Goal: Task Accomplishment & Management: Use online tool/utility

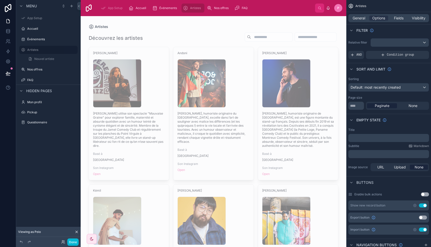
click at [184, 35] on div "Découvrez les artistes" at bounding box center [214, 38] width 250 height 12
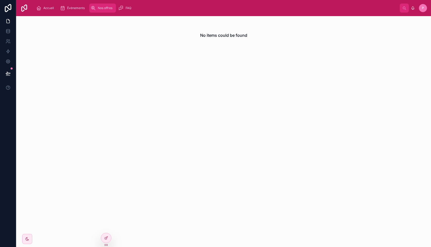
click at [106, 10] on div "Nos offres" at bounding box center [103, 8] width 24 height 8
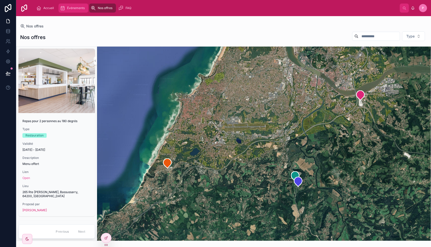
click at [75, 6] on span "Événements" at bounding box center [76, 8] width 18 height 4
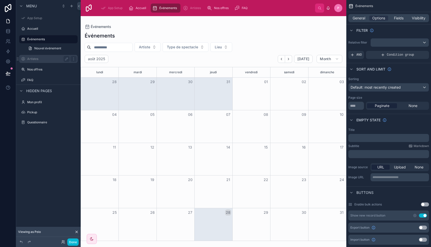
click at [46, 60] on label "Artistes" at bounding box center [47, 59] width 40 height 4
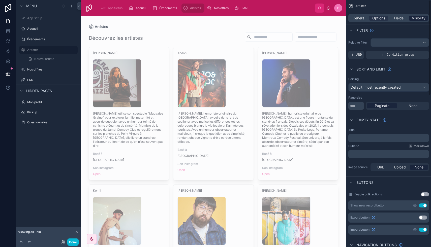
click at [419, 17] on span "Visibility" at bounding box center [418, 18] width 14 height 5
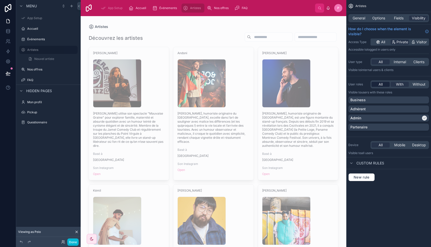
click at [380, 83] on span "All" at bounding box center [380, 84] width 4 height 5
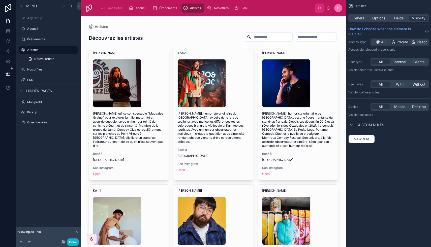
click at [165, 7] on span "Événements" at bounding box center [168, 8] width 18 height 4
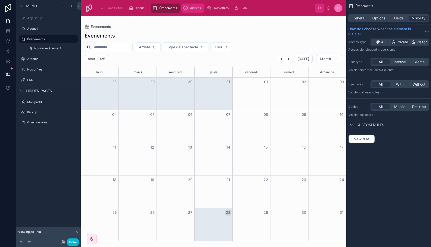
click at [192, 10] on span "Artistes" at bounding box center [195, 8] width 11 height 4
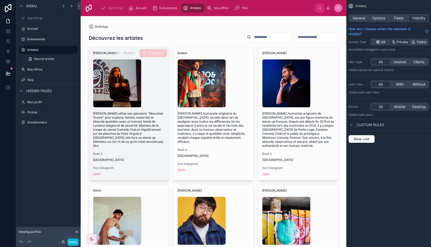
click at [159, 89] on div "DSC06972 .jpg" at bounding box center [129, 83] width 72 height 48
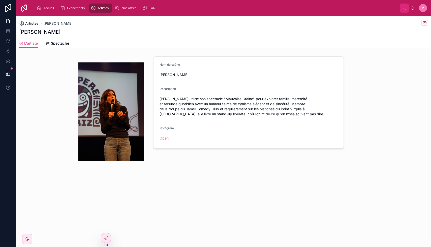
click at [36, 22] on span "Artistes" at bounding box center [31, 23] width 13 height 5
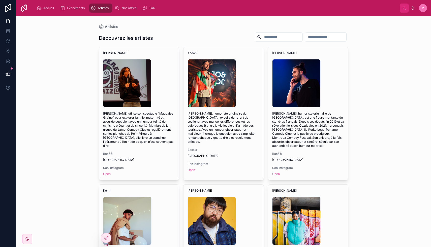
click at [155, 172] on span "Open" at bounding box center [139, 174] width 72 height 4
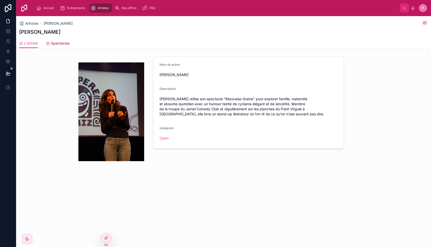
click at [58, 41] on link "Spectacles" at bounding box center [58, 44] width 24 height 10
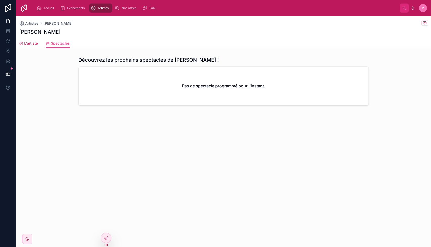
click at [29, 44] on span "L'artiste" at bounding box center [31, 43] width 14 height 5
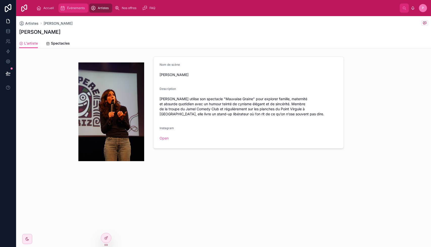
click at [73, 5] on div "Événements" at bounding box center [73, 8] width 27 height 8
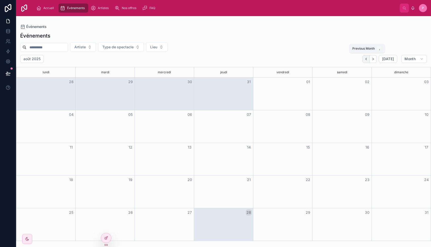
click at [367, 57] on button "Back" at bounding box center [365, 59] width 7 height 8
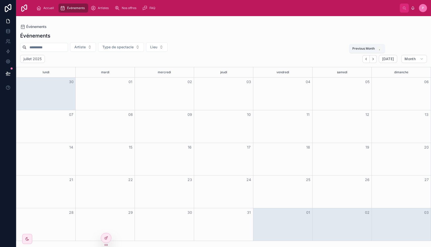
click at [367, 57] on button "Back" at bounding box center [365, 59] width 7 height 8
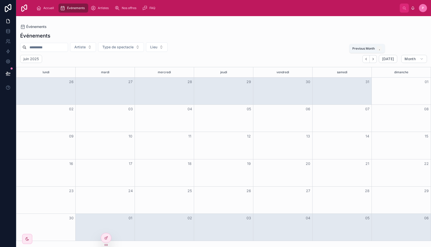
click at [367, 57] on button "Back" at bounding box center [365, 59] width 7 height 8
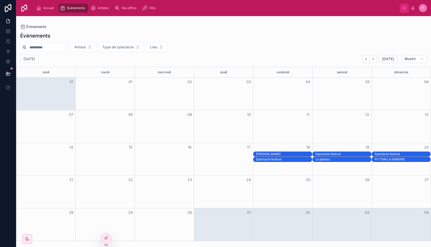
click at [367, 57] on button "Back" at bounding box center [365, 59] width 7 height 8
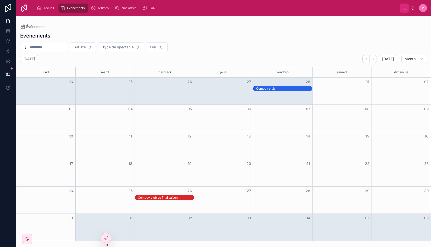
click at [297, 89] on div "Comedy club" at bounding box center [284, 89] width 56 height 4
click at [171, 197] on div "Comedy club Le final saison" at bounding box center [166, 198] width 56 height 4
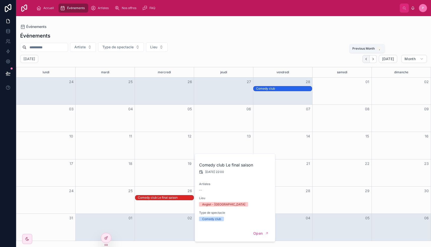
click at [366, 59] on icon "Back" at bounding box center [365, 59] width 1 height 2
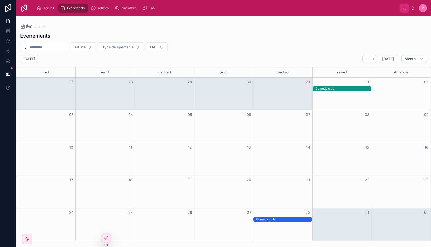
click at [336, 89] on div "Comedy club" at bounding box center [343, 89] width 56 height 4
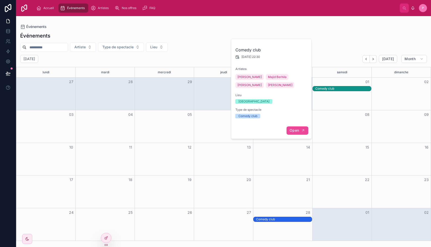
click at [298, 127] on button "Open" at bounding box center [297, 130] width 22 height 8
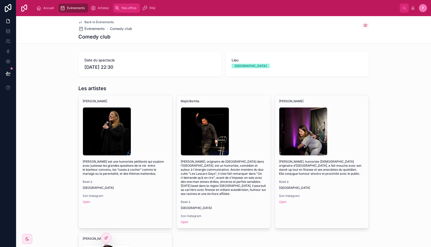
click at [129, 9] on span "Nos offres" at bounding box center [129, 8] width 15 height 4
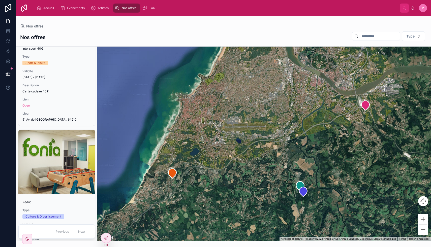
scroll to position [327, 0]
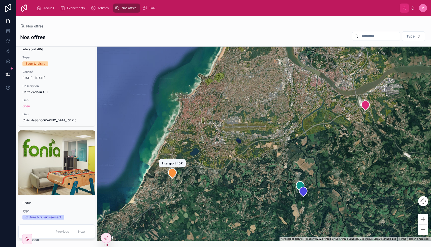
click at [173, 176] on icon at bounding box center [172, 173] width 8 height 10
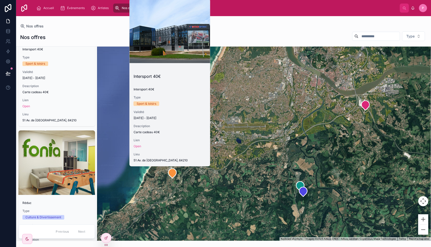
click at [168, 134] on span "Carte cadeau 40€" at bounding box center [169, 132] width 73 height 4
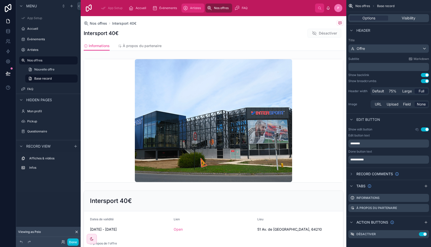
click at [195, 9] on span "Artistes" at bounding box center [195, 8] width 11 height 4
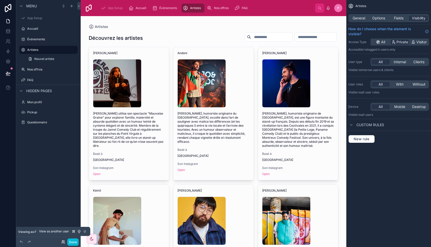
click at [63, 243] on icon at bounding box center [63, 243] width 2 height 1
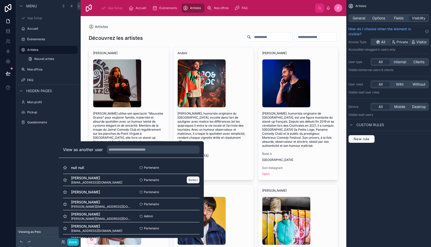
scroll to position [65, 0]
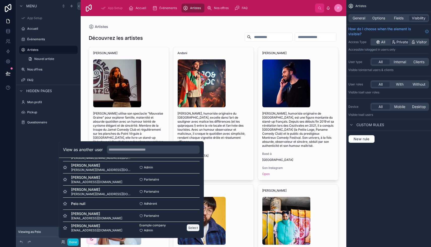
click at [192, 228] on button "Select" at bounding box center [192, 227] width 13 height 7
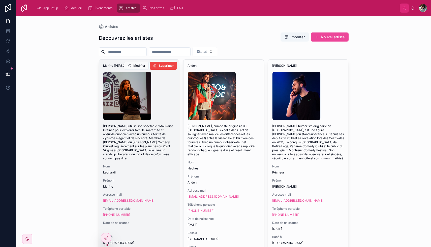
click at [166, 90] on div "DSC06972 .jpg" at bounding box center [139, 96] width 72 height 48
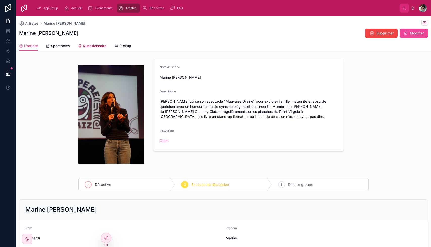
click at [85, 43] on link "Questionnaire" at bounding box center [92, 46] width 28 height 10
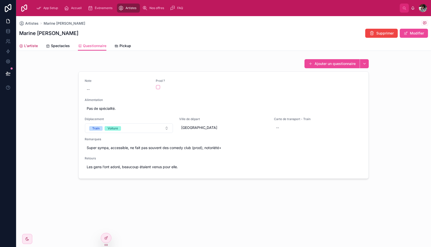
click at [33, 44] on span "L'artiste" at bounding box center [31, 45] width 14 height 5
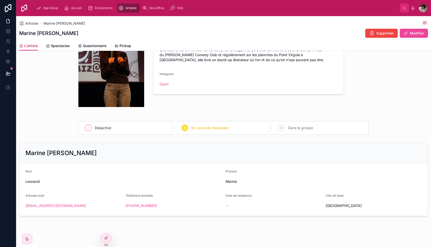
scroll to position [60, 0]
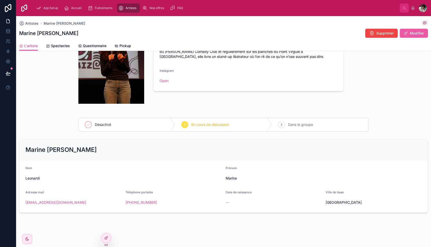
click at [416, 33] on button "Modifier" at bounding box center [413, 33] width 28 height 9
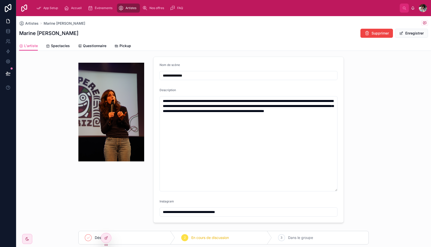
scroll to position [3, 0]
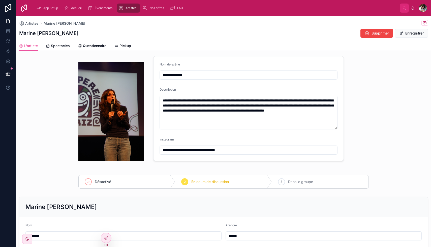
drag, startPoint x: 336, startPoint y: 189, endPoint x: 339, endPoint y: 128, distance: 61.3
click at [339, 128] on form "**********" at bounding box center [248, 108] width 190 height 104
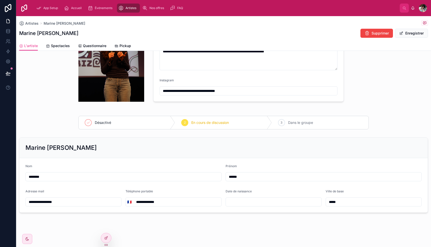
click at [323, 140] on div "Marine [PERSON_NAME]" at bounding box center [223, 148] width 408 height 20
click at [249, 143] on div "Marine [PERSON_NAME]" at bounding box center [223, 148] width 408 height 20
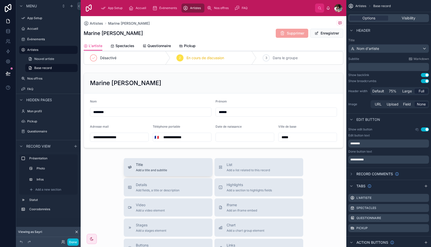
scroll to position [199, 0]
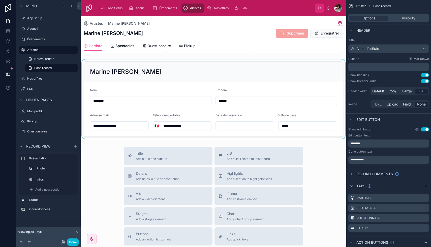
click at [182, 74] on div at bounding box center [213, 98] width 265 height 79
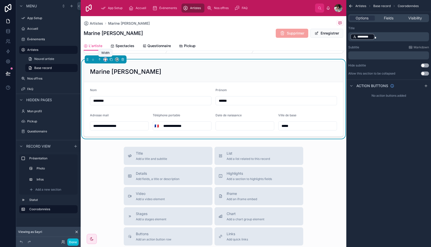
click at [105, 58] on icon at bounding box center [105, 60] width 4 height 4
click at [113, 116] on span "75%" at bounding box center [112, 117] width 8 height 6
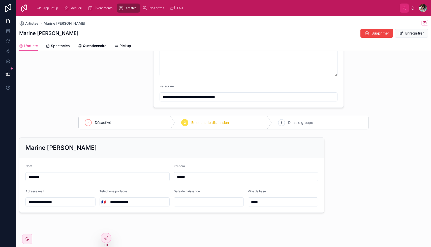
scroll to position [117, 0]
click at [122, 145] on div "Marine [PERSON_NAME]" at bounding box center [171, 148] width 292 height 8
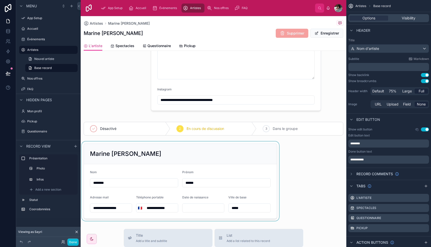
click at [152, 151] on div at bounding box center [180, 181] width 199 height 79
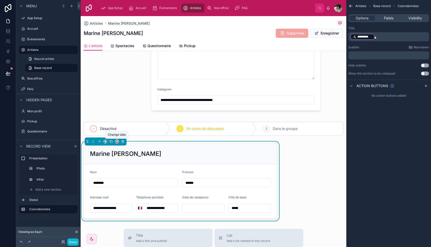
click at [117, 141] on icon at bounding box center [117, 142] width 4 height 4
click at [105, 141] on div at bounding box center [215, 123] width 431 height 247
click at [105, 141] on icon at bounding box center [105, 142] width 4 height 4
click at [115, 153] on span "Default" at bounding box center [114, 151] width 12 height 6
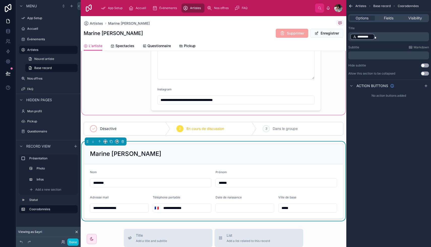
click at [124, 100] on div at bounding box center [213, 28] width 265 height 176
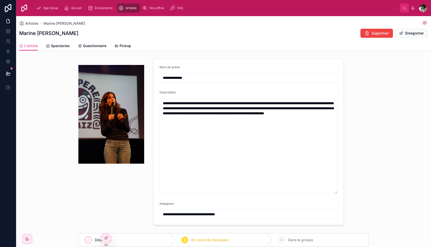
click at [127, 181] on div at bounding box center [111, 142] width 72 height 170
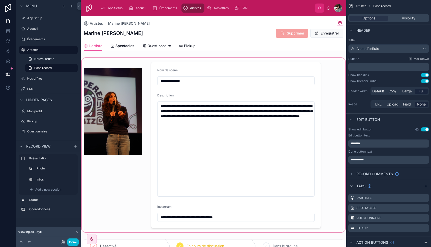
click at [146, 62] on div at bounding box center [213, 145] width 265 height 176
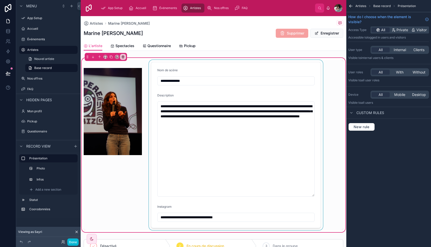
click at [321, 66] on div at bounding box center [236, 145] width 176 height 170
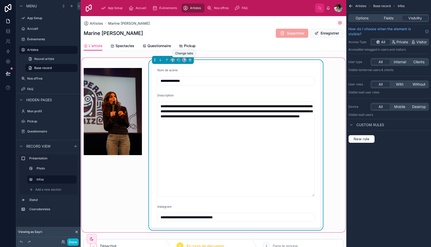
click at [183, 61] on icon at bounding box center [184, 60] width 4 height 4
click at [176, 59] on div at bounding box center [215, 123] width 431 height 247
click at [173, 59] on icon at bounding box center [173, 60] width 4 height 4
click at [123, 85] on div at bounding box center [215, 123] width 431 height 247
click at [118, 90] on div at bounding box center [113, 145] width 64 height 170
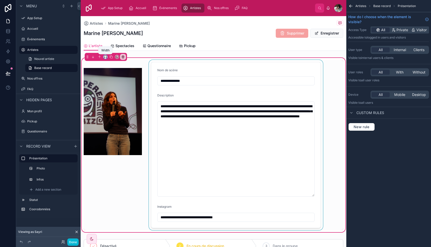
click at [105, 57] on icon at bounding box center [105, 57] width 4 height 4
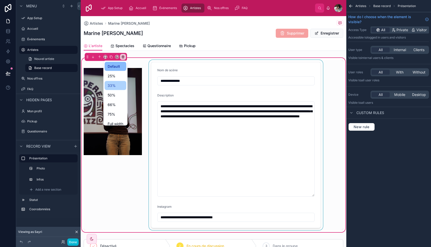
click at [115, 84] on span "33%" at bounding box center [112, 86] width 8 height 6
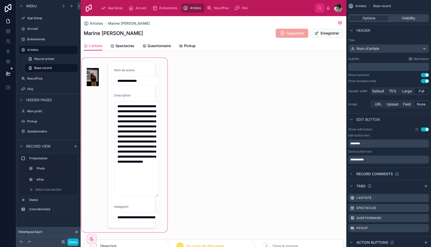
click at [102, 65] on div at bounding box center [125, 145] width 88 height 176
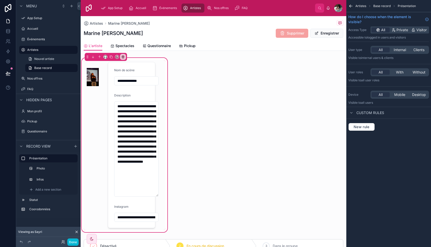
click at [107, 59] on div at bounding box center [105, 57] width 4 height 4
click at [105, 56] on icon at bounding box center [105, 57] width 4 height 4
click at [115, 65] on span "Default" at bounding box center [114, 66] width 12 height 6
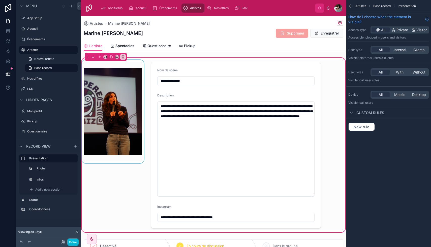
click at [137, 64] on div at bounding box center [113, 145] width 64 height 170
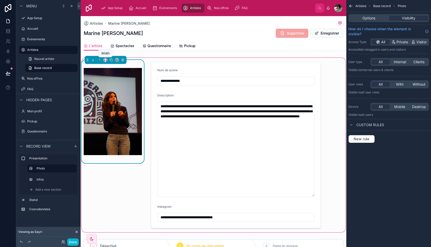
click at [106, 59] on icon at bounding box center [105, 60] width 4 height 4
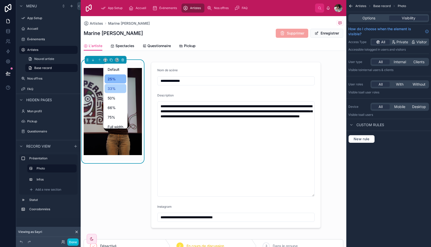
click at [114, 86] on span "33%" at bounding box center [112, 89] width 8 height 6
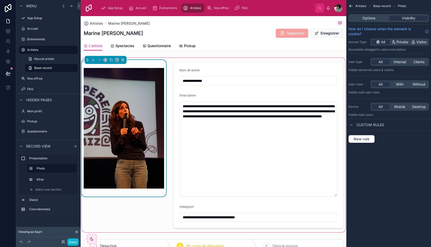
click at [125, 202] on div at bounding box center [124, 145] width 86 height 170
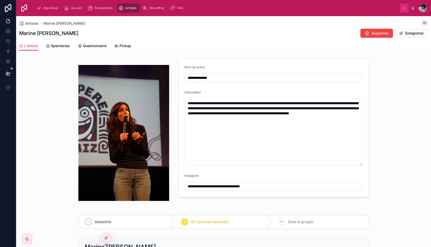
drag, startPoint x: 360, startPoint y: 192, endPoint x: 361, endPoint y: 166, distance: 26.7
click at [361, 166] on textarea "**********" at bounding box center [273, 131] width 178 height 67
click at [410, 32] on button "Enregistrer" at bounding box center [411, 33] width 33 height 9
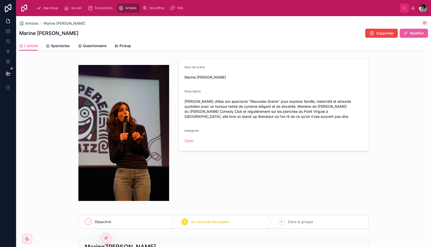
click at [410, 32] on button "Modifier" at bounding box center [413, 33] width 28 height 9
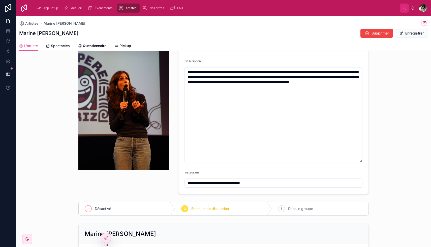
scroll to position [117, 0]
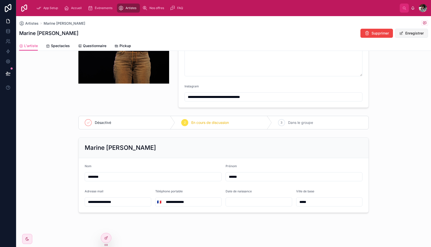
click at [404, 35] on button "Enregistrer" at bounding box center [411, 33] width 33 height 9
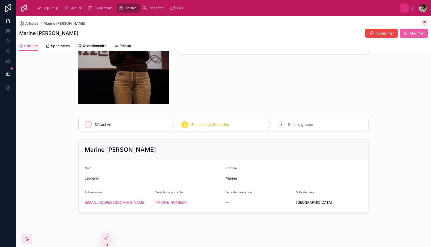
scroll to position [97, 0]
click at [186, 123] on div "2" at bounding box center [184, 124] width 7 height 7
click at [351, 126] on div "3 Dans le groupe" at bounding box center [320, 124] width 96 height 13
click at [230, 126] on div "En cours de discussion" at bounding box center [223, 124] width 96 height 13
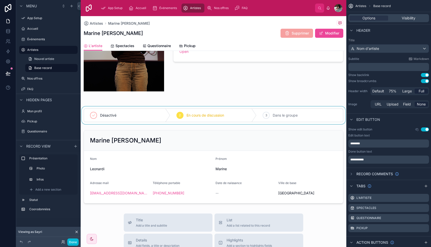
click at [269, 107] on div at bounding box center [213, 116] width 265 height 18
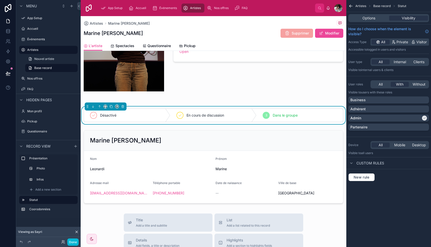
click at [372, 15] on div "Options Visibility" at bounding box center [388, 18] width 81 height 8
click at [372, 16] on span "Options" at bounding box center [368, 18] width 13 height 5
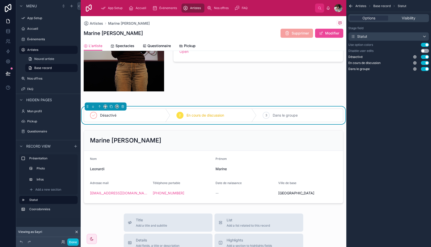
click at [425, 44] on button "Use setting" at bounding box center [425, 45] width 8 height 4
click at [424, 50] on button "Use setting" at bounding box center [425, 51] width 8 height 4
click at [261, 108] on div "Désactivé 2 En cours de discussion 3 Dans le groupe" at bounding box center [213, 116] width 265 height 18
click at [266, 114] on span "3" at bounding box center [266, 115] width 2 height 4
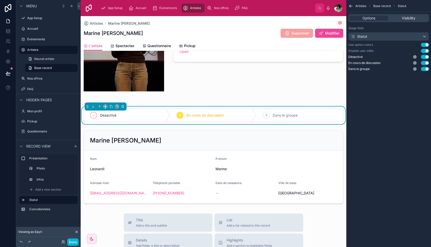
click at [266, 114] on span "3" at bounding box center [266, 115] width 2 height 4
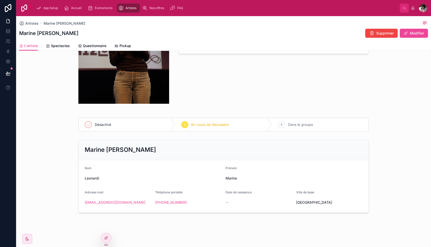
click at [316, 122] on div "3 Dans le groupe" at bounding box center [320, 124] width 96 height 13
click at [292, 128] on div "3 Dans le groupe" at bounding box center [320, 124] width 96 height 13
click at [408, 32] on button "Modifier" at bounding box center [413, 33] width 28 height 9
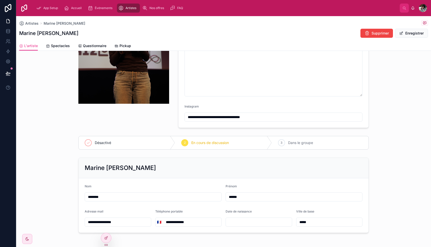
click at [281, 142] on span "3" at bounding box center [281, 143] width 2 height 4
click at [407, 31] on button "Enregistrer" at bounding box center [411, 33] width 33 height 9
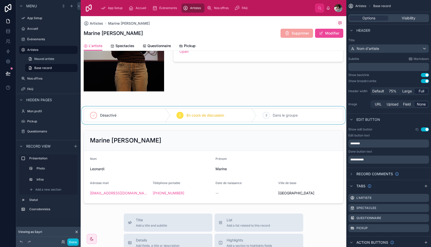
click at [300, 108] on div at bounding box center [213, 116] width 265 height 18
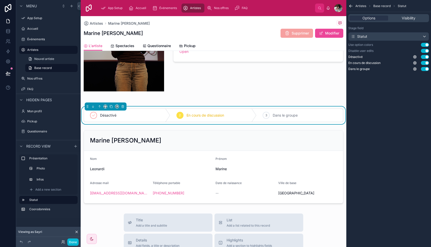
click at [424, 50] on button "Use setting" at bounding box center [425, 51] width 8 height 4
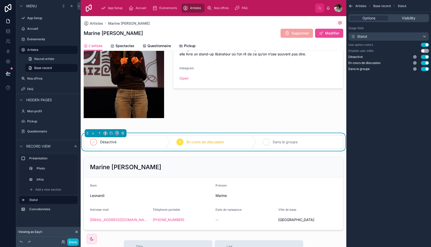
scroll to position [72, 0]
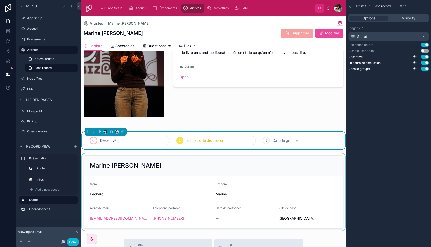
click at [218, 219] on div at bounding box center [213, 191] width 265 height 77
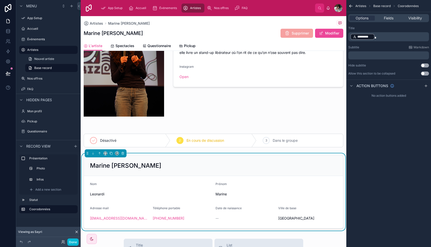
scroll to position [0, 0]
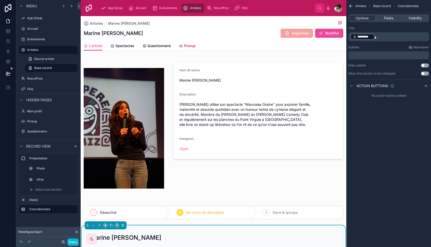
click at [186, 47] on span "Pickup" at bounding box center [190, 45] width 12 height 5
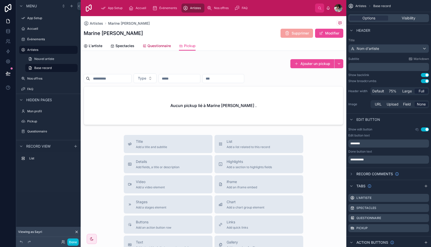
click at [164, 46] on span "Questionnaire" at bounding box center [158, 45] width 23 height 5
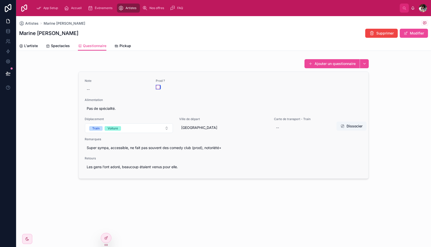
click at [158, 88] on button "button" at bounding box center [158, 87] width 4 height 4
click at [158, 89] on form at bounding box center [188, 87] width 65 height 5
click at [157, 86] on button "button" at bounding box center [158, 87] width 4 height 4
click at [231, 87] on div "Note -- Prod ? Alimentation Pas de spécialité. Déplacement Train Voiture Ville …" at bounding box center [224, 125] width 278 height 93
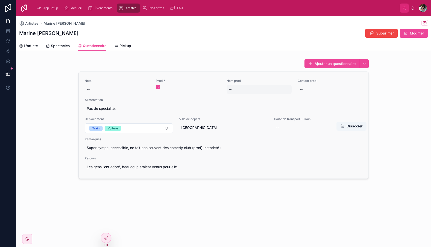
click at [232, 89] on div "--" at bounding box center [258, 89] width 65 height 9
click at [306, 87] on div "--" at bounding box center [329, 89] width 65 height 9
click at [160, 85] on div at bounding box center [188, 87] width 64 height 4
click at [157, 87] on button "button" at bounding box center [158, 87] width 4 height 4
click at [94, 90] on div "--" at bounding box center [117, 89] width 65 height 9
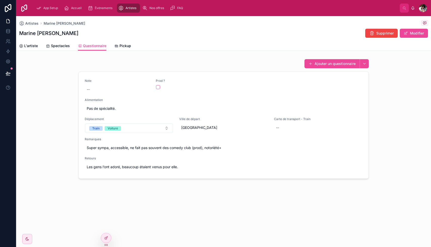
click at [55, 120] on div "Ajouter un questionnaire Note -- Prod ? Alimentation Pas de spécialité. Déplace…" at bounding box center [223, 119] width 414 height 124
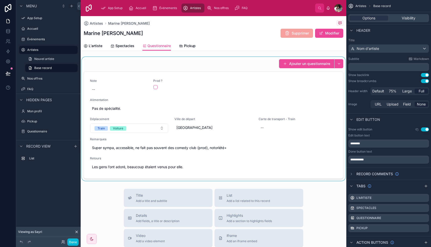
click at [148, 70] on div at bounding box center [213, 119] width 265 height 124
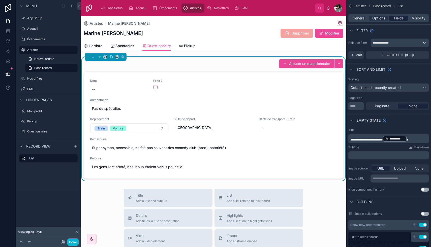
click at [399, 18] on span "Fields" at bounding box center [399, 18] width 10 height 5
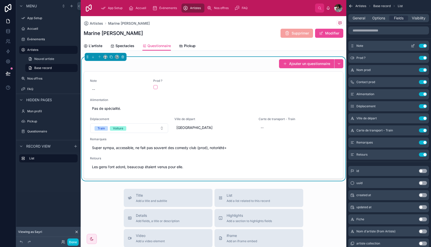
click at [414, 45] on icon "scrollable content" at bounding box center [412, 46] width 4 height 4
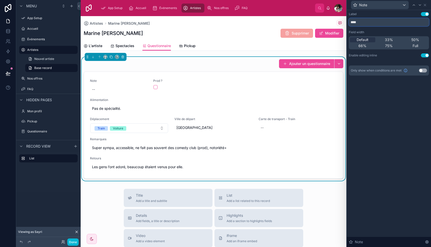
click at [376, 21] on input "****" at bounding box center [389, 22] width 80 height 8
type input "*******"
click at [397, 124] on div "Label Use setting ******* Field width Default 33% 50% 66% 75% Full Enable editi…" at bounding box center [389, 128] width 84 height 237
click at [426, 5] on icon at bounding box center [425, 5] width 4 height 4
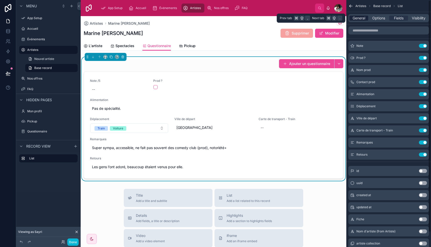
click at [359, 17] on span "General" at bounding box center [358, 18] width 13 height 5
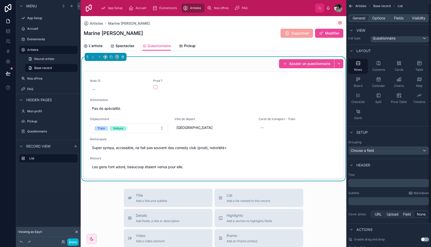
scroll to position [6, 0]
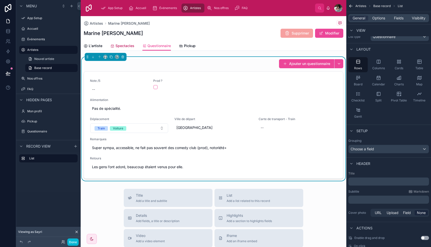
click at [127, 46] on span "Spectacles" at bounding box center [124, 45] width 19 height 5
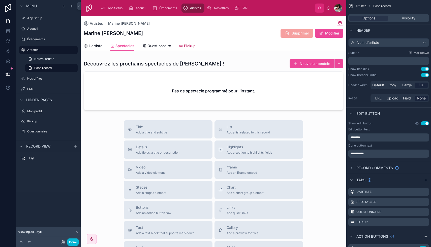
click at [186, 46] on span "Pickup" at bounding box center [190, 45] width 12 height 5
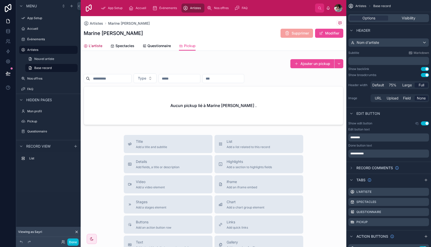
click at [95, 42] on link "L'artiste" at bounding box center [93, 46] width 19 height 10
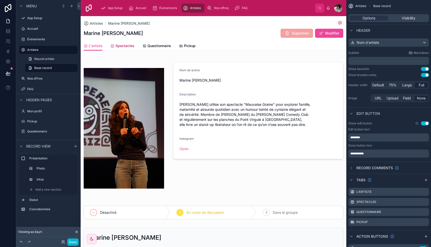
click at [127, 46] on span "Spectacles" at bounding box center [124, 45] width 19 height 5
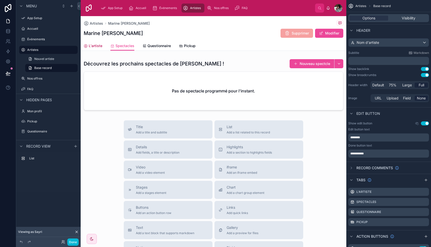
click at [99, 47] on span "L'artiste" at bounding box center [96, 45] width 14 height 5
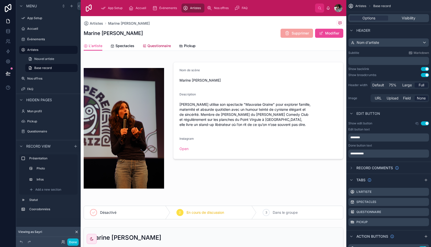
click at [150, 44] on span "Questionnaire" at bounding box center [158, 45] width 23 height 5
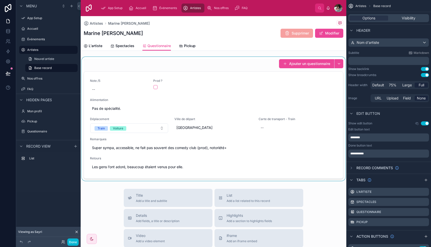
click at [262, 66] on div at bounding box center [213, 119] width 265 height 124
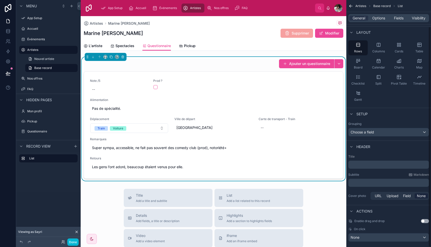
scroll to position [30, 0]
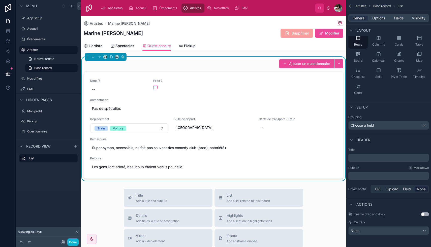
click at [375, 155] on p "﻿" at bounding box center [389, 157] width 78 height 5
click at [367, 185] on div "Cover photo URL Upload Field None" at bounding box center [388, 189] width 81 height 10
click at [364, 157] on p "﻿" at bounding box center [389, 157] width 78 height 5
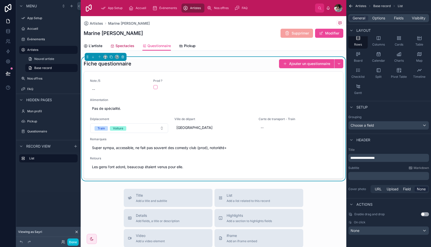
click at [120, 47] on span "Spectacles" at bounding box center [124, 45] width 19 height 5
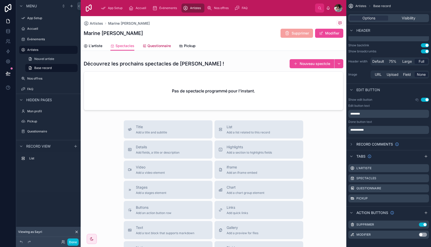
click at [147, 46] on span "Questionnaire" at bounding box center [158, 45] width 23 height 5
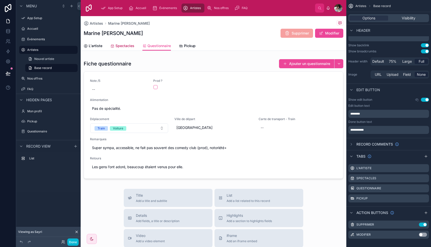
click at [127, 46] on span "Spectacles" at bounding box center [124, 45] width 19 height 5
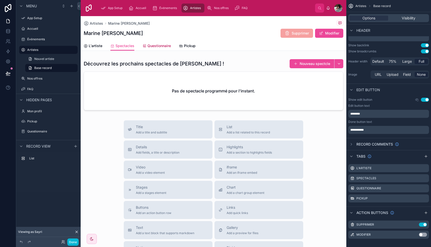
click at [157, 46] on span "Questionnaire" at bounding box center [158, 45] width 23 height 5
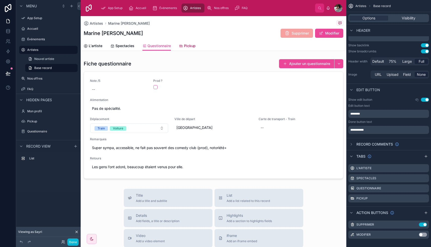
click at [190, 49] on link "Pickup" at bounding box center [187, 46] width 17 height 10
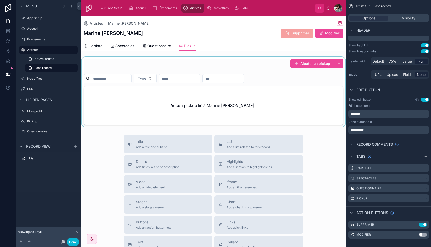
click at [265, 61] on div at bounding box center [213, 92] width 265 height 70
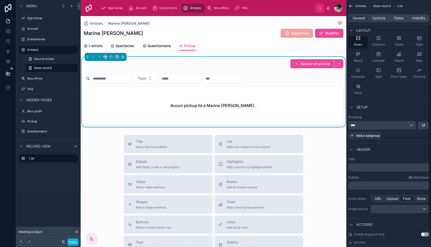
click at [363, 169] on p "﻿" at bounding box center [389, 167] width 78 height 5
click at [325, 191] on div "Title Add a title and subtitle List Add a list related to this record Details A…" at bounding box center [213, 224] width 265 height 179
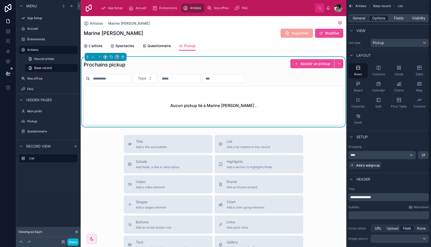
click at [377, 16] on span "Options" at bounding box center [378, 18] width 13 height 5
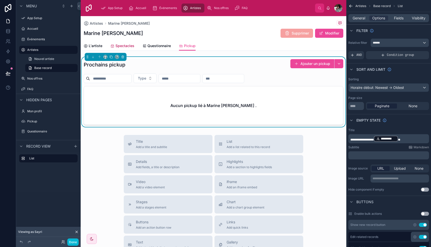
click at [122, 46] on span "Spectacles" at bounding box center [124, 45] width 19 height 5
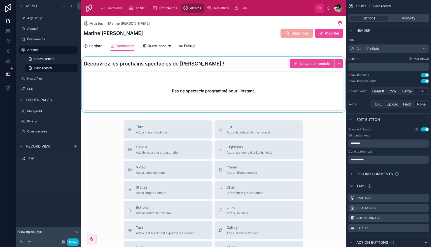
click at [235, 61] on div at bounding box center [213, 84] width 265 height 55
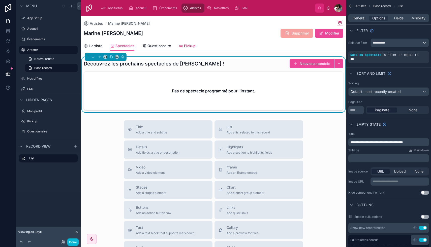
click at [190, 44] on span "Pickup" at bounding box center [190, 45] width 12 height 5
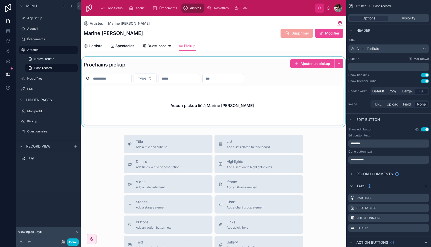
click at [258, 63] on div at bounding box center [213, 92] width 265 height 70
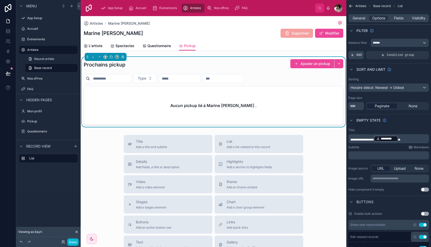
click at [354, 53] on icon "scrollable content" at bounding box center [352, 55] width 4 height 4
click at [383, 54] on div "Add a filter" at bounding box center [388, 55] width 81 height 8
click at [362, 55] on span "Add a filter" at bounding box center [361, 55] width 22 height 4
click at [417, 50] on icon "scrollable content" at bounding box center [415, 51] width 3 height 3
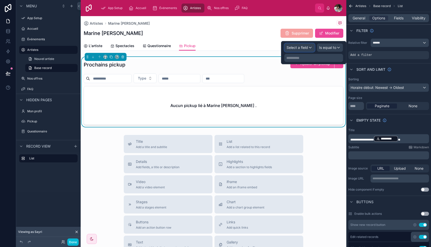
click at [303, 45] on div "Select a field" at bounding box center [299, 48] width 30 height 8
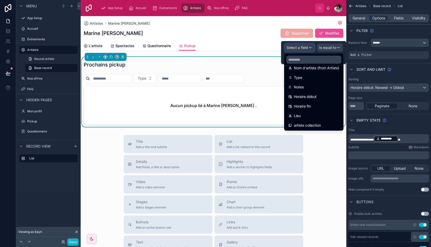
scroll to position [55, 0]
click at [306, 96] on span "Horaire début" at bounding box center [305, 96] width 23 height 6
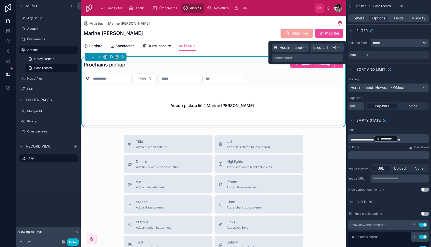
click at [326, 48] on span "Is equal to (=)" at bounding box center [324, 47] width 23 height 5
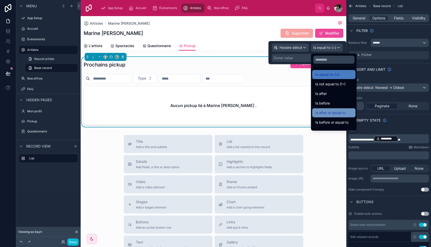
click at [336, 111] on span "Is after or equal to" at bounding box center [330, 113] width 30 height 6
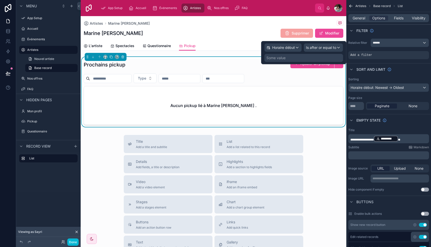
click at [315, 55] on div "Some value" at bounding box center [303, 58] width 79 height 8
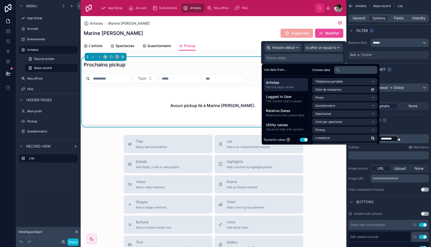
click at [302, 139] on button "Use setting" at bounding box center [304, 140] width 8 height 4
select select "****"
select select "*"
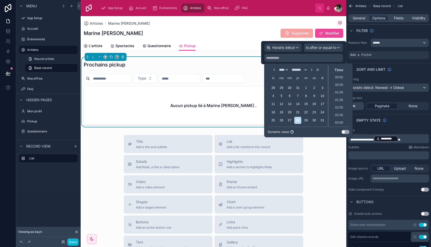
click at [343, 131] on button "Use setting" at bounding box center [345, 132] width 8 height 4
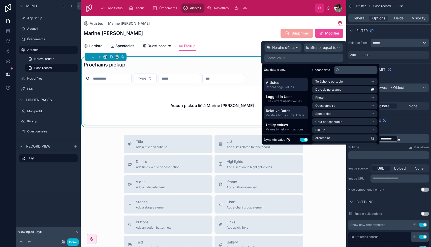
click at [294, 110] on span "Relative Dates" at bounding box center [286, 110] width 40 height 5
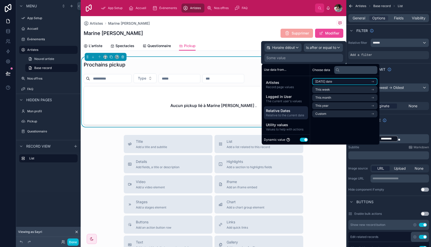
click at [338, 81] on li "[DATE] date" at bounding box center [344, 81] width 65 height 7
click at [338, 90] on li "Now" at bounding box center [344, 90] width 65 height 7
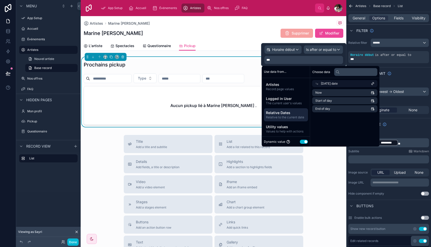
click at [318, 167] on div "Title Add a title and subtitle List Add a list related to this record Details A…" at bounding box center [213, 224] width 265 height 179
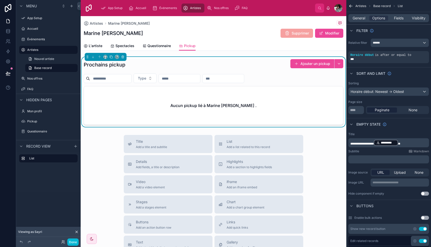
click at [319, 154] on div "Title Add a title and subtitle List Add a list related to this record Details A…" at bounding box center [213, 224] width 265 height 179
click at [161, 46] on span "Questionnaire" at bounding box center [158, 45] width 23 height 5
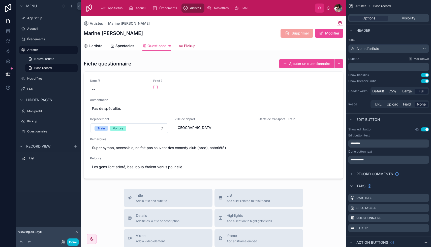
click at [182, 45] on icon at bounding box center [181, 46] width 4 height 4
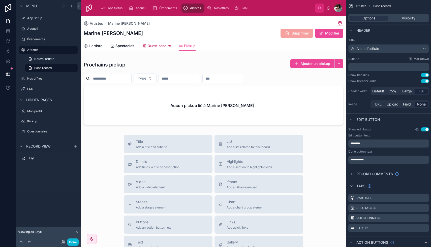
click at [153, 46] on span "Questionnaire" at bounding box center [158, 45] width 23 height 5
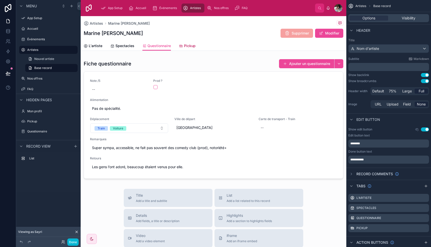
click at [188, 46] on span "Pickup" at bounding box center [190, 45] width 12 height 5
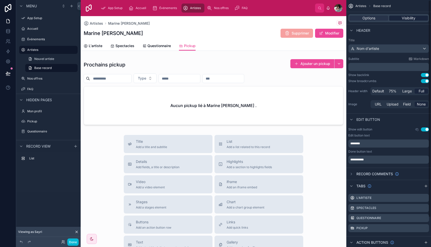
click at [405, 19] on span "Visibility" at bounding box center [408, 18] width 14 height 5
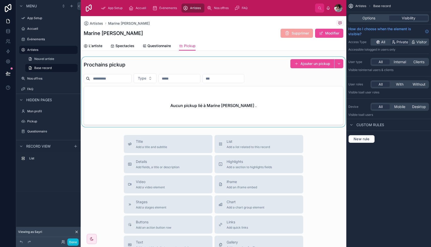
click at [224, 65] on div at bounding box center [213, 92] width 265 height 70
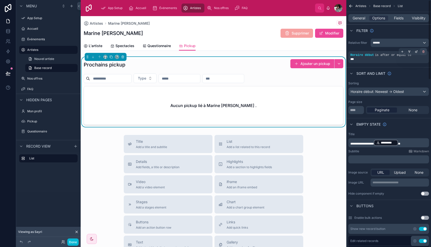
click at [423, 51] on icon "scrollable content" at bounding box center [423, 51] width 2 height 0
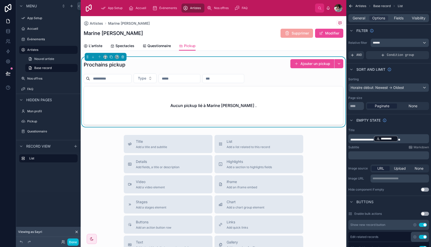
click at [108, 153] on div "Title Add a title and subtitle List Add a list related to this record Details A…" at bounding box center [213, 224] width 265 height 179
click at [158, 48] on span "Questionnaire" at bounding box center [158, 45] width 23 height 5
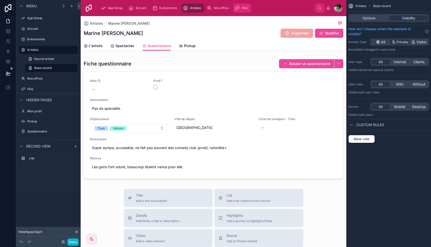
click at [243, 8] on span "FAQ" at bounding box center [244, 8] width 6 height 4
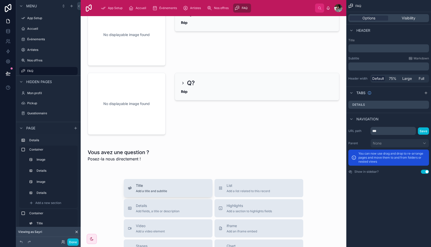
scroll to position [62, 0]
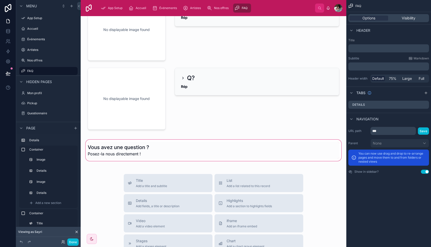
click at [165, 155] on div at bounding box center [213, 150] width 257 height 23
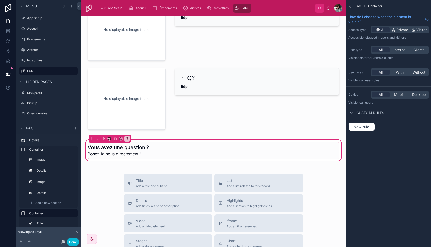
click at [107, 172] on div "FAQ Retrouvez toutes les réponses à vos questions ! No displayable image found …" at bounding box center [213, 174] width 265 height 440
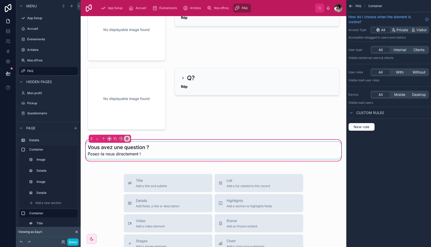
click at [168, 148] on div at bounding box center [213, 150] width 257 height 17
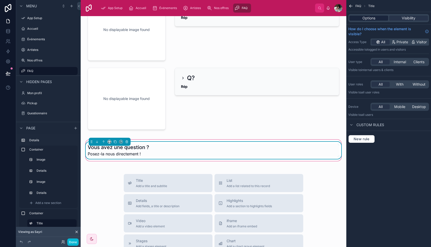
click at [376, 18] on div "Options" at bounding box center [368, 18] width 39 height 5
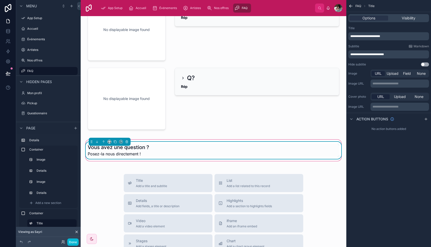
click at [369, 54] on span "**********" at bounding box center [366, 54] width 33 height 3
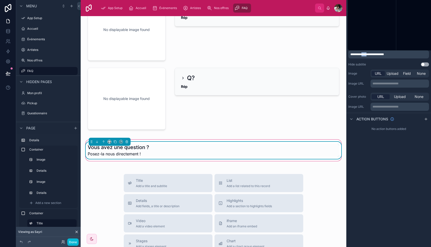
click at [369, 54] on span "**********" at bounding box center [366, 54] width 33 height 3
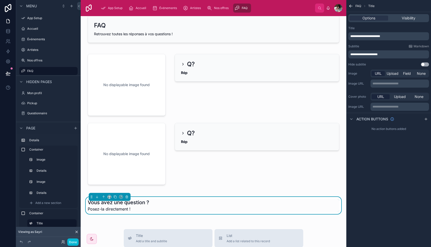
scroll to position [0, 0]
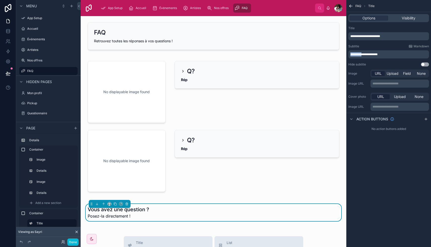
drag, startPoint x: 363, startPoint y: 54, endPoint x: 342, endPoint y: 54, distance: 21.2
click at [342, 54] on div "**********" at bounding box center [256, 123] width 350 height 247
click at [135, 90] on div at bounding box center [213, 126] width 257 height 141
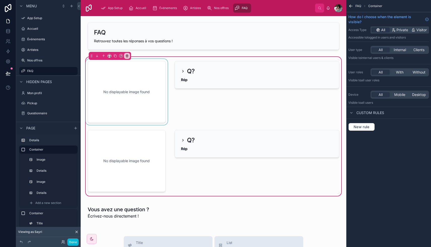
click at [120, 79] on div at bounding box center [127, 92] width 84 height 66
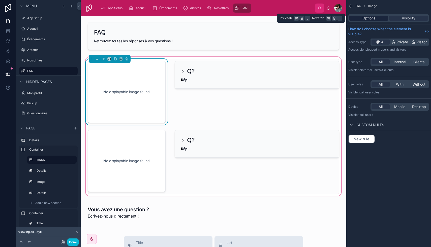
click at [371, 17] on span "Options" at bounding box center [368, 18] width 13 height 5
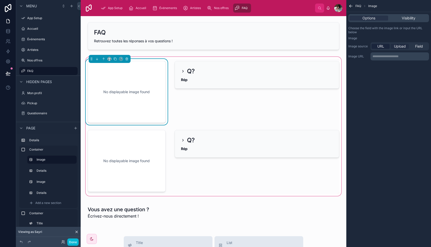
click at [400, 46] on span "Upload" at bounding box center [400, 46] width 12 height 5
click at [367, 62] on div "scrollable content" at bounding box center [358, 64] width 20 height 20
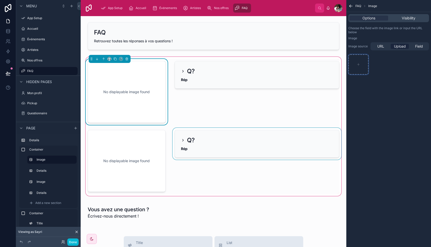
type input "**********"
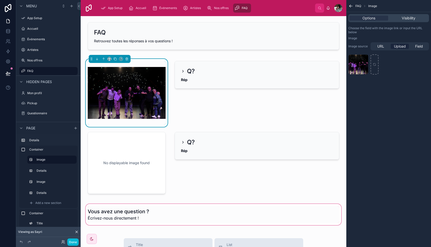
click at [337, 203] on div at bounding box center [213, 214] width 257 height 23
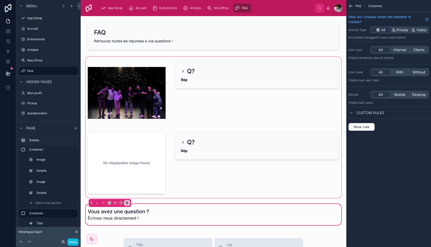
click at [146, 146] on div at bounding box center [213, 127] width 257 height 143
click at [129, 149] on div at bounding box center [213, 127] width 257 height 143
click at [84, 56] on div "FAQ Retrouvez toutes les réponses à vos questions ! Q? Rép No displayable image…" at bounding box center [213, 237] width 265 height 442
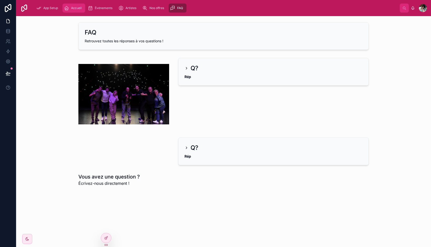
click at [71, 6] on div "Accueil" at bounding box center [74, 8] width 20 height 8
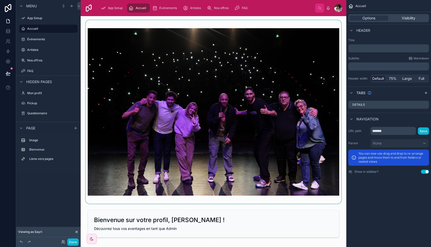
click at [104, 23] on div at bounding box center [213, 112] width 257 height 184
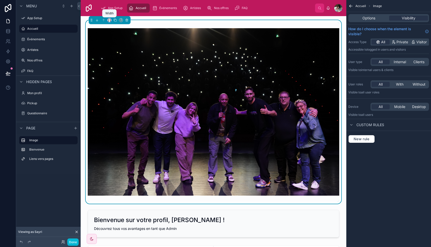
click at [108, 20] on icon at bounding box center [109, 19] width 2 height 1
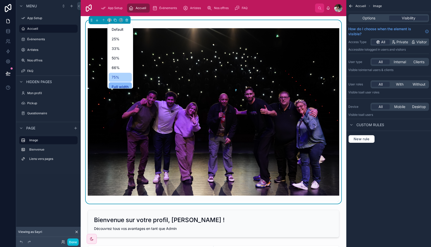
click at [120, 74] on div "75%" at bounding box center [120, 77] width 23 height 9
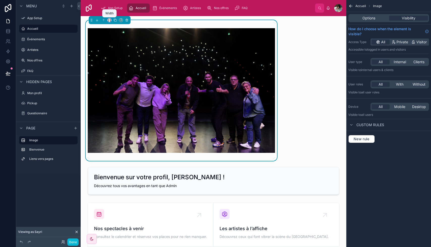
click at [110, 20] on icon at bounding box center [110, 20] width 4 height 4
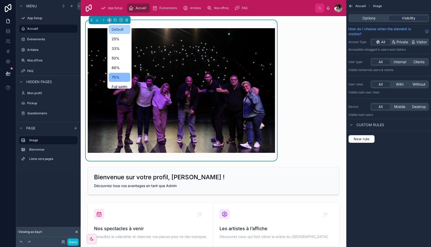
click at [124, 31] on div "Default" at bounding box center [120, 29] width 16 height 6
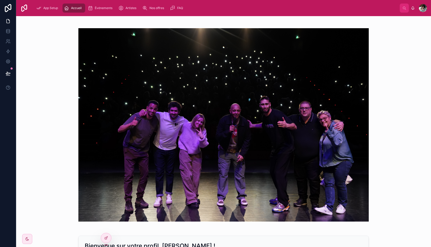
click at [68, 159] on div at bounding box center [223, 125] width 406 height 210
click at [98, 9] on span "Événements" at bounding box center [104, 8] width 18 height 4
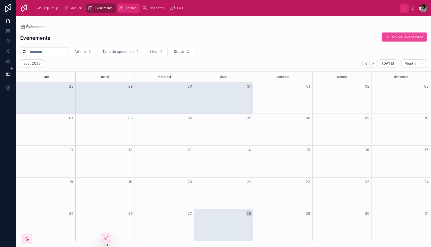
click at [127, 11] on div "Artistes" at bounding box center [128, 8] width 20 height 8
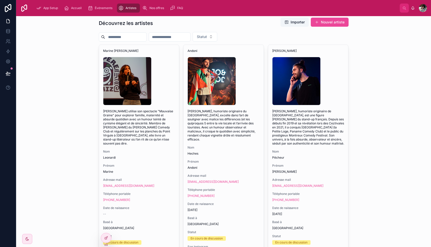
scroll to position [22, 0]
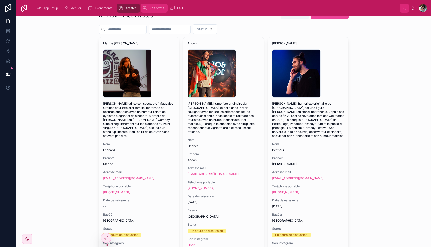
click at [149, 9] on div "Nos offres" at bounding box center [154, 8] width 24 height 8
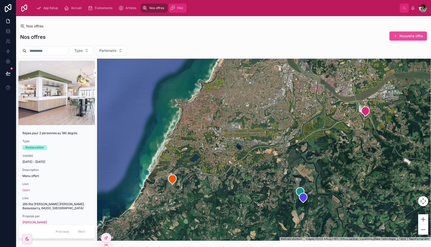
click at [171, 8] on icon "scrollable content" at bounding box center [172, 8] width 5 height 5
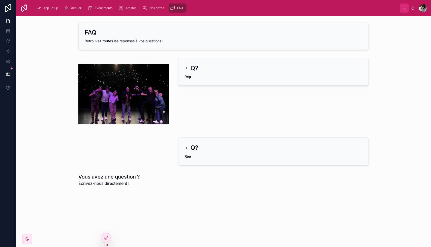
click at [405, 74] on div "Q? Rép Q? Rép" at bounding box center [223, 111] width 406 height 111
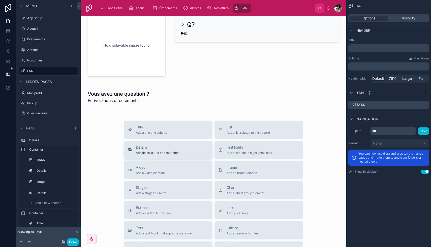
scroll to position [137, 0]
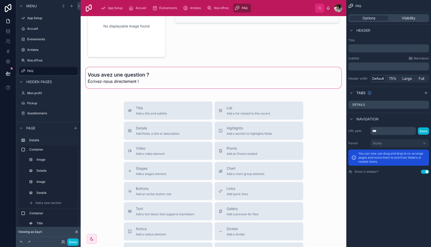
click at [180, 76] on div at bounding box center [213, 77] width 257 height 23
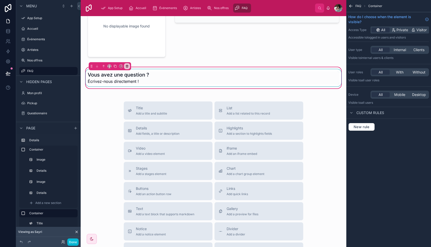
click at [163, 75] on div at bounding box center [213, 77] width 257 height 17
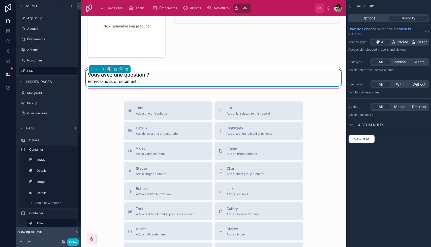
scroll to position [11, 0]
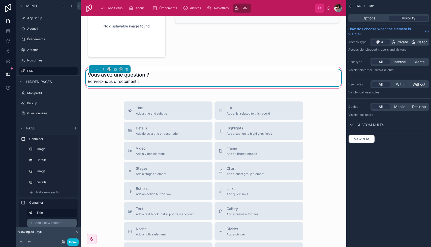
click at [48, 223] on span "Add a new section" at bounding box center [48, 223] width 26 height 4
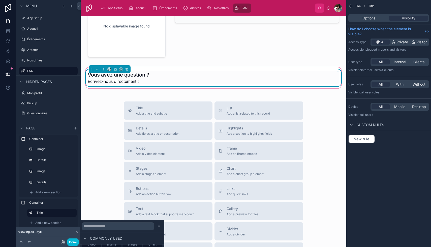
scroll to position [104, 0]
click at [159, 226] on icon at bounding box center [159, 226] width 4 height 4
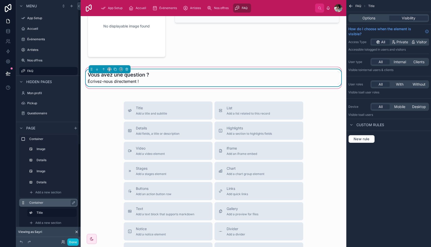
scroll to position [4, 0]
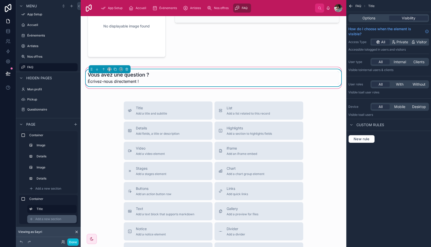
click at [45, 221] on div "Add a new section" at bounding box center [51, 219] width 49 height 8
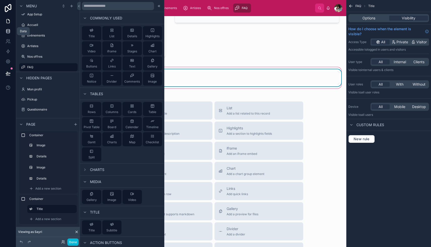
click at [9, 33] on icon at bounding box center [8, 31] width 5 height 5
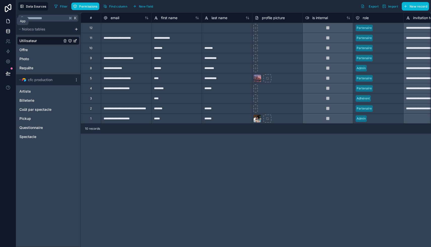
click at [6, 24] on link at bounding box center [8, 21] width 16 height 10
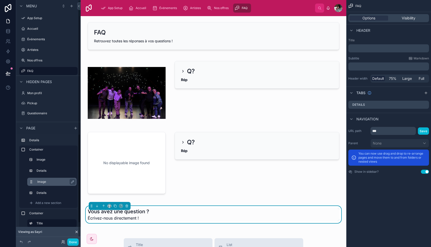
scroll to position [11, 0]
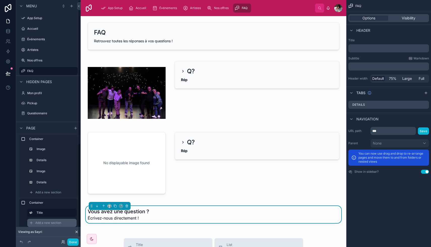
click at [50, 222] on span "Add a new section" at bounding box center [48, 223] width 26 height 4
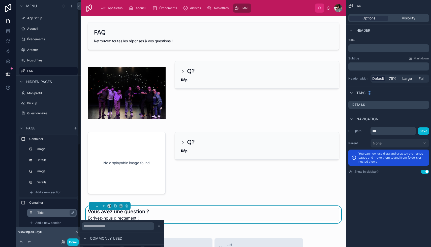
click at [52, 211] on label "Title" at bounding box center [54, 213] width 35 height 4
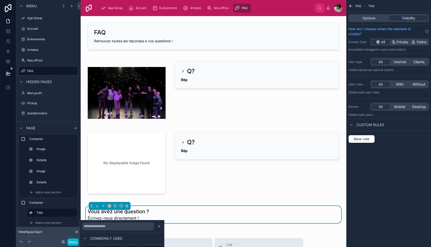
click at [50, 156] on div "Container Image Details Image Details Add a new section" at bounding box center [48, 166] width 58 height 62
click at [45, 224] on span "Add a new section" at bounding box center [48, 223] width 26 height 4
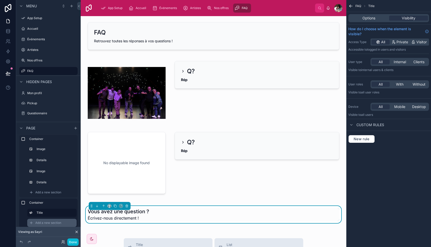
click at [48, 222] on span "Add a new section" at bounding box center [48, 223] width 26 height 4
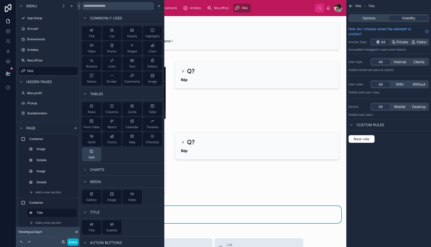
click at [93, 153] on div "Split" at bounding box center [91, 154] width 19 height 14
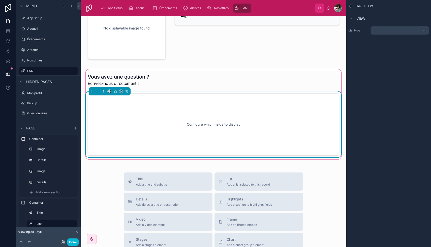
scroll to position [171, 0]
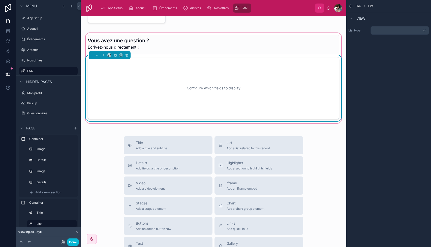
click at [152, 75] on div "Configure which fields to display" at bounding box center [213, 87] width 235 height 45
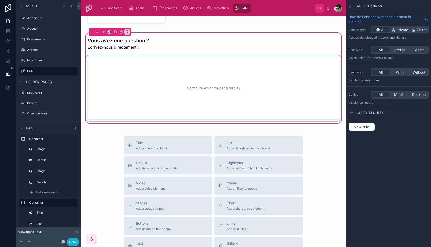
click at [283, 70] on div at bounding box center [213, 88] width 257 height 66
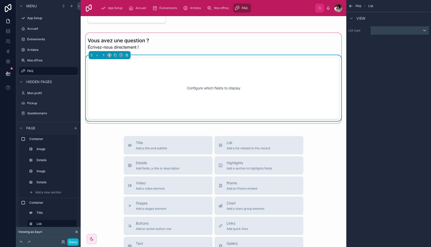
click at [386, 31] on div "scrollable content" at bounding box center [399, 30] width 58 height 8
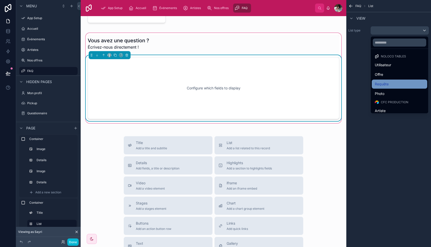
click at [387, 85] on span "Requête" at bounding box center [381, 84] width 14 height 6
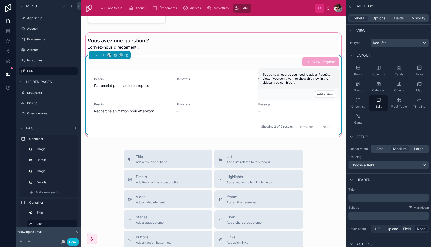
click at [213, 62] on div "New Requête" at bounding box center [213, 62] width 251 height 10
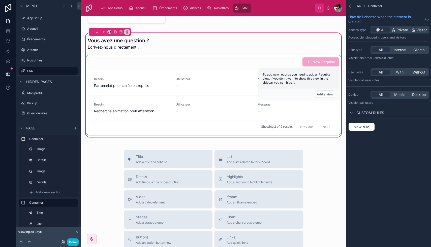
click at [205, 66] on div at bounding box center [213, 95] width 257 height 80
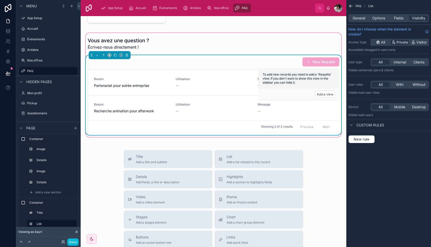
click at [113, 63] on div "New Requête" at bounding box center [213, 62] width 251 height 10
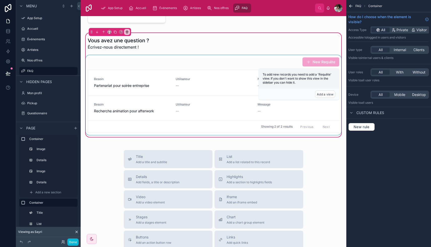
click at [124, 62] on div at bounding box center [213, 95] width 257 height 80
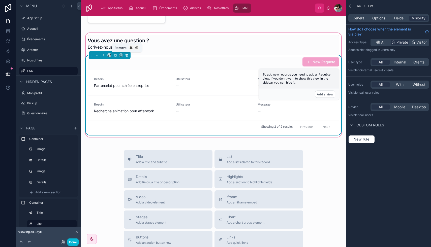
click at [127, 55] on icon at bounding box center [127, 55] width 2 height 2
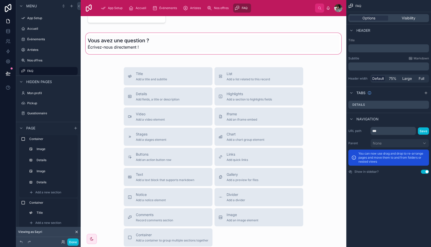
click at [155, 45] on div at bounding box center [213, 43] width 257 height 23
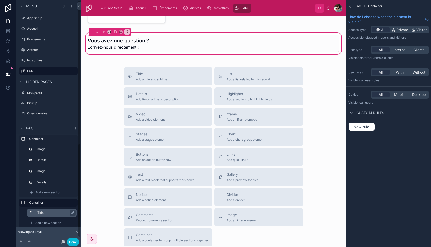
scroll to position [4, 0]
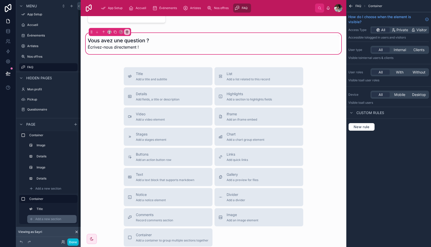
click at [44, 219] on span "Add a new section" at bounding box center [48, 219] width 26 height 4
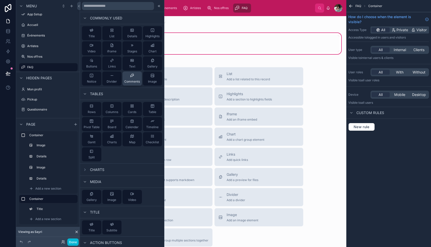
click at [131, 76] on icon at bounding box center [132, 76] width 4 height 4
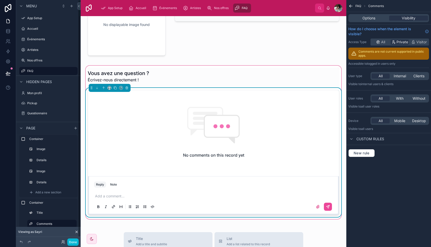
scroll to position [137, 0]
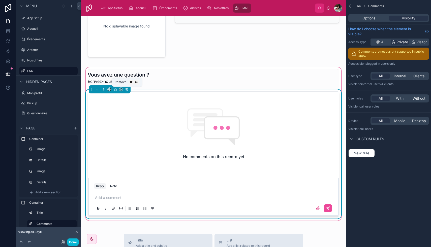
click at [127, 89] on icon at bounding box center [127, 89] width 0 height 1
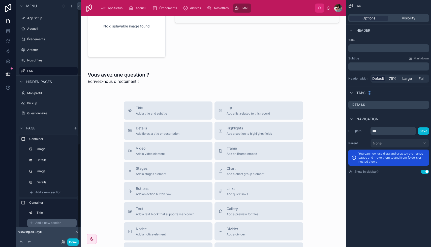
scroll to position [4, 0]
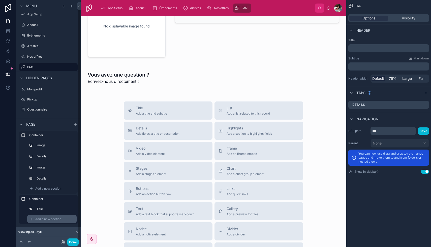
click at [49, 219] on span "Add a new section" at bounding box center [48, 219] width 26 height 4
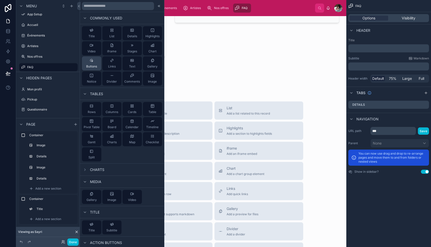
click at [92, 62] on div "Buttons" at bounding box center [91, 63] width 11 height 10
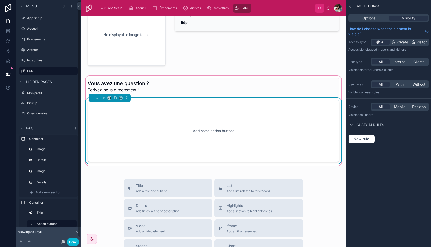
scroll to position [127, 0]
click at [147, 128] on div "Add some action buttons" at bounding box center [213, 131] width 235 height 45
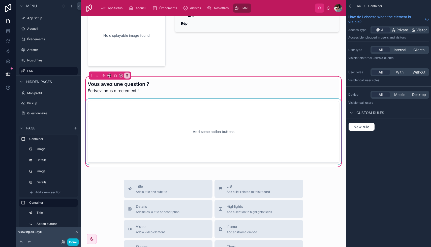
click at [170, 120] on div at bounding box center [213, 132] width 257 height 66
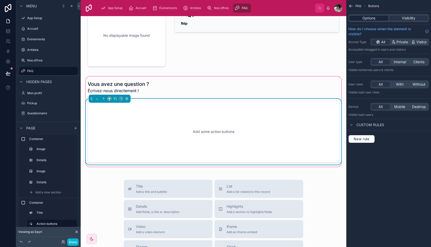
click at [365, 17] on span "Options" at bounding box center [368, 18] width 13 height 5
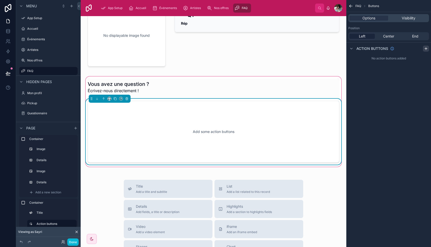
click at [427, 48] on icon "scrollable content" at bounding box center [426, 49] width 4 height 4
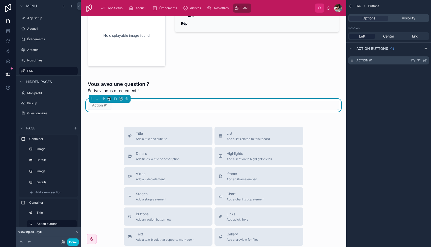
click at [368, 59] on label "Action #1" at bounding box center [364, 60] width 16 height 4
click at [425, 60] on icon "scrollable content" at bounding box center [425, 60] width 2 height 2
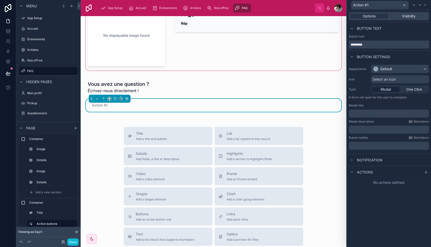
drag, startPoint x: 368, startPoint y: 46, endPoint x: 337, endPoint y: 45, distance: 30.8
click at [337, 45] on div "Action #1 Options Visibility Button text Button text ********* Button settings …" at bounding box center [215, 123] width 431 height 247
type input "*******"
click at [387, 77] on span "Select an icon" at bounding box center [383, 79] width 23 height 5
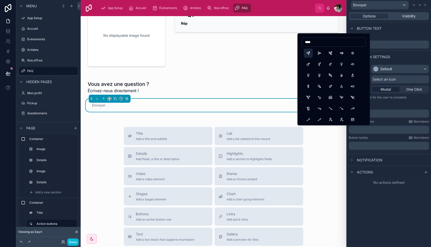
type input "****"
click at [309, 53] on button "Send" at bounding box center [307, 53] width 9 height 9
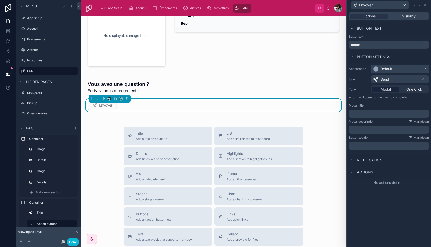
click at [402, 70] on div "Default" at bounding box center [399, 69] width 57 height 8
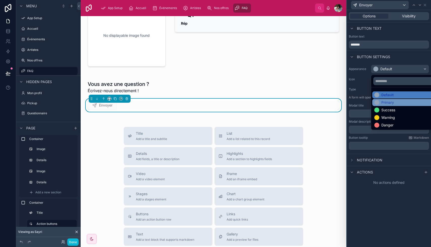
click at [392, 100] on div "Primary" at bounding box center [387, 102] width 13 height 5
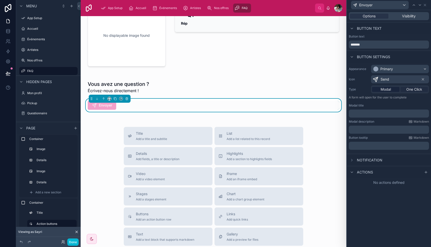
click at [413, 89] on span "One Click" at bounding box center [414, 89] width 16 height 5
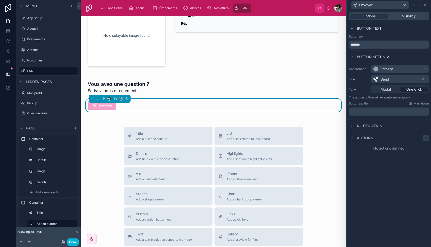
click at [427, 137] on icon at bounding box center [426, 138] width 4 height 4
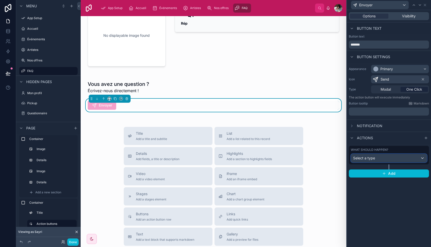
click at [390, 157] on div "Select a type" at bounding box center [389, 158] width 76 height 8
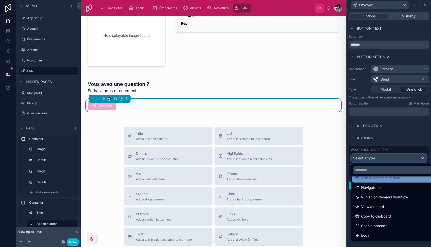
scroll to position [0, 0]
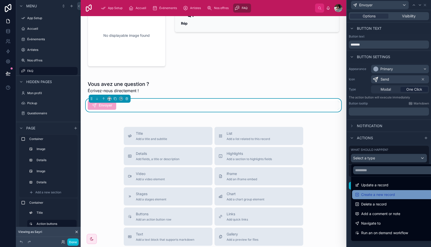
click at [378, 194] on span "Create a new record" at bounding box center [378, 195] width 34 height 6
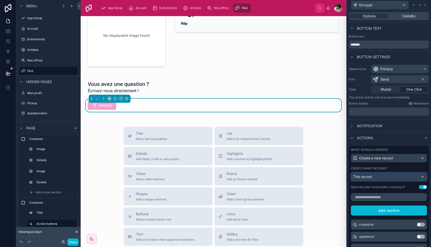
click at [384, 181] on div "This record" at bounding box center [389, 177] width 76 height 8
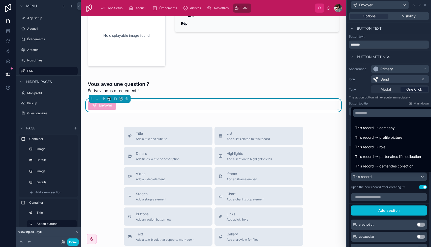
click at [381, 180] on div at bounding box center [389, 123] width 84 height 247
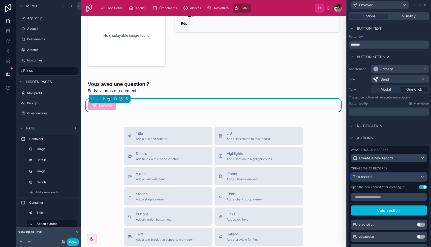
click at [381, 179] on div "This record" at bounding box center [389, 177] width 76 height 8
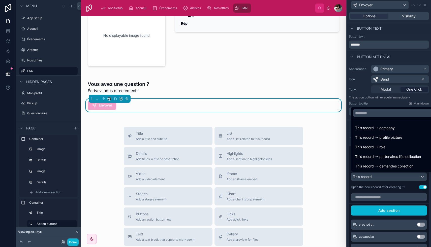
click at [379, 190] on div at bounding box center [389, 123] width 84 height 247
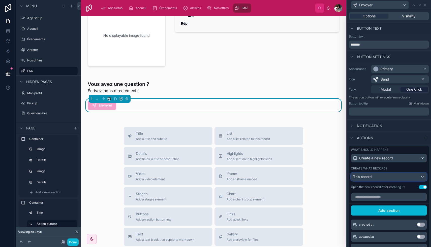
click at [418, 176] on div "This record" at bounding box center [389, 177] width 76 height 8
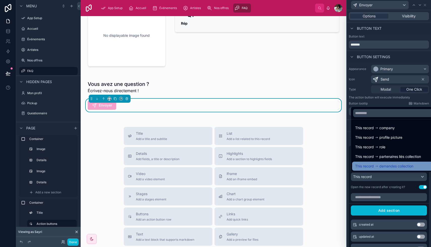
click at [395, 167] on span "demandes collection" at bounding box center [396, 166] width 34 height 6
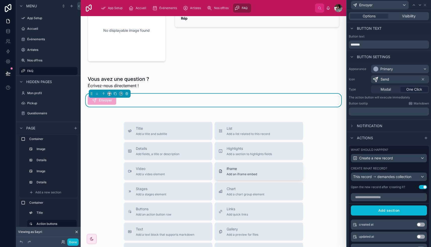
scroll to position [126, 0]
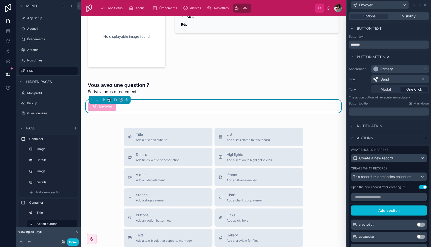
click at [424, 186] on button "Use setting" at bounding box center [423, 187] width 8 height 4
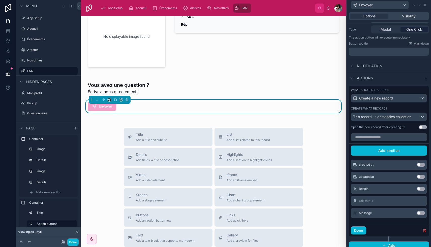
scroll to position [64, 0]
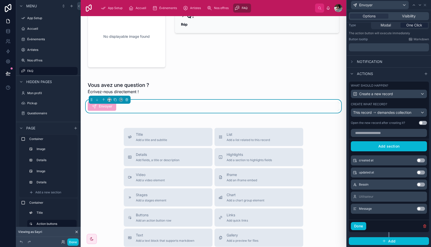
click at [422, 185] on button "Use setting" at bounding box center [421, 185] width 8 height 4
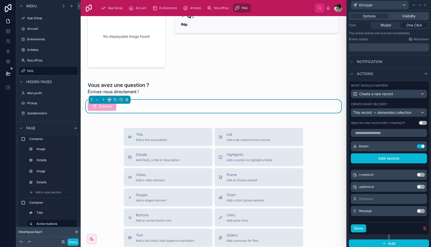
click at [421, 211] on button "Use setting" at bounding box center [421, 211] width 8 height 4
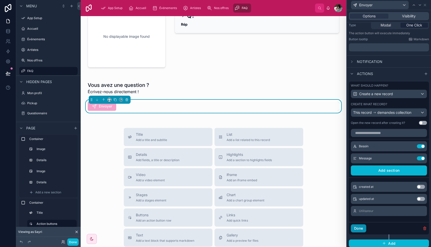
click at [361, 229] on button "Done" at bounding box center [358, 228] width 15 height 8
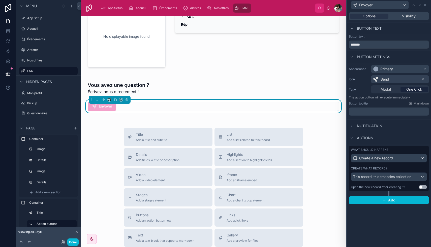
scroll to position [0, 0]
click at [172, 105] on div "Envoyer" at bounding box center [213, 106] width 251 height 9
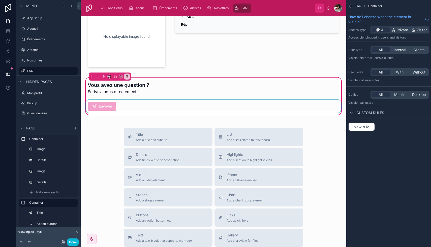
click at [197, 106] on div at bounding box center [213, 106] width 257 height 13
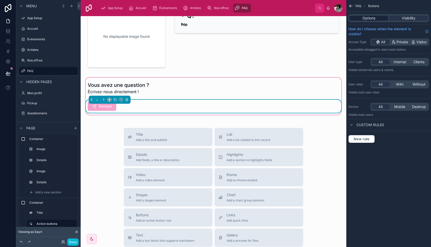
click at [371, 18] on span "Options" at bounding box center [368, 18] width 13 height 5
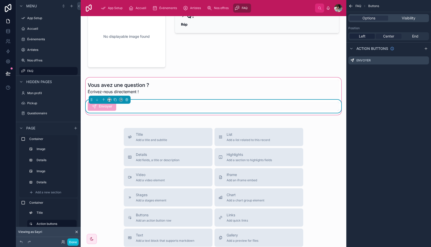
click at [393, 38] on span "Center" at bounding box center [388, 36] width 11 height 5
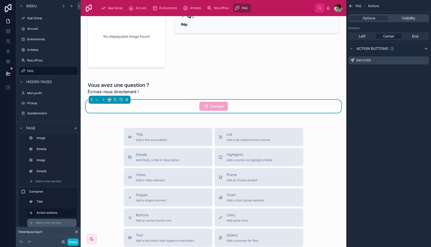
click at [40, 223] on span "Add a new section" at bounding box center [48, 223] width 26 height 4
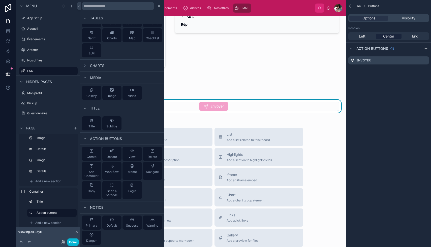
scroll to position [0, 0]
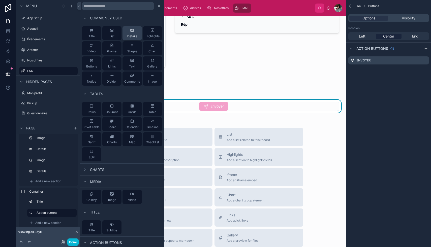
click at [134, 32] on div "Details" at bounding box center [132, 33] width 10 height 10
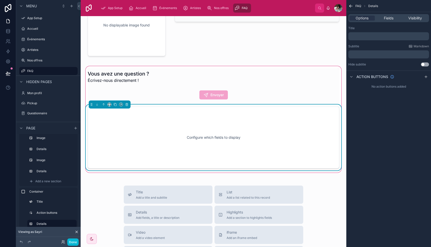
scroll to position [144, 0]
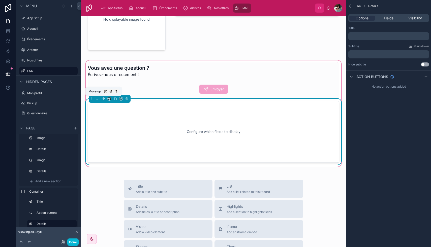
click at [105, 98] on icon at bounding box center [104, 99] width 4 height 4
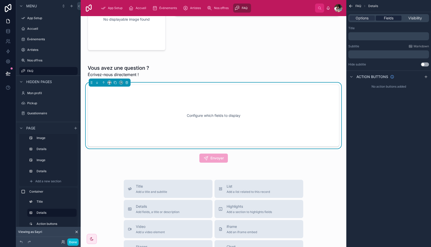
click at [388, 18] on span "Fields" at bounding box center [389, 18] width 10 height 5
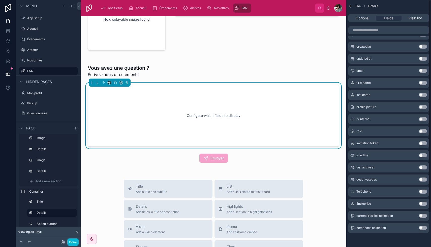
scroll to position [0, 0]
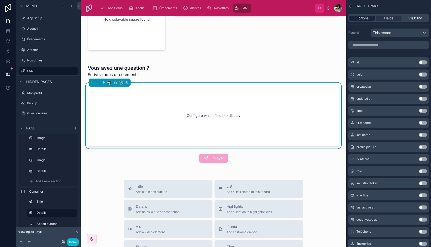
click at [362, 19] on span "Options" at bounding box center [361, 18] width 13 height 5
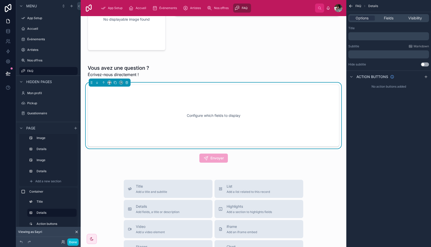
click at [367, 36] on p "﻿" at bounding box center [389, 36] width 78 height 4
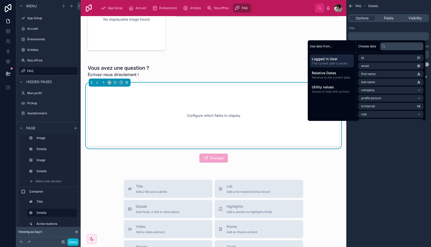
click at [373, 132] on div "FAQ Details Options Fields Visibility Title ﻿ Subtitle Markdown ﻿ Hide subtitle…" at bounding box center [388, 123] width 85 height 247
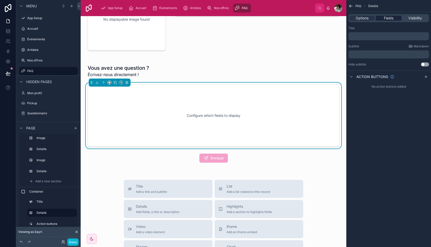
click at [395, 16] on div "Fields" at bounding box center [387, 18] width 25 height 5
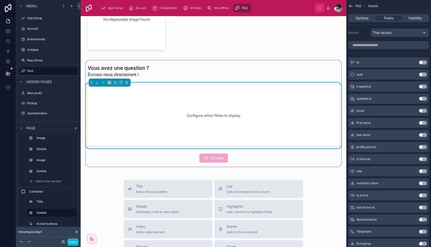
click at [256, 103] on div "Configure which fields to display" at bounding box center [213, 115] width 235 height 45
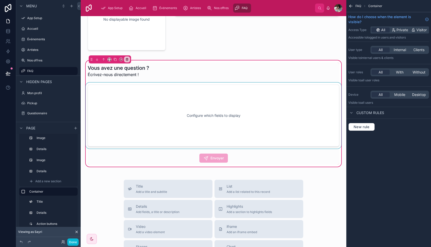
click at [261, 104] on div at bounding box center [213, 116] width 257 height 66
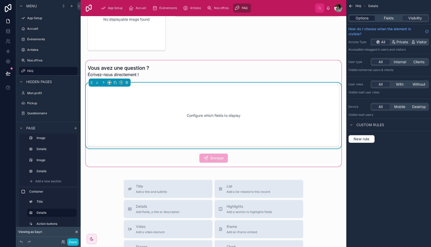
click at [367, 18] on span "Options" at bounding box center [361, 18] width 13 height 5
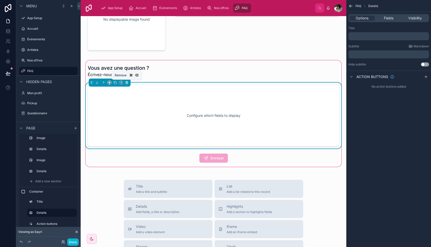
click at [127, 83] on icon at bounding box center [127, 83] width 4 height 4
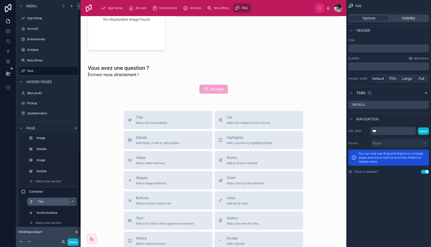
scroll to position [4, 0]
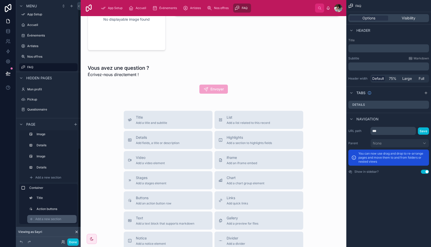
click at [40, 219] on span "Add a new section" at bounding box center [48, 219] width 26 height 4
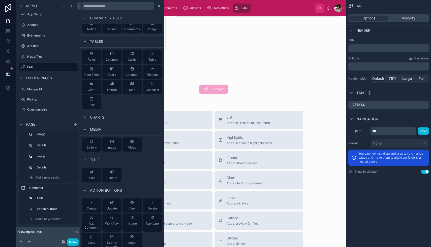
scroll to position [104, 0]
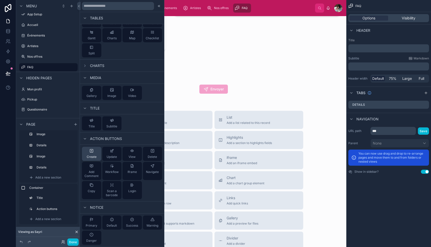
click at [91, 150] on icon at bounding box center [91, 151] width 4 height 4
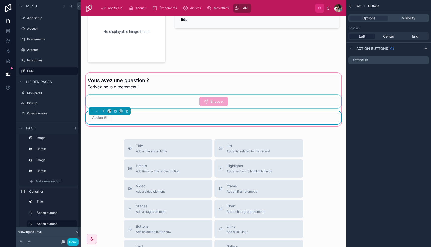
scroll to position [117, 0]
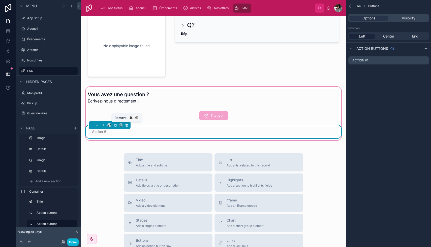
click at [126, 125] on icon at bounding box center [126, 125] width 0 height 1
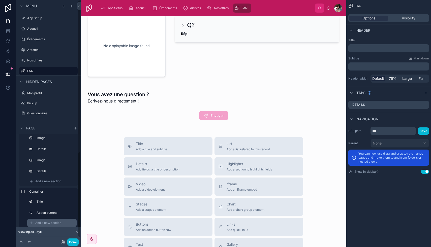
click at [48, 221] on span "Add a new section" at bounding box center [48, 223] width 26 height 4
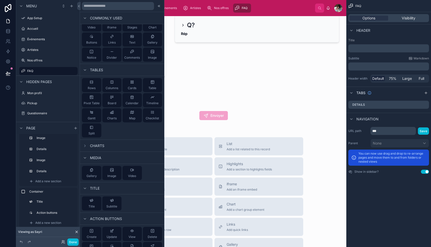
scroll to position [104, 0]
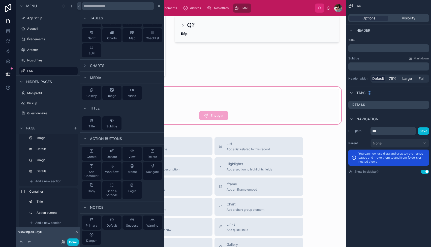
click at [188, 118] on div at bounding box center [213, 105] width 257 height 39
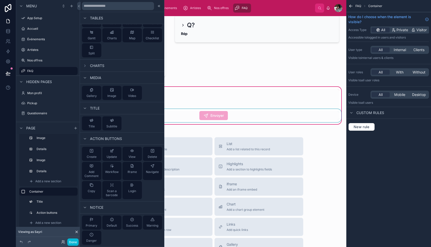
click at [193, 118] on div at bounding box center [213, 115] width 257 height 13
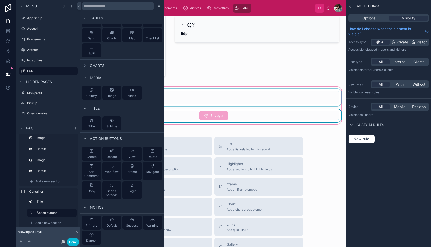
click at [200, 95] on div at bounding box center [213, 97] width 257 height 17
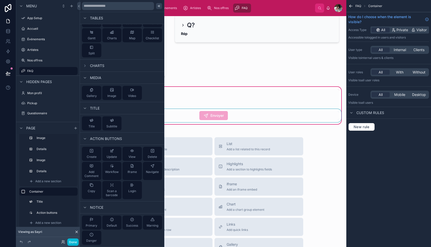
click at [159, 6] on icon at bounding box center [159, 6] width 4 height 4
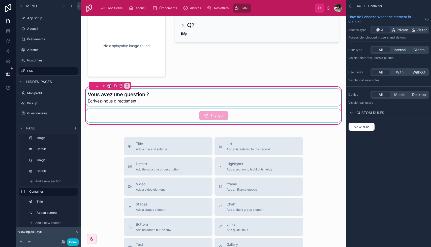
click at [174, 99] on div at bounding box center [213, 97] width 257 height 17
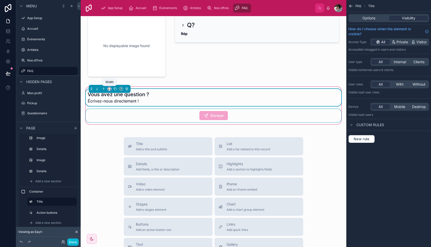
click at [108, 89] on icon at bounding box center [110, 89] width 4 height 4
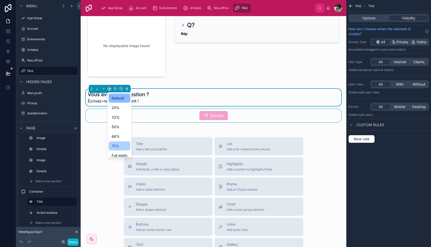
click at [117, 144] on span "75%" at bounding box center [116, 146] width 8 height 6
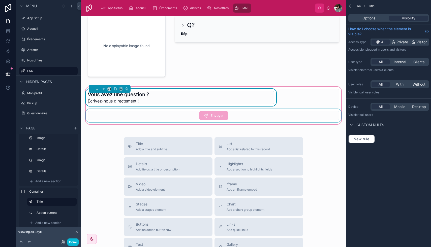
click at [216, 115] on div at bounding box center [213, 115] width 257 height 13
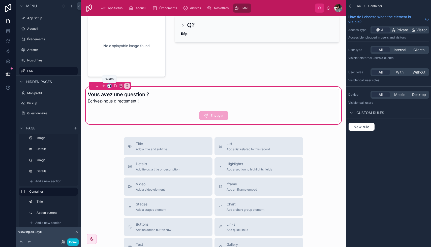
click at [109, 86] on icon at bounding box center [110, 86] width 4 height 4
click at [120, 105] on div "25%" at bounding box center [120, 105] width 16 height 6
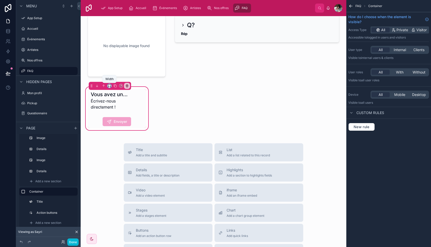
click at [110, 86] on icon at bounding box center [110, 86] width 4 height 4
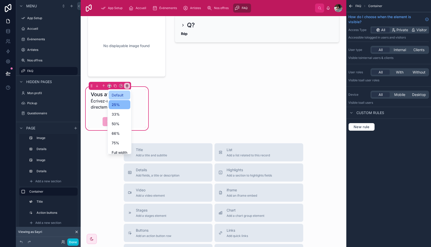
click at [121, 94] on span "Default" at bounding box center [118, 95] width 12 height 6
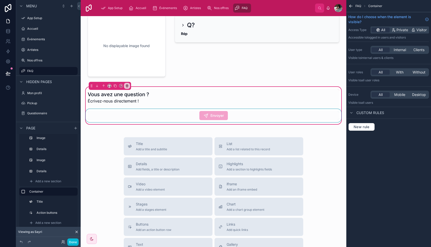
click at [193, 113] on div at bounding box center [213, 115] width 257 height 13
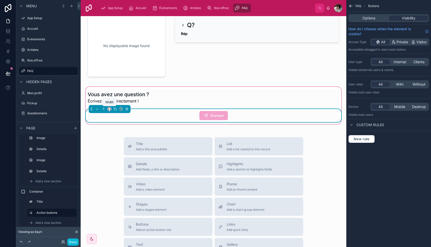
click at [110, 109] on icon at bounding box center [110, 109] width 4 height 4
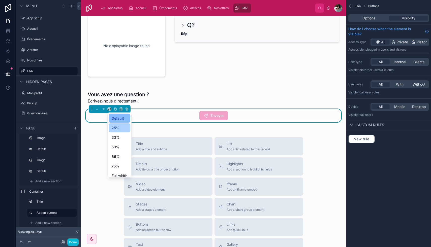
click at [125, 125] on div "25%" at bounding box center [120, 128] width 16 height 6
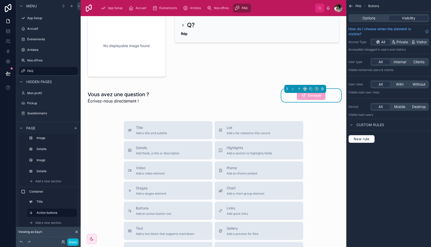
click at [330, 128] on div "Title Add a title and subtitle List Add a list related to this record Details A…" at bounding box center [213, 210] width 257 height 179
click at [320, 122] on div "Title Add a title and subtitle List Add a list related to this record Details A…" at bounding box center [213, 210] width 257 height 179
click at [334, 162] on div "Title Add a title and subtitle List Add a list related to this record Details A…" at bounding box center [213, 210] width 257 height 179
click at [112, 139] on div "Title Add a title and subtitle List Add a list related to this record Details A…" at bounding box center [213, 210] width 257 height 179
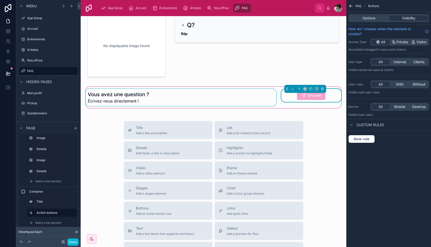
click at [128, 95] on div at bounding box center [181, 97] width 192 height 17
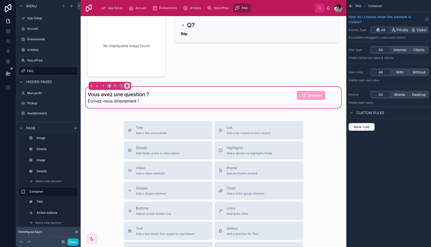
click at [318, 131] on div "Title Add a title and subtitle List Add a list related to this record Details A…" at bounding box center [213, 210] width 257 height 179
click at [289, 95] on div at bounding box center [311, 97] width 62 height 17
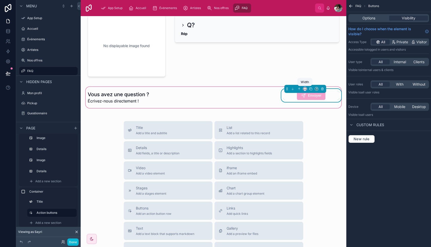
click at [304, 89] on icon at bounding box center [305, 89] width 4 height 4
click at [329, 172] on div at bounding box center [215, 123] width 431 height 247
click at [311, 129] on div "Title Add a title and subtitle List Add a list related to this record Details A…" at bounding box center [213, 210] width 257 height 179
click at [311, 122] on div "Title Add a title and subtitle List Add a list related to this record Details A…" at bounding box center [213, 210] width 257 height 179
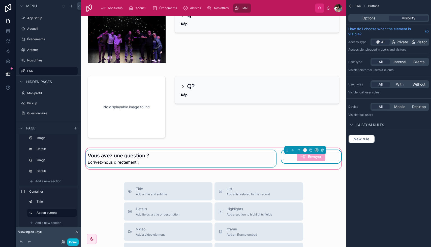
scroll to position [50, 0]
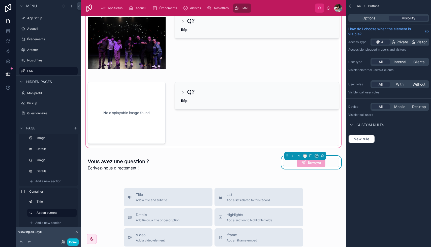
click at [172, 130] on div at bounding box center [213, 77] width 257 height 143
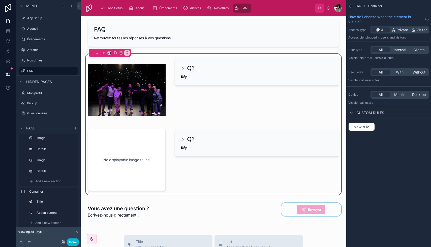
scroll to position [0, 0]
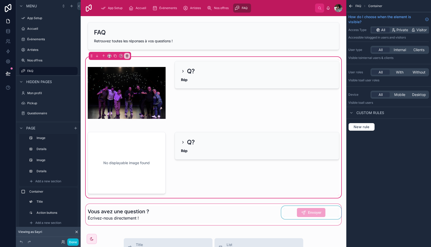
click at [288, 208] on div at bounding box center [213, 214] width 257 height 23
click at [291, 209] on div at bounding box center [213, 214] width 257 height 23
click at [276, 207] on div at bounding box center [213, 214] width 257 height 23
click at [242, 212] on div at bounding box center [213, 214] width 257 height 23
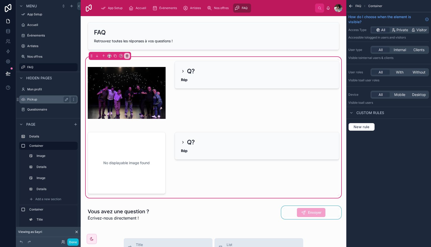
click at [38, 97] on label "Pickup" at bounding box center [47, 99] width 40 height 4
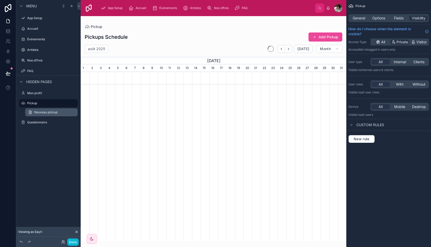
scroll to position [0, 265]
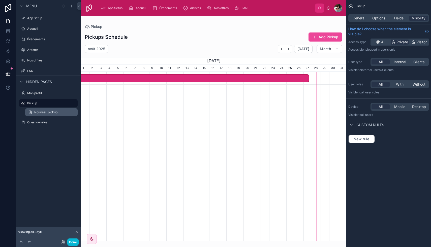
click at [51, 113] on span "Nouveau pickup" at bounding box center [45, 112] width 23 height 4
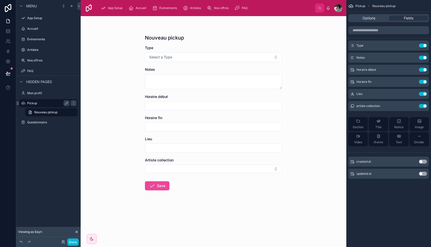
click at [43, 103] on label "Pickup" at bounding box center [47, 103] width 40 height 4
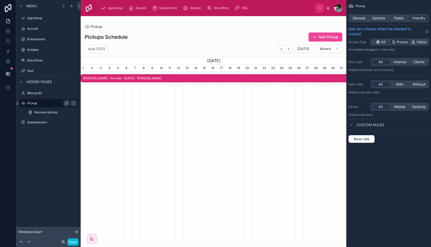
scroll to position [0, 265]
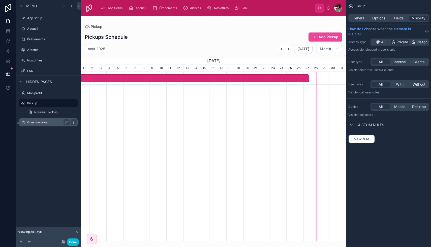
click at [41, 120] on label "Questionnaire" at bounding box center [47, 122] width 40 height 4
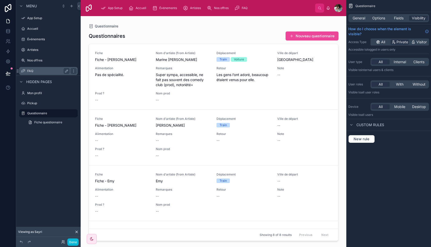
click at [39, 71] on label "FAQ" at bounding box center [47, 71] width 40 height 4
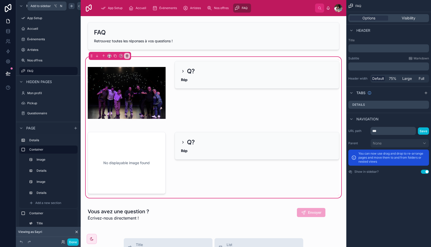
click at [72, 6] on icon "scrollable content" at bounding box center [72, 6] width 0 height 2
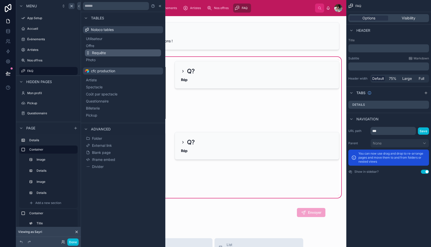
click at [105, 52] on span "Requête" at bounding box center [99, 52] width 14 height 5
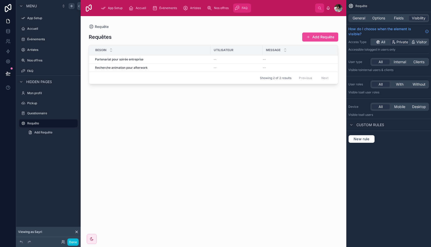
click at [240, 8] on div "FAQ" at bounding box center [241, 8] width 15 height 8
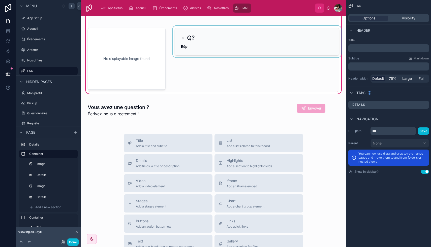
scroll to position [70, 0]
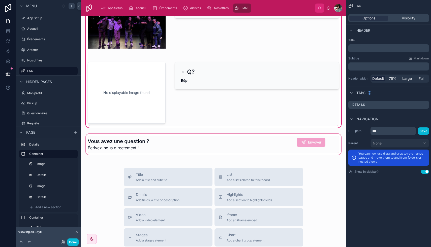
click at [260, 138] on div at bounding box center [213, 144] width 257 height 23
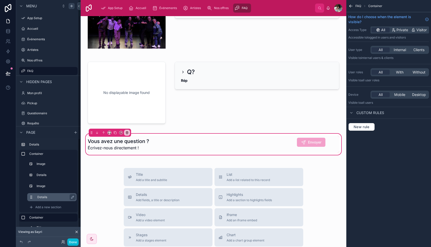
scroll to position [22, 0]
click at [46, 227] on div "Viewing as Sayri" at bounding box center [48, 232] width 64 height 10
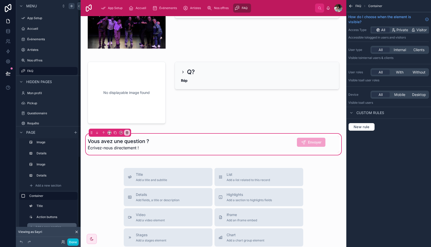
click at [48, 224] on div "Add a new section" at bounding box center [51, 227] width 49 height 8
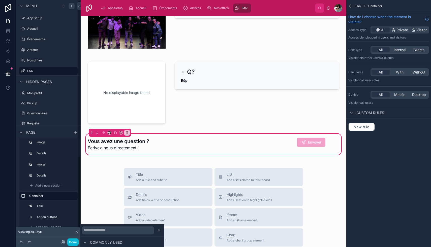
click at [82, 186] on div "FAQ Retrouvez toutes les réponses à vos questions ! Q? Rép No displayable image…" at bounding box center [213, 167] width 265 height 442
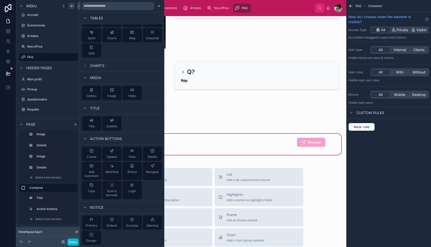
scroll to position [102, 0]
click at [91, 153] on icon at bounding box center [91, 153] width 4 height 4
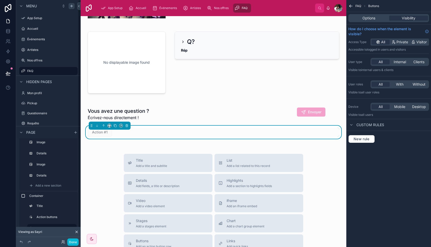
scroll to position [101, 0]
click at [371, 17] on span "Options" at bounding box center [368, 18] width 13 height 5
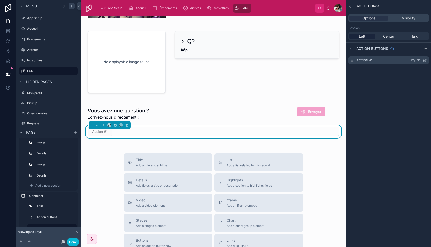
click at [425, 59] on icon "scrollable content" at bounding box center [425, 60] width 2 height 2
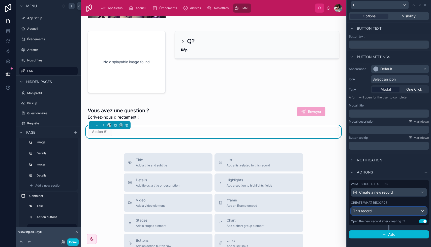
click at [379, 213] on div "This record" at bounding box center [389, 211] width 76 height 8
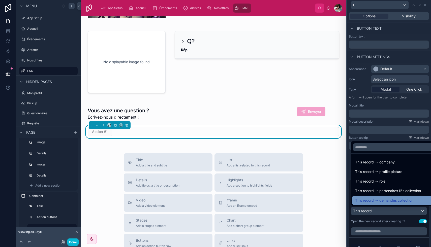
click at [392, 198] on span "demandes collection" at bounding box center [396, 200] width 34 height 6
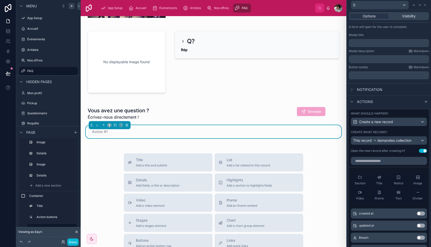
scroll to position [124, 0]
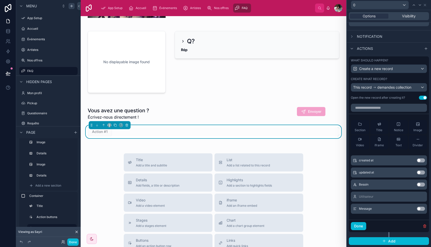
click at [421, 185] on button "Use setting" at bounding box center [421, 185] width 8 height 4
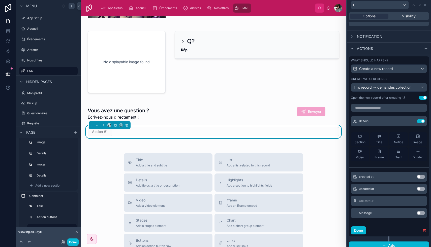
click at [421, 212] on button "Use setting" at bounding box center [421, 213] width 8 height 4
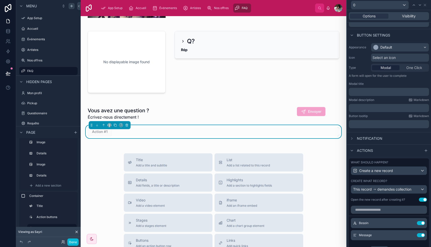
scroll to position [0, 0]
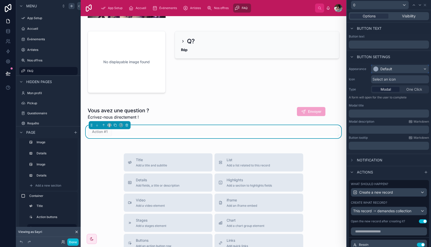
click at [396, 68] on div "Default" at bounding box center [399, 69] width 57 height 8
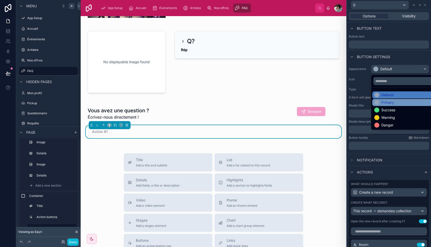
click at [394, 103] on div "Primary" at bounding box center [405, 102] width 63 height 5
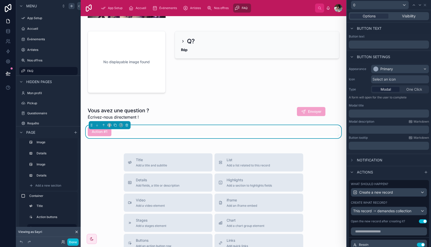
click at [392, 89] on div "Modal" at bounding box center [385, 89] width 27 height 5
click at [414, 89] on span "One Click" at bounding box center [414, 89] width 16 height 5
click at [397, 90] on div "Modal" at bounding box center [385, 89] width 27 height 5
click at [410, 91] on span "One Click" at bounding box center [414, 89] width 16 height 5
click at [116, 134] on div "Action #1" at bounding box center [213, 131] width 251 height 9
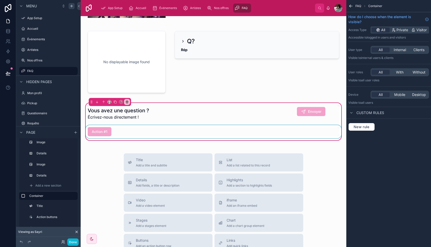
click at [101, 130] on div at bounding box center [213, 131] width 257 height 13
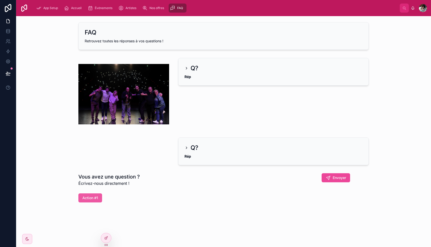
click at [91, 197] on span "Action #1" at bounding box center [90, 197] width 16 height 5
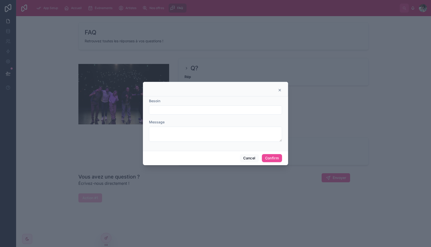
click at [279, 89] on icon at bounding box center [280, 90] width 4 height 4
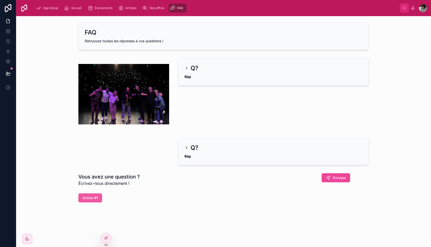
click at [93, 196] on span "Action #1" at bounding box center [90, 197] width 16 height 5
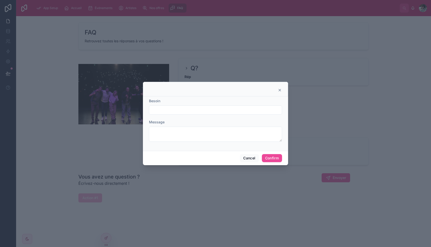
click at [280, 89] on icon at bounding box center [280, 90] width 4 height 4
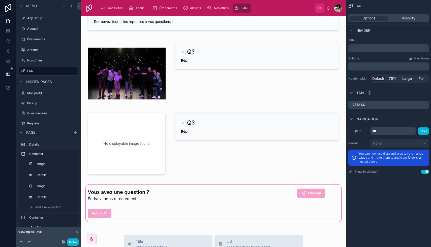
scroll to position [48, 0]
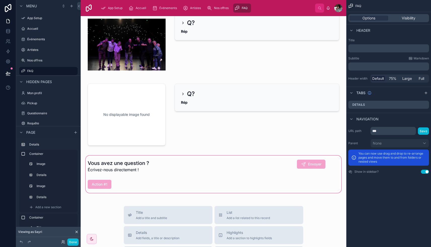
click at [113, 185] on div at bounding box center [213, 174] width 257 height 39
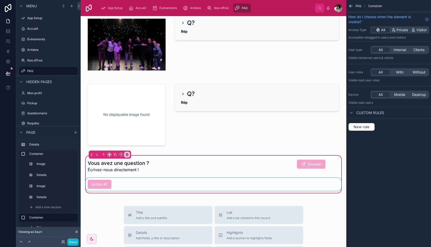
click at [121, 182] on div at bounding box center [213, 184] width 257 height 13
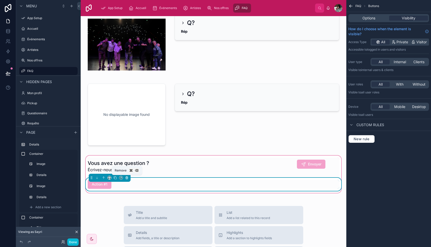
click at [126, 177] on icon at bounding box center [126, 177] width 2 height 0
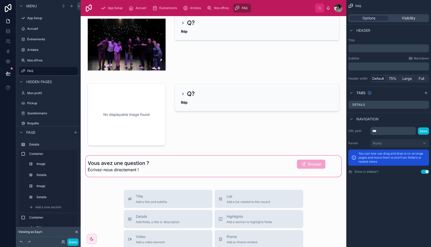
click at [287, 164] on div at bounding box center [213, 166] width 257 height 23
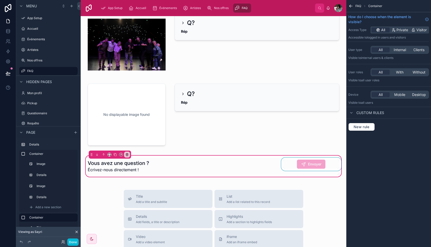
click at [288, 165] on div at bounding box center [311, 166] width 62 height 17
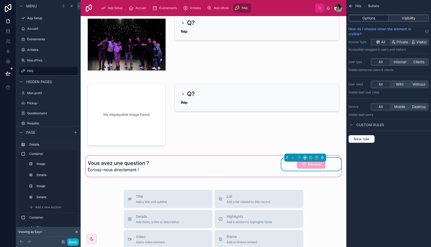
click at [369, 18] on span "Options" at bounding box center [368, 18] width 13 height 5
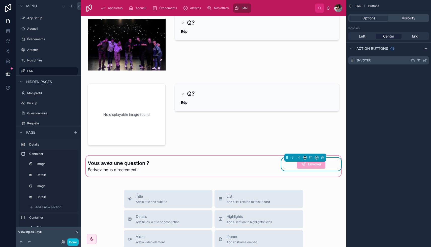
click at [426, 59] on icon "scrollable content" at bounding box center [425, 60] width 2 height 2
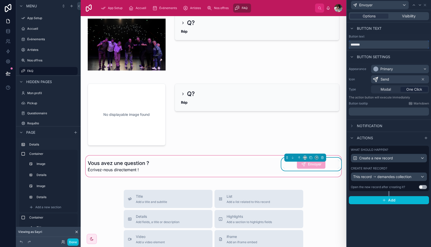
drag, startPoint x: 365, startPoint y: 45, endPoint x: 347, endPoint y: 45, distance: 18.4
click at [347, 45] on div "Button text *******" at bounding box center [389, 41] width 84 height 14
type input "**********"
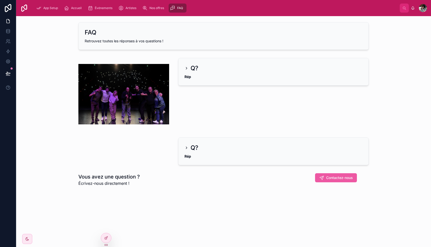
click at [338, 178] on span "Contactez-nous" at bounding box center [339, 177] width 27 height 5
click at [329, 178] on span "Contactez-nous" at bounding box center [339, 177] width 27 height 5
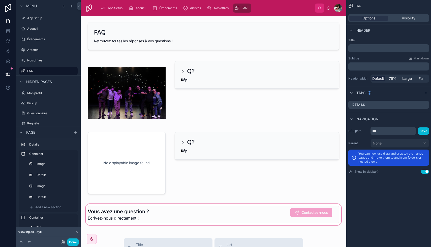
click at [336, 208] on div at bounding box center [213, 214] width 257 height 23
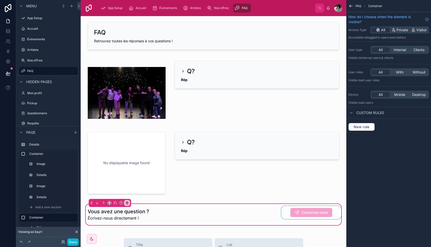
click at [334, 212] on div at bounding box center [311, 214] width 62 height 17
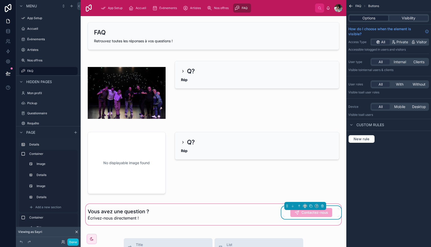
click at [369, 16] on span "Options" at bounding box center [368, 18] width 13 height 5
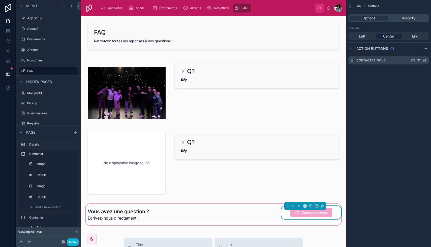
click at [423, 61] on icon "scrollable content" at bounding box center [424, 61] width 2 height 2
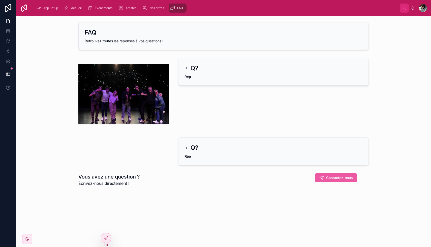
click at [329, 178] on span "Contactez-nous" at bounding box center [339, 177] width 27 height 5
click at [332, 179] on span "Contactez-nous" at bounding box center [339, 177] width 27 height 5
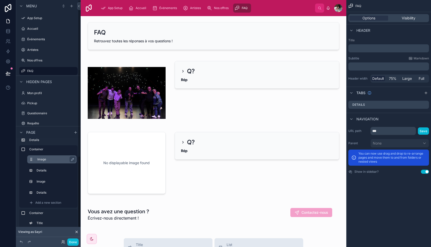
scroll to position [22, 0]
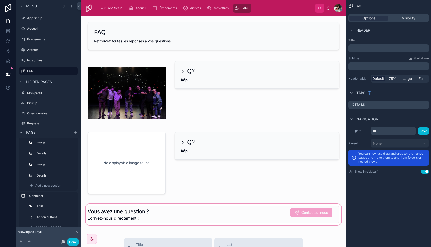
click at [276, 213] on div at bounding box center [213, 214] width 257 height 23
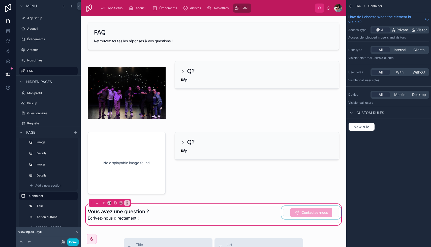
click at [286, 214] on div at bounding box center [311, 214] width 62 height 17
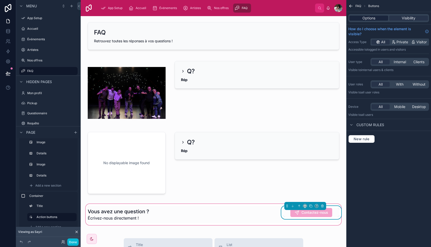
click at [375, 19] on div "Options" at bounding box center [368, 18] width 39 height 5
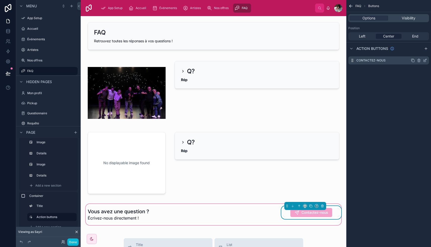
click at [425, 61] on icon "scrollable content" at bounding box center [425, 60] width 2 height 2
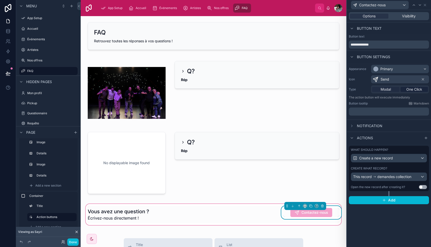
click at [390, 91] on span "Modal" at bounding box center [385, 89] width 10 height 5
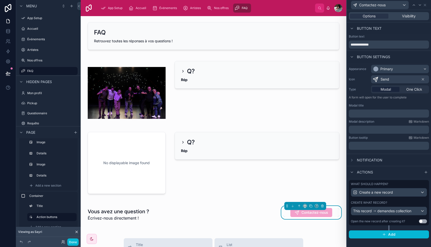
click at [322, 233] on div "FAQ Retrouvez toutes les réponses à vos questions ! Q? Rép No displayable image…" at bounding box center [213, 237] width 265 height 442
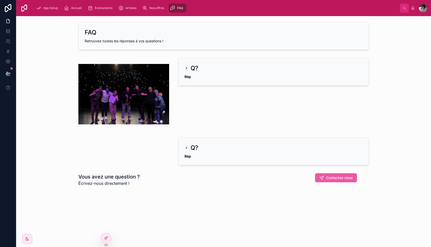
click at [331, 177] on span "Contactez-nous" at bounding box center [339, 177] width 27 height 5
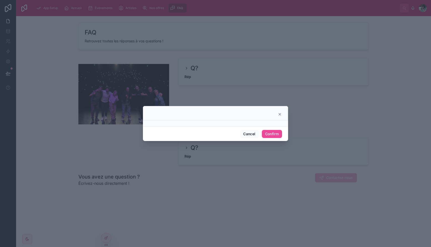
click at [279, 114] on icon at bounding box center [280, 114] width 2 height 2
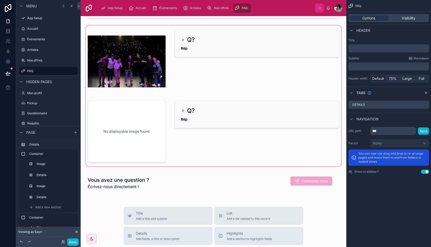
scroll to position [93, 0]
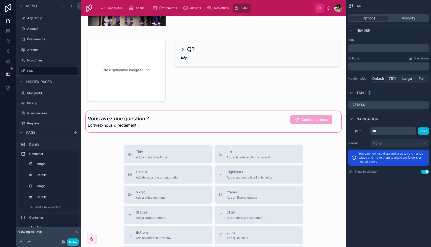
click at [274, 126] on div at bounding box center [213, 121] width 257 height 23
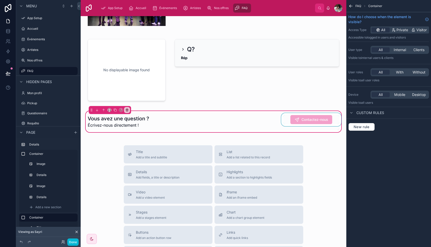
click at [285, 123] on div at bounding box center [311, 121] width 62 height 17
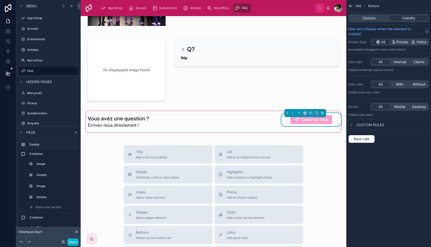
click at [366, 14] on div "Options Visibility" at bounding box center [388, 18] width 85 height 12
click at [366, 17] on span "Options" at bounding box center [368, 18] width 13 height 5
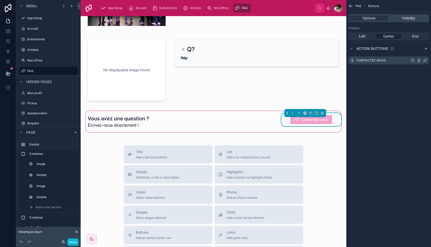
click at [425, 60] on icon "scrollable content" at bounding box center [425, 60] width 4 height 4
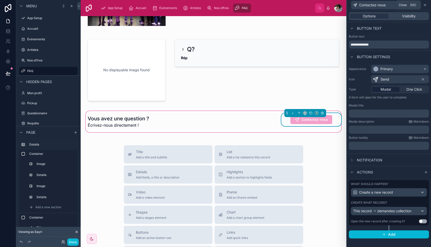
click at [424, 6] on icon at bounding box center [425, 5] width 4 height 4
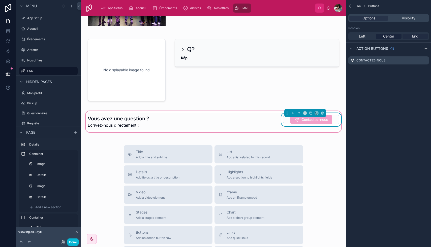
click at [419, 36] on div "End" at bounding box center [414, 36] width 25 height 5
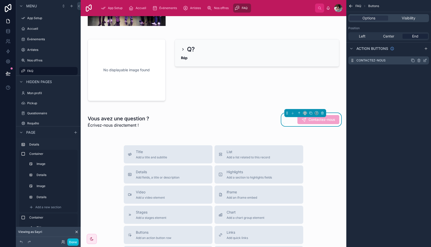
click at [424, 60] on icon "scrollable content" at bounding box center [425, 60] width 4 height 4
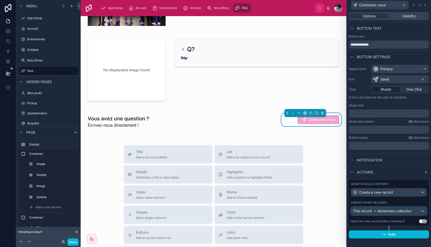
click at [414, 212] on div "This record demandes collection" at bounding box center [389, 211] width 76 height 8
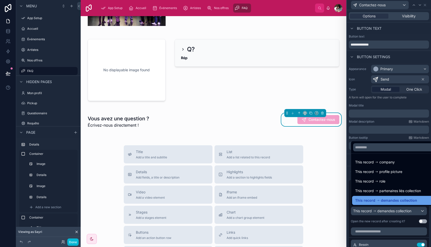
click at [399, 202] on span "demandes collection" at bounding box center [398, 200] width 36 height 6
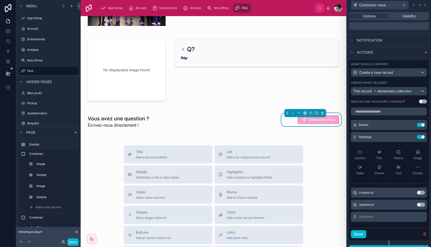
scroll to position [128, 0]
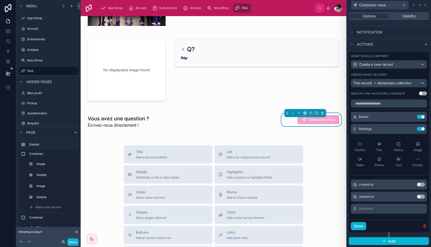
click at [422, 93] on button "Use setting" at bounding box center [423, 93] width 8 height 4
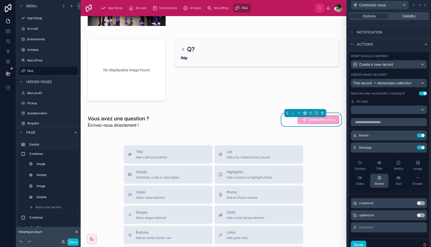
scroll to position [147, 0]
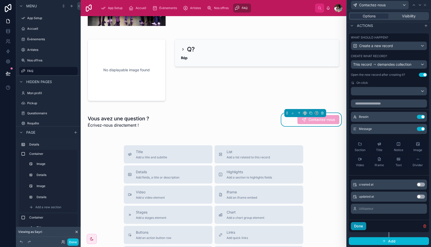
click at [356, 226] on button "Done" at bounding box center [358, 226] width 15 height 8
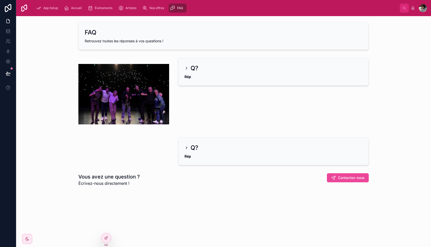
scroll to position [0, 0]
click at [339, 176] on span "Contactez-nous" at bounding box center [351, 177] width 27 height 5
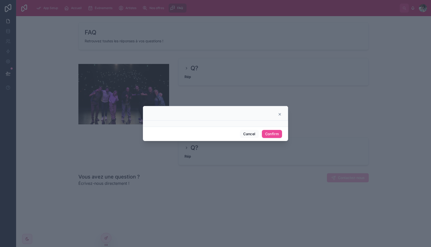
click at [260, 125] on div at bounding box center [215, 124] width 145 height 6
click at [250, 134] on button "Cancel" at bounding box center [249, 134] width 19 height 8
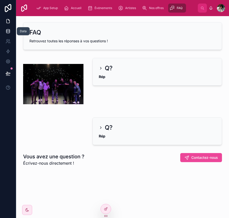
click at [9, 31] on icon at bounding box center [7, 32] width 3 height 2
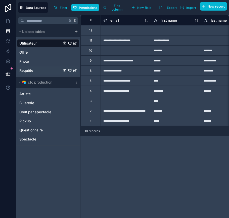
click at [35, 72] on div "Requête" at bounding box center [48, 70] width 62 height 8
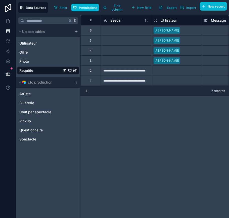
click at [136, 109] on div "**********" at bounding box center [155, 116] width 149 height 203
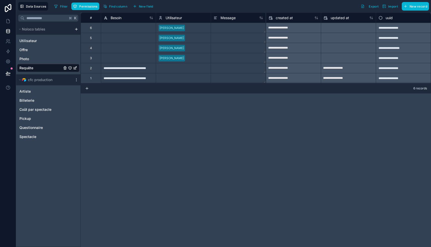
click at [126, 33] on div at bounding box center [128, 38] width 55 height 10
click at [127, 31] on div at bounding box center [128, 28] width 55 height 10
click at [133, 22] on div "Besoin" at bounding box center [128, 18] width 55 height 10
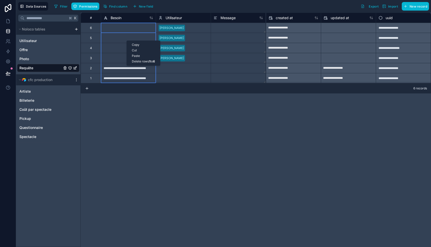
click at [143, 62] on div "Delete rows 1 to 6" at bounding box center [143, 62] width 33 height 6
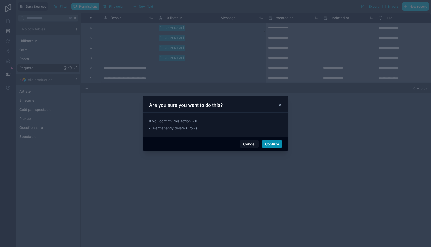
click at [268, 145] on button "Confirm" at bounding box center [272, 144] width 20 height 8
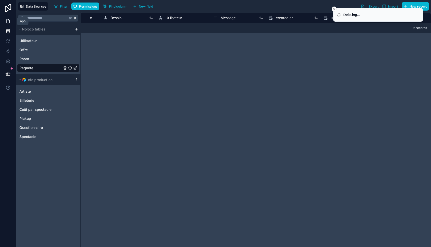
click at [9, 19] on icon at bounding box center [8, 21] width 5 height 5
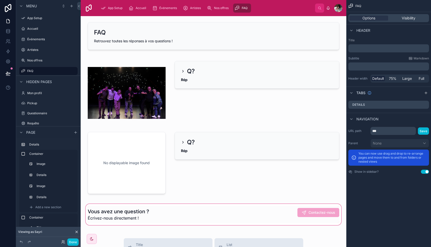
click at [287, 211] on div at bounding box center [213, 214] width 257 height 23
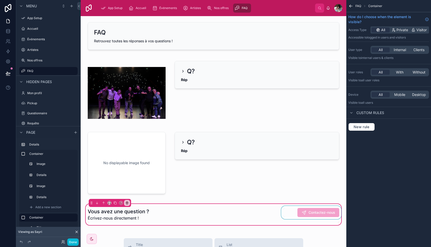
click at [290, 210] on div at bounding box center [311, 214] width 62 height 17
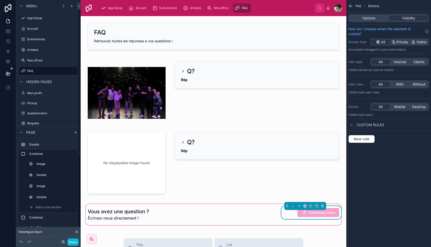
scroll to position [22, 0]
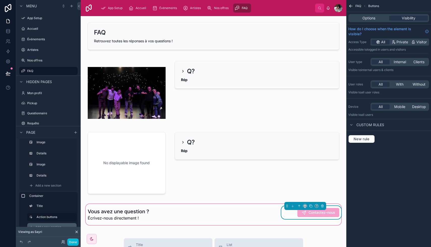
click at [45, 225] on span "Add a new section" at bounding box center [48, 227] width 26 height 4
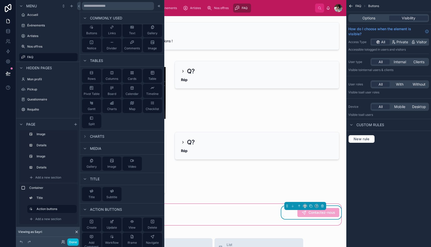
scroll to position [54, 0]
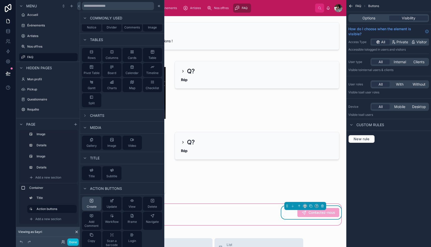
click at [92, 204] on div "Create" at bounding box center [92, 204] width 10 height 10
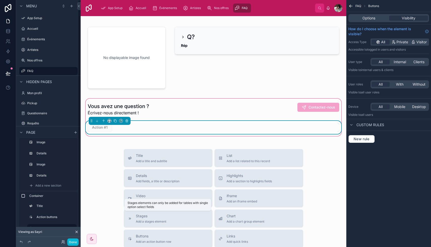
scroll to position [111, 0]
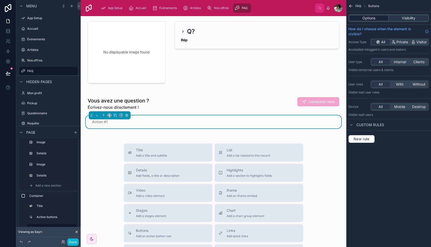
click at [368, 17] on span "Options" at bounding box center [368, 18] width 13 height 5
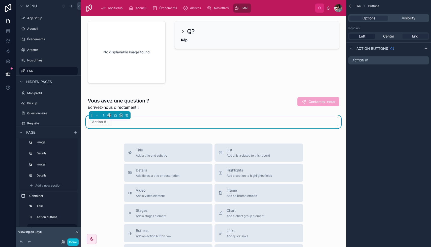
click at [412, 34] on span "End" at bounding box center [415, 36] width 6 height 5
click at [109, 114] on icon at bounding box center [110, 116] width 4 height 4
click at [121, 135] on div "25%" at bounding box center [120, 134] width 16 height 6
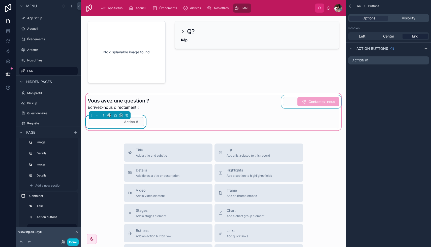
click at [291, 103] on div at bounding box center [311, 103] width 62 height 17
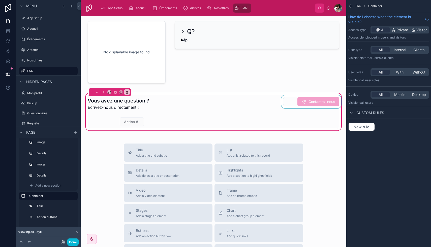
click at [290, 99] on div at bounding box center [311, 103] width 62 height 17
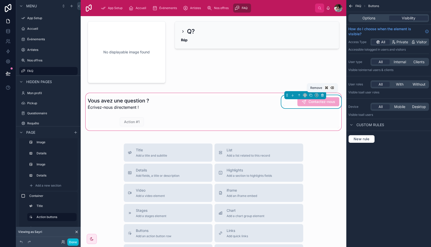
click at [322, 95] on icon at bounding box center [322, 95] width 4 height 4
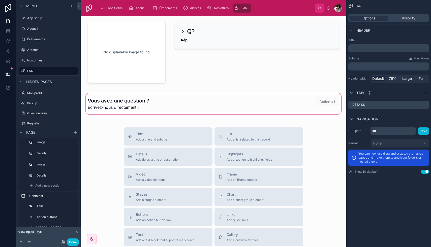
click at [318, 102] on div at bounding box center [213, 103] width 257 height 23
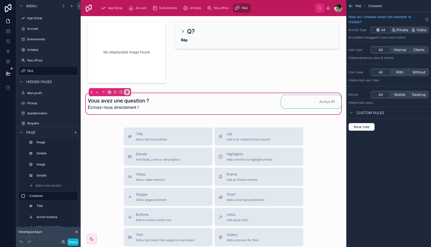
click at [307, 102] on div at bounding box center [311, 103] width 62 height 17
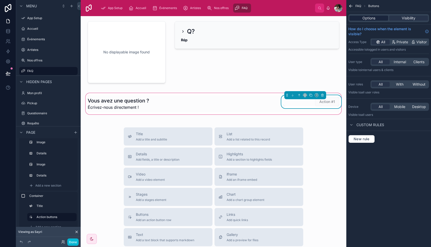
click at [374, 18] on span "Options" at bounding box center [368, 18] width 13 height 5
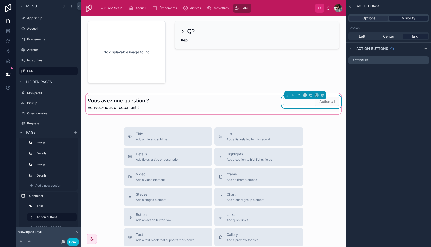
click at [408, 17] on span "Visibility" at bounding box center [408, 18] width 14 height 5
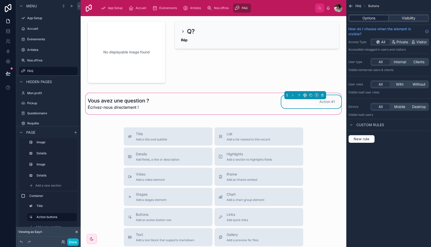
click at [377, 17] on div "Options" at bounding box center [368, 18] width 39 height 5
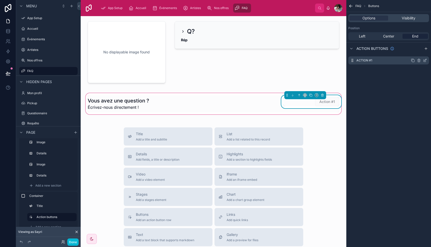
click at [425, 60] on icon "scrollable content" at bounding box center [425, 60] width 2 height 2
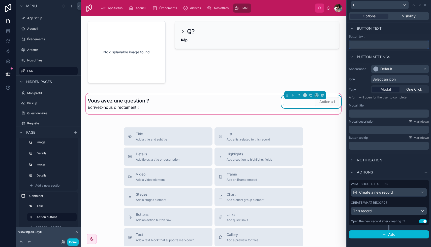
click at [363, 45] on input "text" at bounding box center [389, 45] width 80 height 8
type input "**********"
click at [393, 68] on div "Default" at bounding box center [399, 69] width 57 height 8
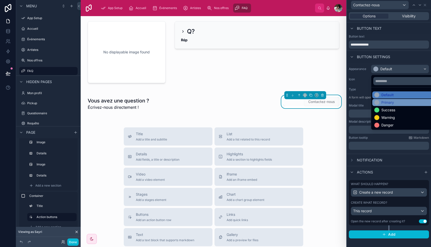
drag, startPoint x: 393, startPoint y: 99, endPoint x: 392, endPoint y: 103, distance: 4.3
click at [392, 103] on ul "Default Primary Success Warning Danger" at bounding box center [405, 108] width 69 height 42
click at [392, 103] on div "Primary" at bounding box center [387, 102] width 13 height 5
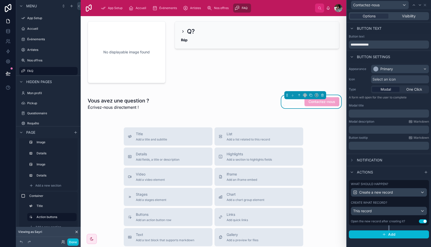
click at [399, 80] on div "Select an icon" at bounding box center [400, 79] width 58 height 8
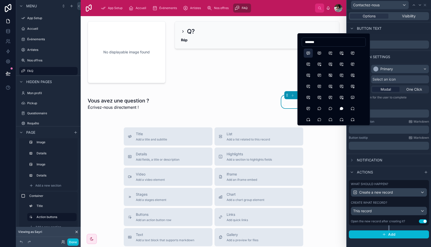
type input "*******"
click at [308, 52] on button "Message" at bounding box center [307, 53] width 9 height 9
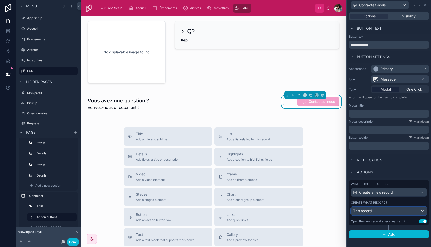
click at [380, 212] on div "This record" at bounding box center [389, 211] width 76 height 8
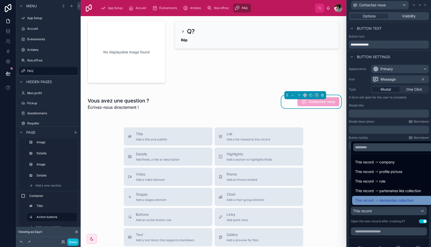
click at [390, 200] on span "demandes collection" at bounding box center [396, 200] width 34 height 6
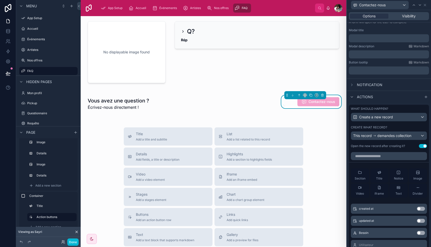
scroll to position [81, 0]
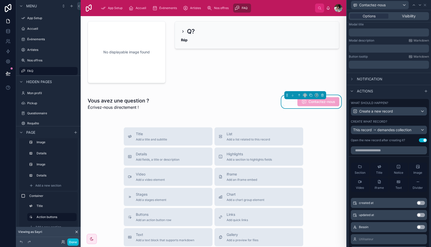
click at [423, 140] on button "Use setting" at bounding box center [423, 140] width 8 height 4
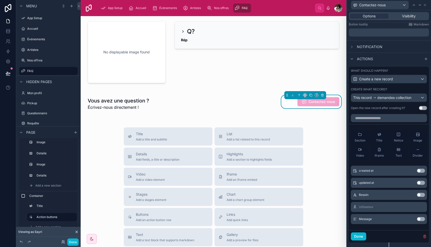
scroll to position [124, 0]
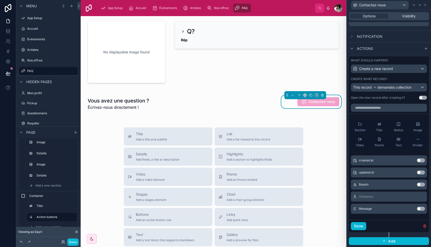
click at [420, 184] on button "Use setting" at bounding box center [421, 185] width 8 height 4
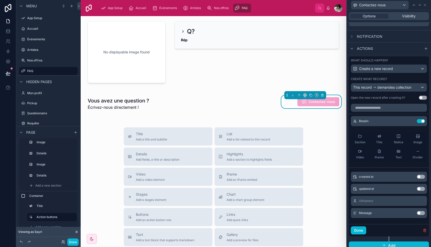
click at [422, 213] on button "Use setting" at bounding box center [421, 213] width 8 height 4
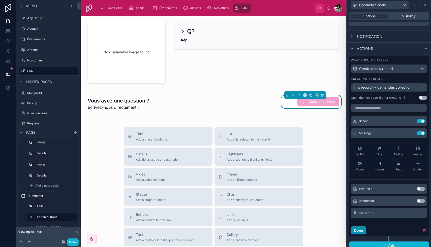
click at [358, 231] on button "Done" at bounding box center [358, 230] width 15 height 8
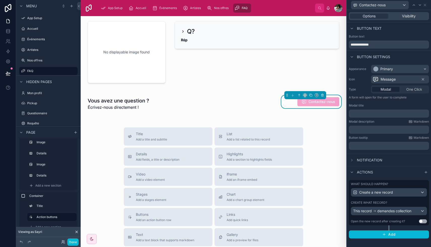
click at [334, 156] on div "Title Add a title and subtitle List Add a list related to this record Details A…" at bounding box center [213, 216] width 257 height 179
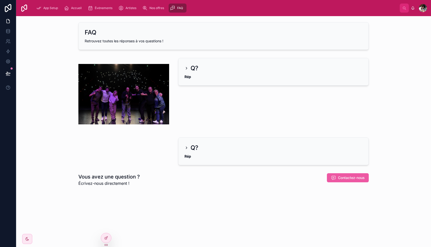
click at [343, 178] on span "Contactez-nous" at bounding box center [351, 177] width 27 height 5
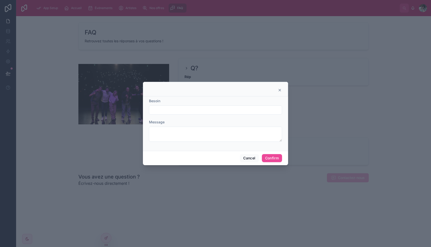
click at [217, 110] on input "text" at bounding box center [215, 110] width 132 height 7
type input "**********"
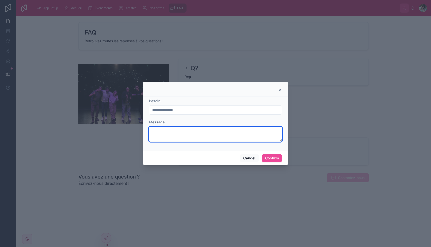
drag, startPoint x: 217, startPoint y: 110, endPoint x: 208, endPoint y: 136, distance: 27.4
click at [208, 136] on textarea at bounding box center [215, 134] width 133 height 15
type textarea "****"
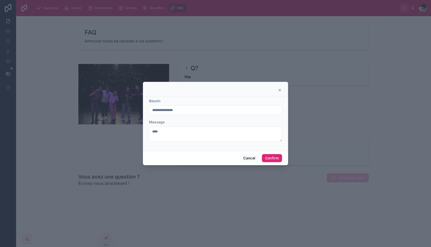
click at [268, 157] on button "Confirm" at bounding box center [272, 158] width 20 height 8
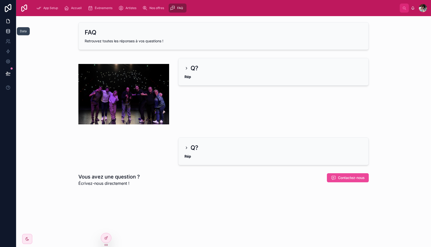
click at [9, 30] on icon at bounding box center [8, 31] width 5 height 5
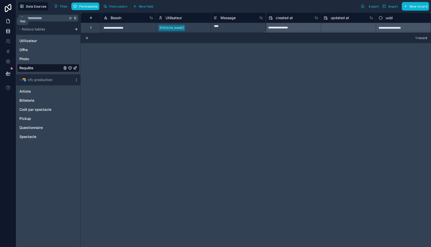
click at [7, 18] on link at bounding box center [8, 21] width 16 height 10
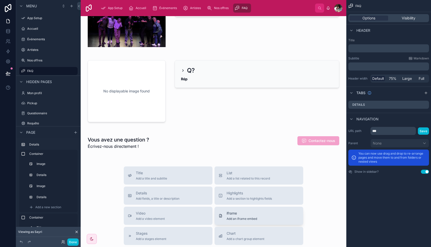
scroll to position [94, 0]
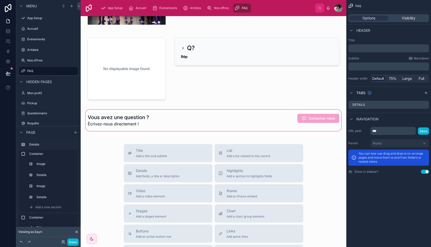
click at [291, 127] on div at bounding box center [213, 120] width 257 height 23
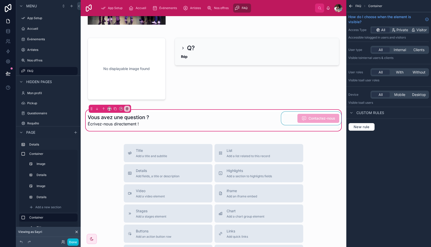
click at [293, 114] on div at bounding box center [311, 120] width 62 height 17
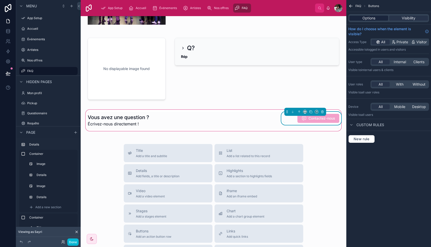
click at [376, 18] on div "Options" at bounding box center [368, 18] width 39 height 5
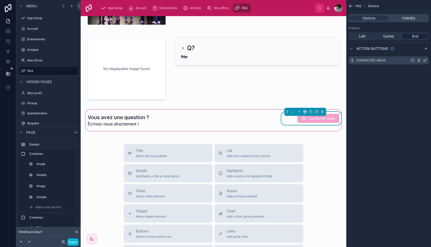
click at [425, 60] on icon "scrollable content" at bounding box center [425, 60] width 4 height 4
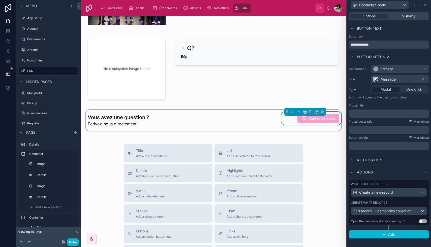
click at [361, 112] on p "﻿" at bounding box center [389, 113] width 77 height 5
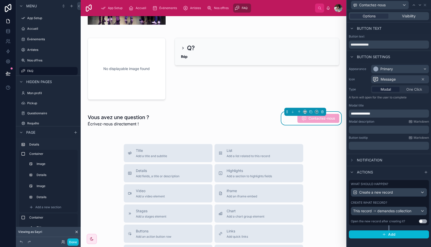
click at [394, 136] on div "Button tooltip Markdown" at bounding box center [389, 138] width 80 height 4
click at [365, 159] on span "Notification" at bounding box center [369, 160] width 25 height 5
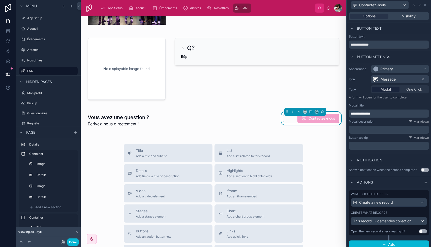
scroll to position [3, 0]
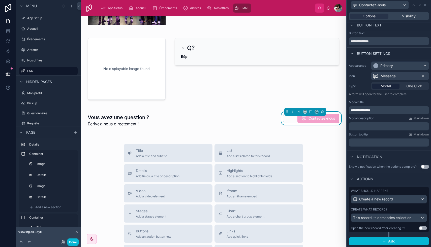
click at [425, 166] on button "Use setting" at bounding box center [425, 167] width 8 height 4
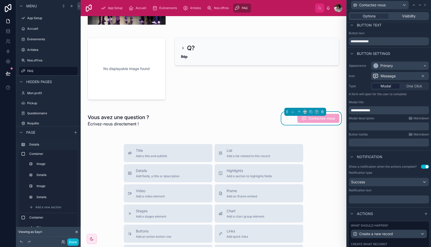
scroll to position [38, 0]
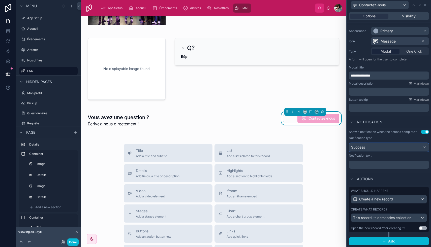
click at [391, 150] on div "Success" at bounding box center [389, 147] width 80 height 8
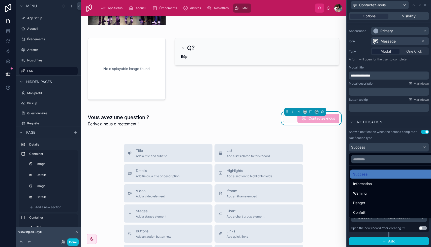
click at [397, 138] on div at bounding box center [389, 123] width 84 height 247
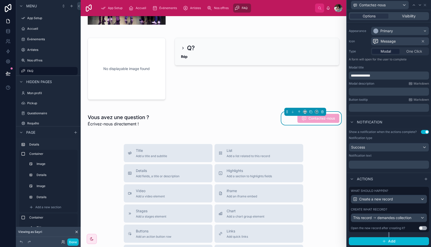
click at [388, 166] on p "﻿" at bounding box center [389, 164] width 77 height 5
click at [378, 164] on span "**********" at bounding box center [369, 165] width 36 height 4
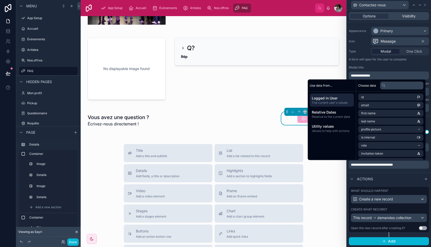
click at [420, 171] on div "**********" at bounding box center [389, 150] width 84 height 45
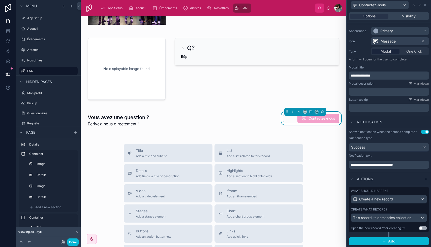
click at [362, 99] on label "Button tooltip" at bounding box center [358, 100] width 19 height 4
copy label "tooltip"
click at [363, 110] on p "﻿" at bounding box center [389, 107] width 77 height 5
click at [397, 115] on div "**********" at bounding box center [389, 70] width 84 height 91
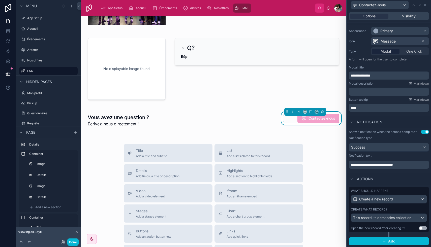
click at [328, 162] on div "Title Add a title and subtitle List Add a list related to this record Details A…" at bounding box center [213, 233] width 257 height 179
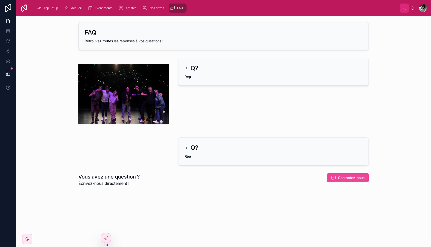
scroll to position [0, 0]
click at [343, 179] on span "Contactez-nous" at bounding box center [351, 177] width 27 height 5
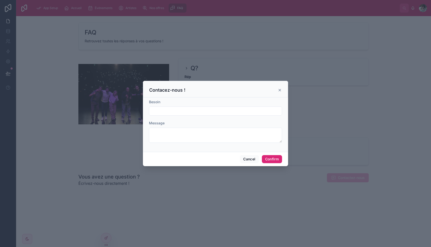
click at [272, 159] on button "Confirm" at bounding box center [272, 159] width 20 height 8
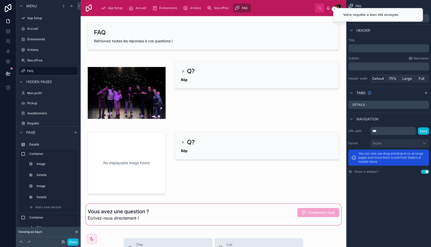
click at [283, 212] on div at bounding box center [213, 214] width 257 height 23
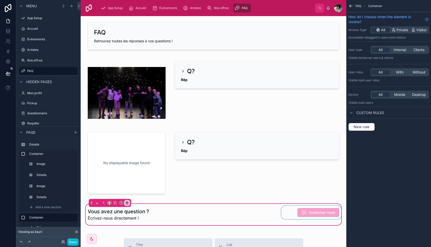
click at [284, 214] on div at bounding box center [311, 214] width 62 height 17
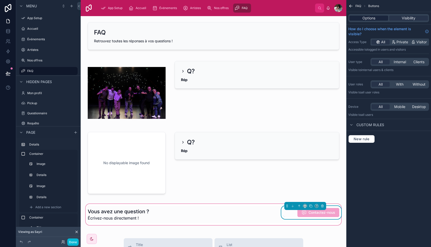
click at [374, 20] on span "Options" at bounding box center [368, 18] width 13 height 5
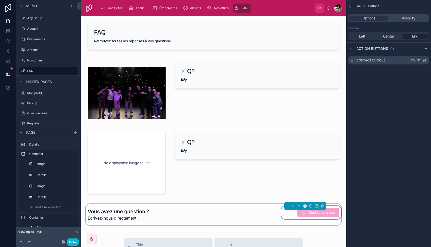
click at [424, 58] on div "Contactez-nous" at bounding box center [388, 60] width 81 height 8
click at [425, 61] on icon "scrollable content" at bounding box center [425, 60] width 4 height 4
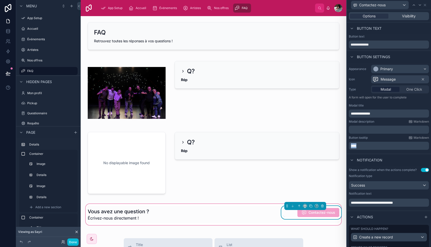
drag, startPoint x: 396, startPoint y: 145, endPoint x: 344, endPoint y: 147, distance: 51.6
click at [344, 147] on div "**********" at bounding box center [215, 123] width 431 height 247
click at [401, 183] on div "Success" at bounding box center [389, 185] width 80 height 8
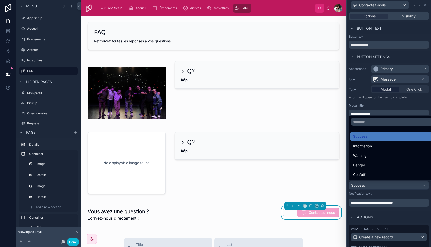
click at [427, 196] on div at bounding box center [389, 123] width 84 height 247
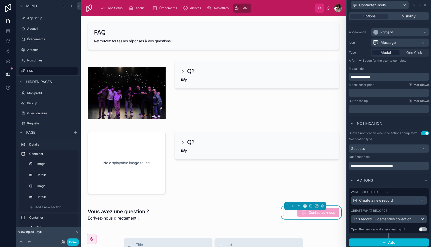
scroll to position [38, 0]
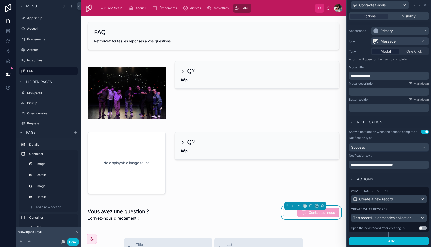
click at [269, 202] on div "FAQ Retrouvez toutes les réponses à vos questions ! Q? Rép No displayable image…" at bounding box center [213, 237] width 265 height 442
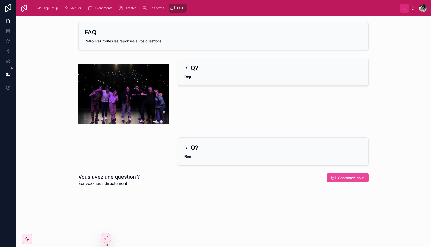
click at [120, 176] on h1 "Vous avez une question ?" at bounding box center [108, 176] width 61 height 7
click at [347, 178] on span "Contactez-nous" at bounding box center [351, 177] width 27 height 5
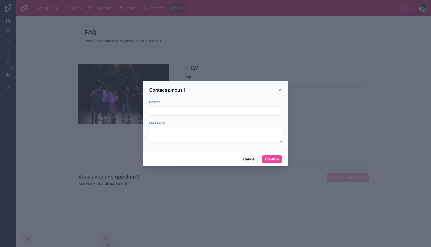
click at [279, 91] on icon at bounding box center [280, 90] width 4 height 4
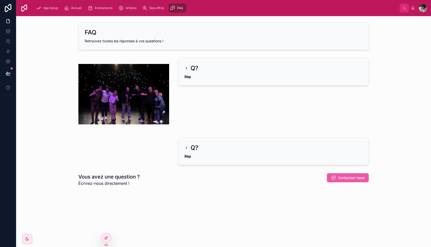
click at [341, 179] on span "Contactez-nous" at bounding box center [351, 177] width 27 height 5
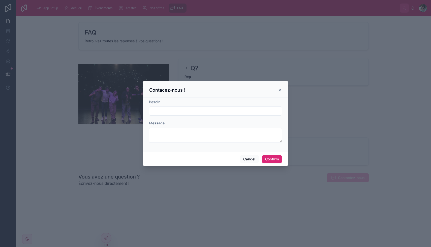
click at [273, 158] on button "Confirm" at bounding box center [272, 159] width 20 height 8
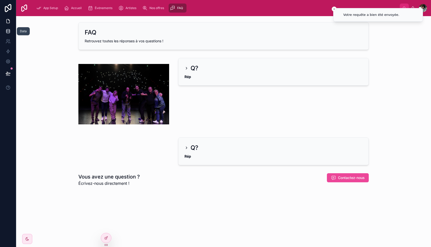
click at [9, 31] on icon at bounding box center [8, 31] width 5 height 5
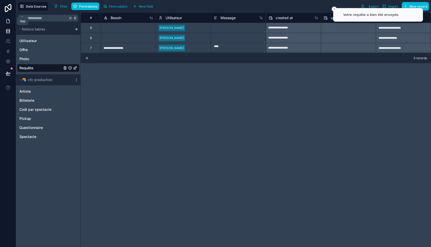
click at [7, 21] on icon at bounding box center [8, 21] width 5 height 5
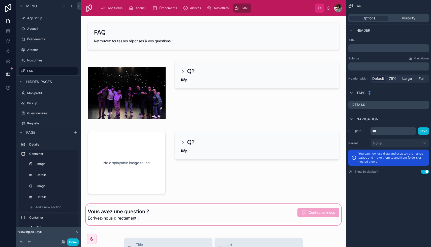
click at [286, 212] on div at bounding box center [213, 214] width 257 height 23
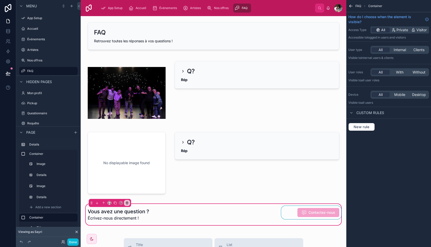
click at [286, 212] on div at bounding box center [311, 214] width 62 height 17
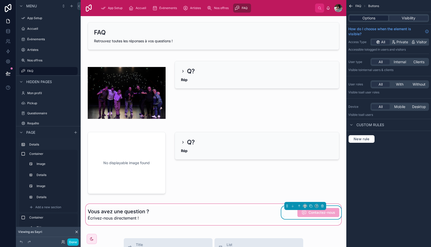
click at [375, 19] on div "Options" at bounding box center [368, 18] width 39 height 5
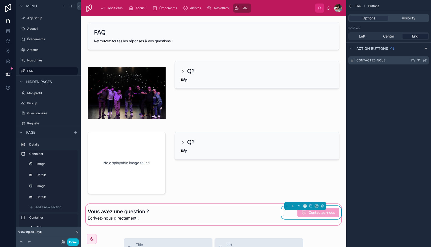
click at [425, 60] on icon "scrollable content" at bounding box center [425, 60] width 4 height 4
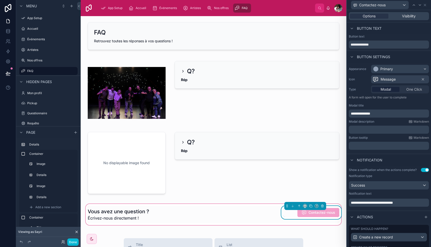
scroll to position [38, 0]
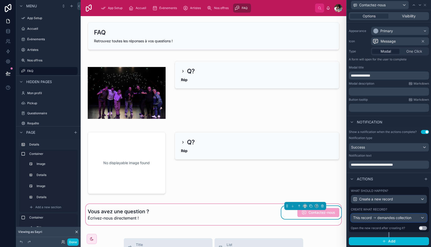
click at [404, 218] on span "demandes collection" at bounding box center [394, 217] width 34 height 5
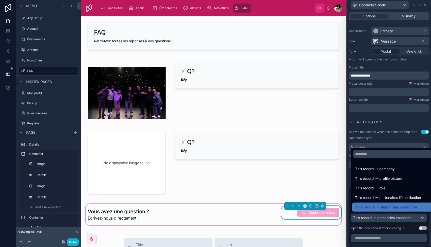
click at [404, 214] on div at bounding box center [389, 123] width 84 height 247
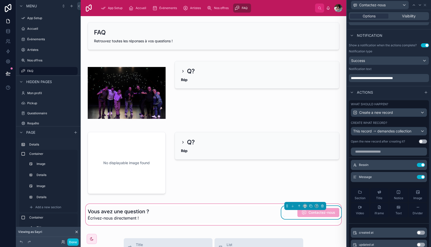
scroll to position [173, 0]
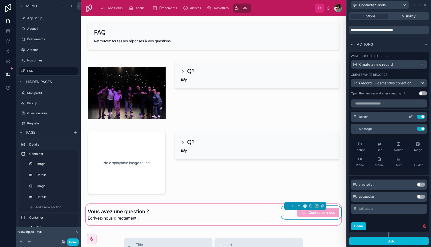
click at [409, 116] on icon at bounding box center [410, 117] width 4 height 4
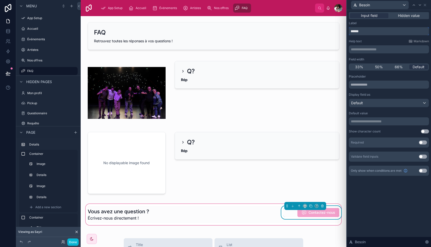
click at [356, 32] on input "******" at bounding box center [389, 31] width 80 height 8
type input "*****"
click at [419, 5] on icon at bounding box center [420, 5] width 2 height 1
click at [353, 31] on input "*******" at bounding box center [389, 31] width 80 height 8
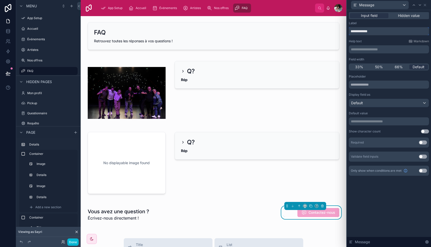
type input "**********"
click at [379, 38] on div "**********" at bounding box center [389, 98] width 80 height 155
click at [412, 4] on icon at bounding box center [413, 5] width 4 height 4
click at [420, 6] on icon at bounding box center [420, 5] width 4 height 4
click at [424, 141] on button "Use setting" at bounding box center [423, 143] width 8 height 4
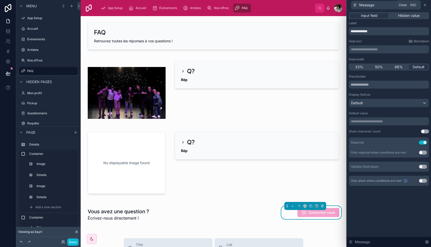
click at [425, 5] on icon at bounding box center [425, 5] width 4 height 4
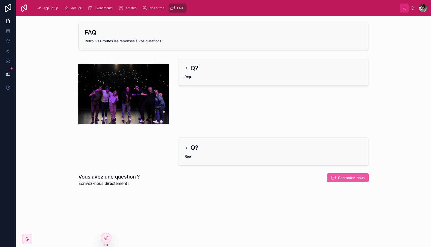
click at [350, 178] on span "Contactez-nous" at bounding box center [351, 177] width 27 height 5
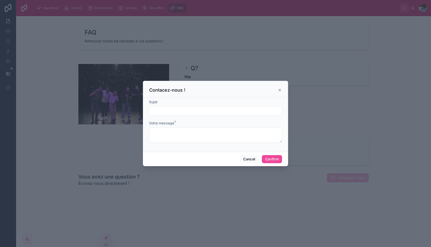
click at [279, 89] on icon at bounding box center [280, 90] width 4 height 4
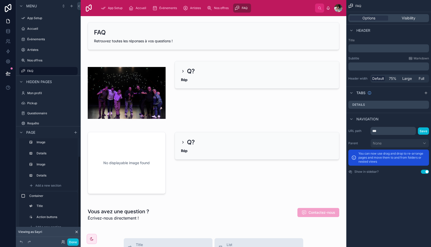
scroll to position [22, 0]
click at [40, 121] on div "Requête" at bounding box center [48, 123] width 42 height 6
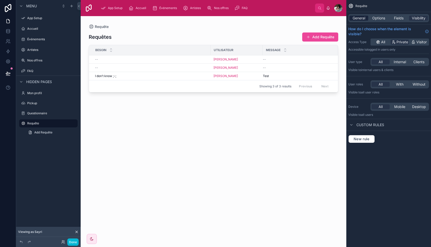
click at [361, 18] on span "General" at bounding box center [358, 18] width 13 height 5
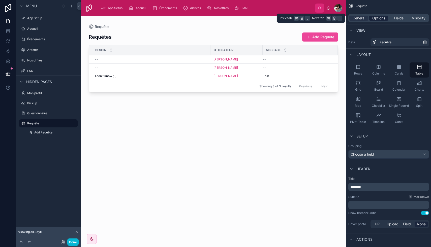
click at [377, 18] on span "Options" at bounding box center [378, 18] width 13 height 5
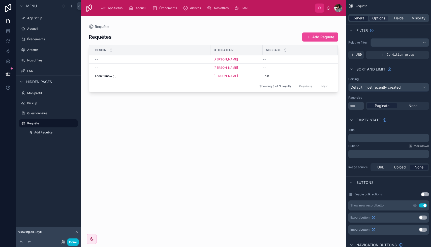
click at [361, 18] on span "General" at bounding box center [358, 18] width 13 height 5
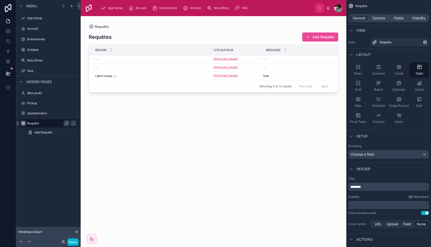
click at [23, 122] on icon "scrollable content" at bounding box center [23, 123] width 4 height 4
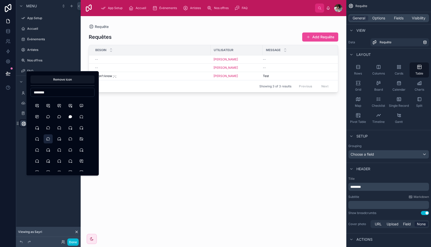
scroll to position [56, 0]
type input "********"
click at [71, 149] on button "MessageCircleQuestion" at bounding box center [70, 147] width 9 height 9
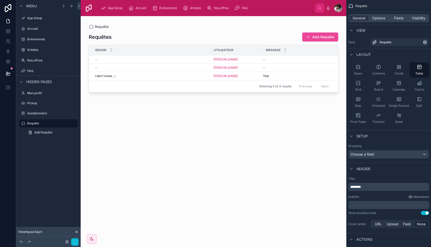
click at [115, 120] on div at bounding box center [213, 128] width 265 height 225
click at [67, 123] on icon "scrollable content" at bounding box center [67, 122] width 1 height 1
click at [46, 125] on input "*******" at bounding box center [44, 123] width 34 height 6
type input "********"
click at [72, 123] on icon "scrollable content" at bounding box center [74, 123] width 4 height 4
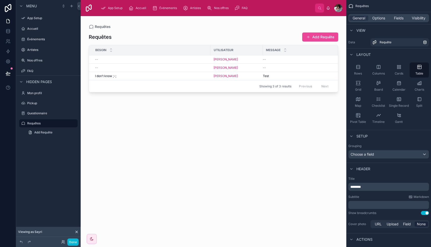
click at [130, 124] on div "Requêtes Add Requête Besoin Utilisateur Message -- [PERSON_NAME] -- -- Sayri Ch…" at bounding box center [213, 135] width 249 height 212
click at [370, 17] on div "Options" at bounding box center [378, 18] width 19 height 5
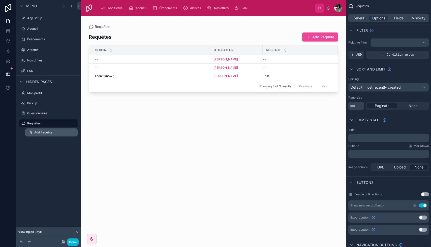
click at [52, 132] on span "Add Requête" at bounding box center [43, 132] width 18 height 4
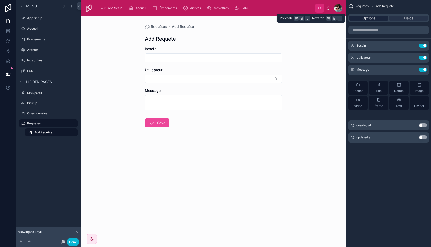
click at [372, 16] on span "Options" at bounding box center [368, 18] width 13 height 5
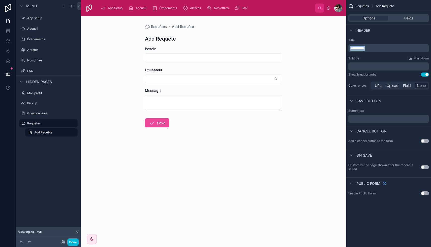
drag, startPoint x: 373, startPoint y: 47, endPoint x: 344, endPoint y: 48, distance: 29.2
click at [344, 48] on div "**********" at bounding box center [256, 123] width 350 height 247
click at [39, 121] on div "Requêtes" at bounding box center [48, 123] width 42 height 6
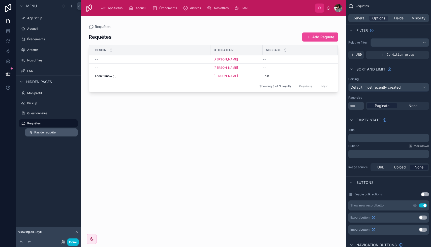
click at [42, 129] on link "Pas de requête" at bounding box center [51, 132] width 52 height 8
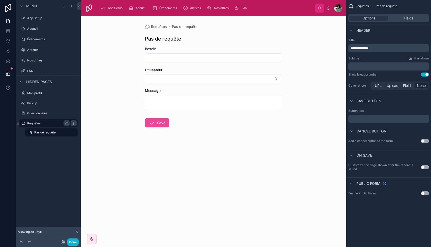
click at [42, 124] on label "Requêtes" at bounding box center [47, 123] width 40 height 4
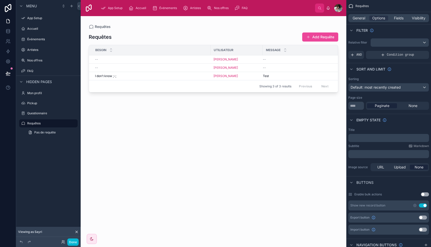
click at [424, 205] on button "Use setting" at bounding box center [423, 205] width 8 height 4
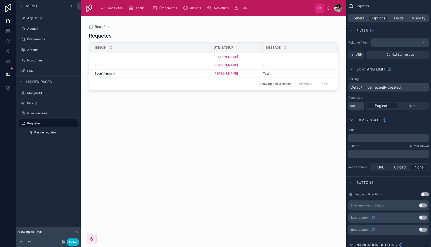
click at [267, 147] on div "Requêtes Besoin Utilisateur Message -- [PERSON_NAME] -- -- Sayri Chotel -- I do…" at bounding box center [213, 135] width 249 height 212
click at [423, 219] on button "Use setting" at bounding box center [423, 218] width 8 height 4
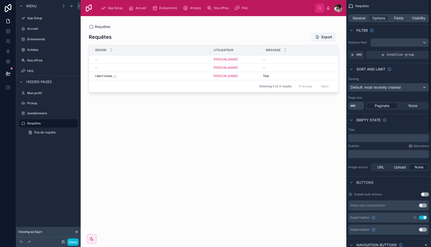
click at [422, 217] on button "Use setting" at bounding box center [423, 218] width 8 height 4
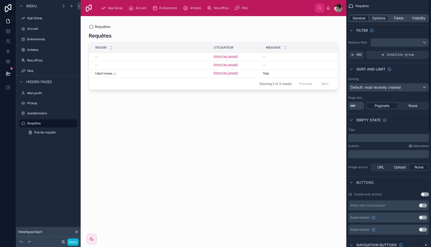
click at [360, 19] on span "General" at bounding box center [358, 18] width 13 height 5
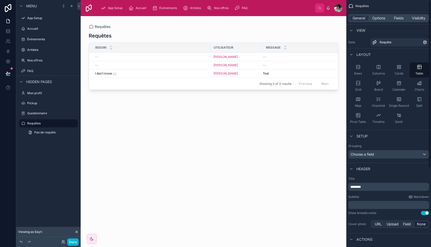
click at [397, 22] on div "General Options Fields Visibility" at bounding box center [388, 18] width 81 height 8
click at [397, 18] on span "Fields" at bounding box center [399, 18] width 10 height 5
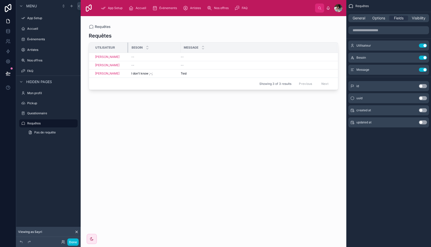
drag, startPoint x: 210, startPoint y: 45, endPoint x: 128, endPoint y: 48, distance: 82.2
click at [128, 48] on tr "Utilisateur Besoin Message" at bounding box center [213, 48] width 249 height 10
drag, startPoint x: 180, startPoint y: 46, endPoint x: 175, endPoint y: 46, distance: 4.5
click at [175, 46] on div at bounding box center [176, 48] width 2 height 10
click at [360, 19] on span "General" at bounding box center [358, 18] width 13 height 5
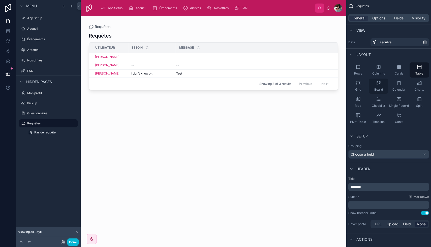
click at [380, 88] on span "Board" at bounding box center [378, 90] width 9 height 4
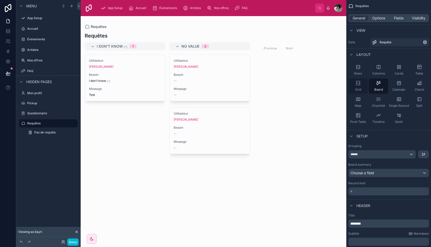
click at [358, 84] on icon "scrollable content" at bounding box center [357, 83] width 5 height 5
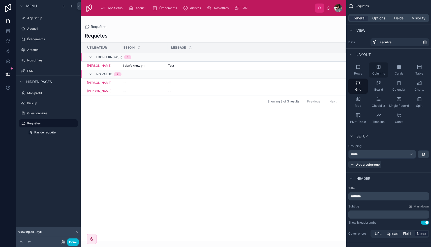
click at [376, 68] on icon "scrollable content" at bounding box center [377, 66] width 3 height 3
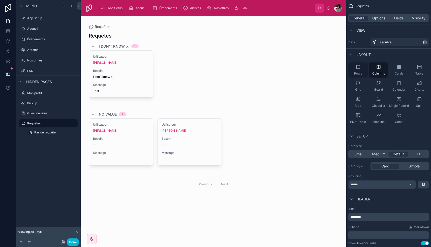
click at [360, 69] on div "Rows" at bounding box center [357, 69] width 19 height 15
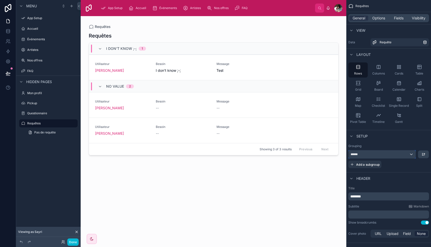
click at [375, 154] on div "******" at bounding box center [381, 154] width 67 height 8
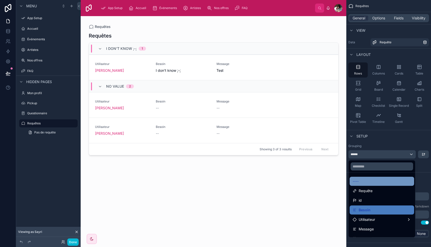
click at [365, 179] on div "----" at bounding box center [381, 181] width 58 height 6
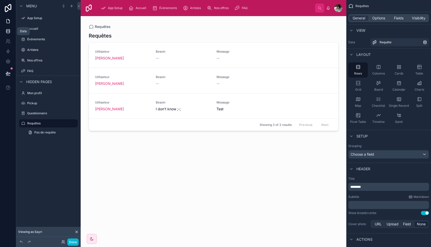
click at [9, 29] on icon at bounding box center [7, 29] width 3 height 1
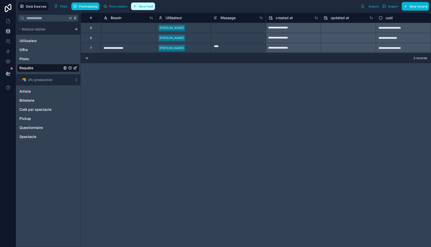
click at [142, 8] on button "New field" at bounding box center [143, 7] width 24 height 8
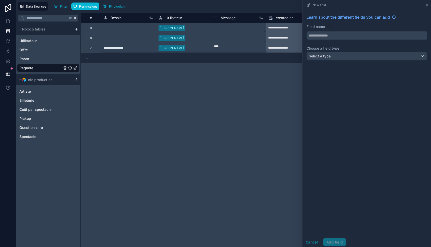
click at [334, 36] on input "text" at bounding box center [366, 35] width 120 height 8
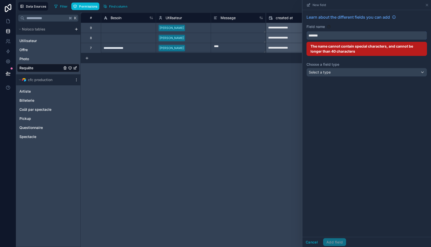
click at [306, 31] on button "******" at bounding box center [366, 35] width 120 height 9
click at [344, 92] on div "Learn about the different fields you can add Field name ******** The name canno…" at bounding box center [366, 123] width 128 height 227
click at [344, 74] on div "Select a type" at bounding box center [366, 72] width 120 height 8
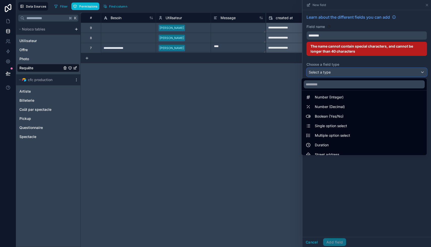
scroll to position [19, 0]
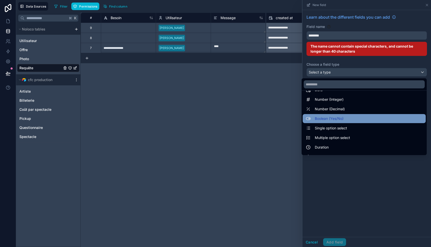
click at [330, 119] on span "Boolean (Yes/No)" at bounding box center [329, 119] width 29 height 6
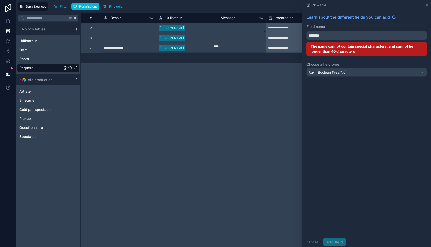
click at [335, 95] on div "Learn about the different fields you can add Field name ******** The name canno…" at bounding box center [366, 123] width 128 height 227
click at [318, 36] on input "********" at bounding box center [366, 35] width 120 height 8
type input "*******"
drag, startPoint x: 326, startPoint y: 33, endPoint x: 296, endPoint y: 33, distance: 30.0
click at [296, 33] on div "**********" at bounding box center [223, 123] width 414 height 247
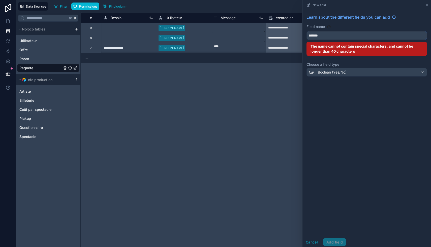
drag, startPoint x: 322, startPoint y: 36, endPoint x: 301, endPoint y: 36, distance: 21.2
click at [301, 36] on div "**********" at bounding box center [223, 123] width 414 height 247
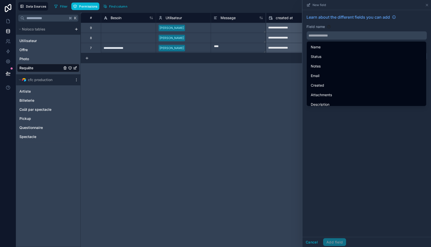
click at [344, 134] on div "Learn about the different fields you can add Field name Choose a field type Boo…" at bounding box center [366, 123] width 128 height 227
click at [314, 36] on input "text" at bounding box center [366, 35] width 120 height 8
click at [342, 138] on div "Learn about the different fields you can add Field name * The name has to be 3 …" at bounding box center [366, 123] width 128 height 227
click at [332, 37] on input "*" at bounding box center [366, 35] width 120 height 8
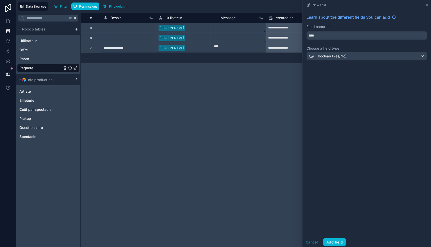
click at [339, 107] on div "Learn about the different fields you can add Field name **** Choose a field typ…" at bounding box center [366, 123] width 128 height 227
click at [327, 35] on input "****" at bounding box center [366, 35] width 120 height 8
click at [306, 31] on button "*****" at bounding box center [366, 35] width 120 height 9
click at [310, 36] on input "**********" at bounding box center [366, 35] width 120 height 8
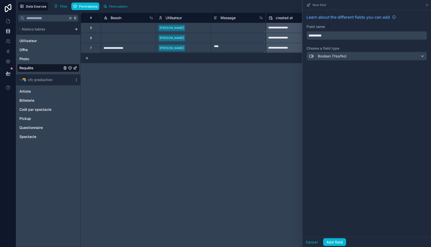
click at [310, 36] on input "**********" at bounding box center [366, 35] width 120 height 8
click at [306, 31] on button "**********" at bounding box center [366, 35] width 120 height 9
click at [327, 37] on input "**********" at bounding box center [366, 35] width 120 height 8
type input "******"
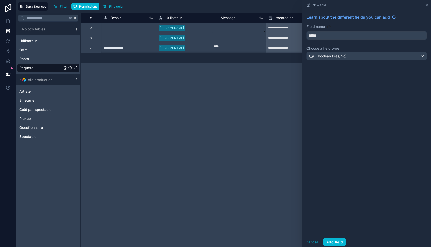
click at [338, 88] on div "Learn about the different fields you can add Field name ****** Choose a field t…" at bounding box center [366, 123] width 128 height 227
click at [333, 245] on button "Add field" at bounding box center [334, 242] width 23 height 8
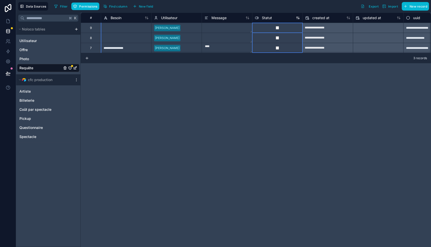
click at [269, 17] on span "Statut" at bounding box center [267, 17] width 10 height 5
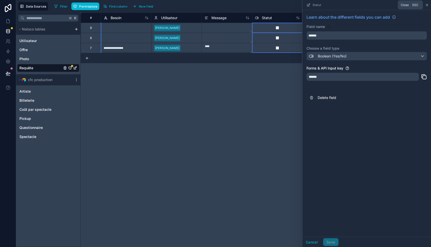
click at [426, 5] on icon at bounding box center [427, 5] width 4 height 4
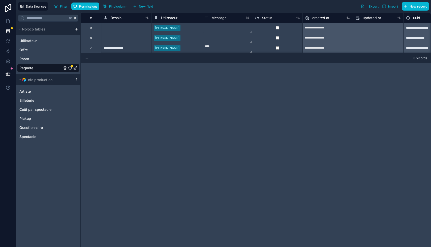
click at [71, 67] on icon "Requête" at bounding box center [70, 68] width 4 height 4
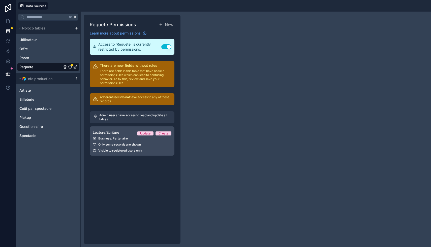
click at [153, 145] on div "Only some records are shown" at bounding box center [132, 145] width 79 height 4
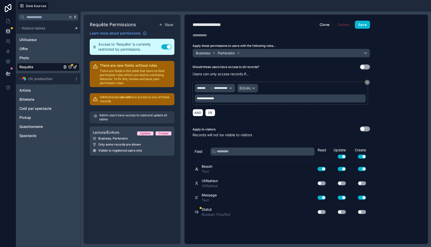
click at [278, 95] on div "**********" at bounding box center [280, 98] width 171 height 8
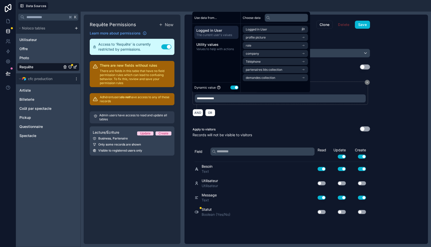
click at [397, 70] on div "**********" at bounding box center [305, 129] width 243 height 229
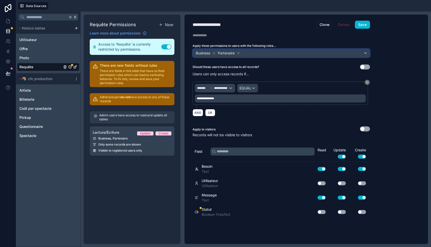
click at [290, 55] on div "Business Partenaire" at bounding box center [281, 53] width 177 height 8
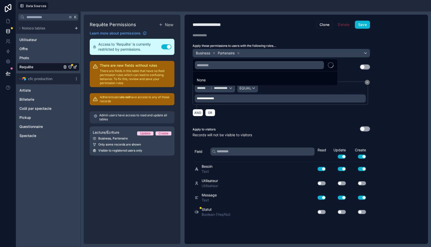
click at [393, 52] on div at bounding box center [215, 123] width 431 height 247
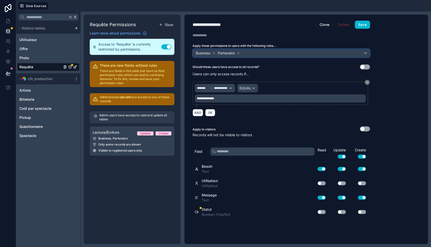
click at [327, 53] on div "Business Partenaire" at bounding box center [281, 53] width 177 height 8
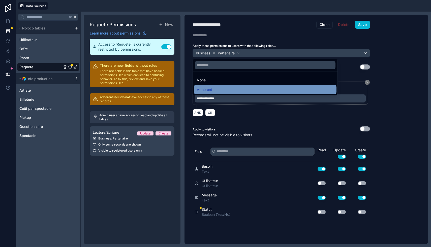
click at [235, 92] on div "Adhérent" at bounding box center [265, 90] width 136 height 6
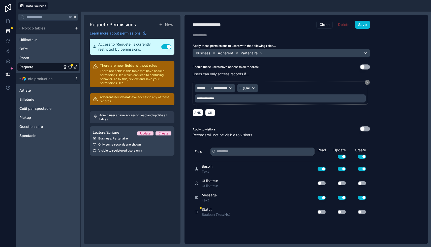
click at [387, 96] on div "**********" at bounding box center [305, 129] width 243 height 229
click at [368, 82] on icon at bounding box center [366, 82] width 3 height 3
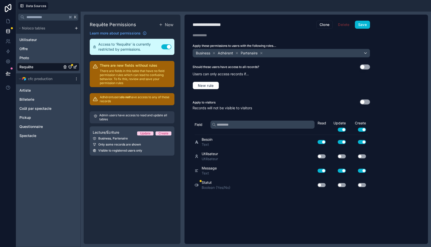
click at [390, 87] on div "**********" at bounding box center [305, 129] width 243 height 229
click at [361, 24] on button "Save" at bounding box center [362, 25] width 15 height 8
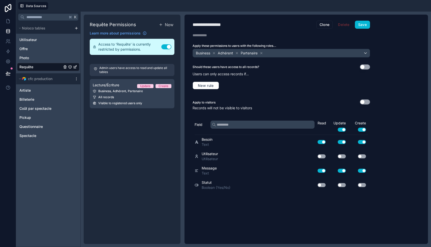
click at [343, 129] on button "Use setting" at bounding box center [341, 130] width 8 height 4
click at [321, 142] on button "Use setting" at bounding box center [321, 142] width 8 height 4
click at [323, 171] on button "Use setting" at bounding box center [321, 171] width 8 height 4
click at [363, 141] on button "Use setting" at bounding box center [362, 142] width 8 height 4
click at [363, 170] on button "Use setting" at bounding box center [362, 171] width 8 height 4
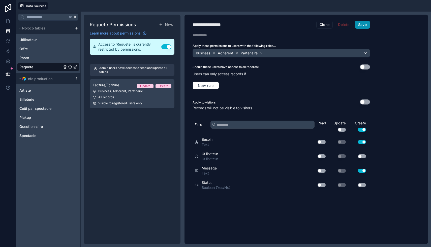
click at [363, 25] on button "Save" at bounding box center [362, 25] width 15 height 8
drag, startPoint x: 210, startPoint y: 24, endPoint x: 182, endPoint y: 24, distance: 28.7
click at [182, 24] on div "**********" at bounding box center [256, 129] width 350 height 235
type div "**********"
click at [364, 22] on button "Save" at bounding box center [362, 25] width 15 height 8
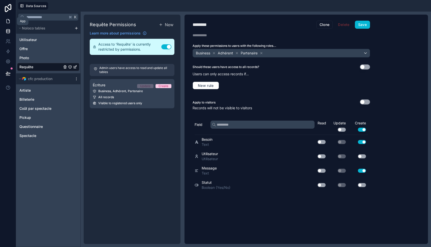
click at [9, 20] on icon at bounding box center [8, 21] width 3 height 4
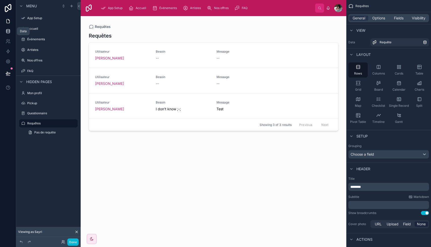
click at [9, 32] on icon at bounding box center [8, 31] width 5 height 5
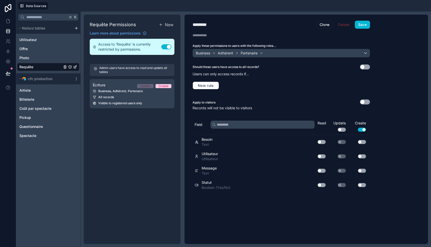
click at [44, 67] on div "Requête" at bounding box center [48, 67] width 62 height 8
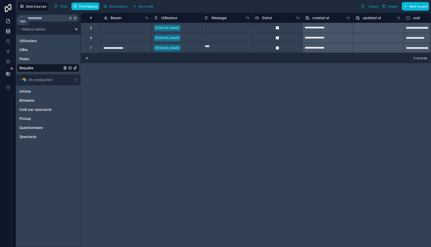
click at [7, 19] on icon at bounding box center [8, 21] width 3 height 4
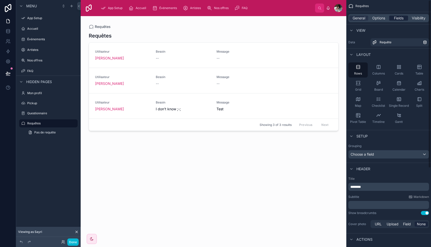
click at [399, 18] on span "Fields" at bounding box center [399, 18] width 10 height 5
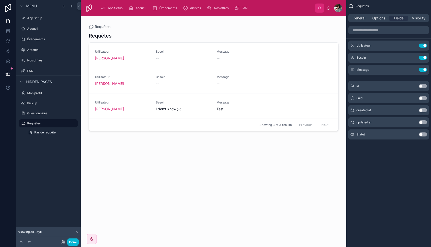
click at [422, 134] on button "Use setting" at bounding box center [423, 134] width 8 height 4
click at [244, 5] on div "FAQ" at bounding box center [241, 8] width 15 height 8
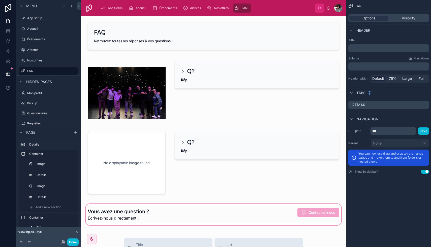
click at [285, 216] on div at bounding box center [213, 214] width 257 height 23
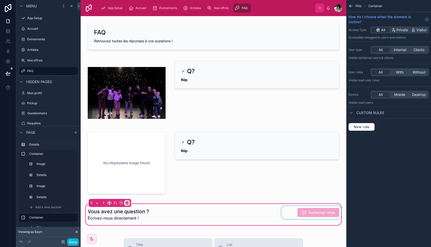
click at [288, 212] on div at bounding box center [311, 214] width 62 height 17
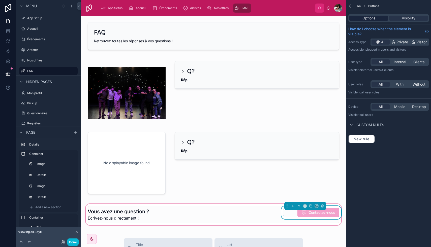
click at [367, 17] on span "Options" at bounding box center [368, 18] width 13 height 5
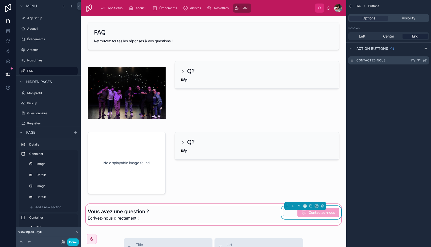
click at [425, 60] on icon "scrollable content" at bounding box center [425, 60] width 2 height 2
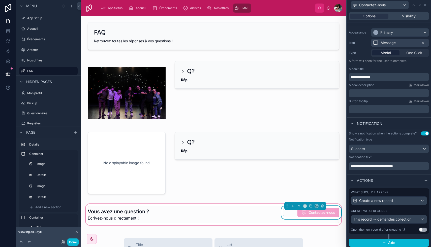
scroll to position [38, 0]
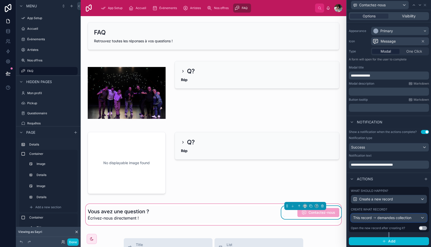
click at [393, 217] on span "demandes collection" at bounding box center [394, 217] width 34 height 5
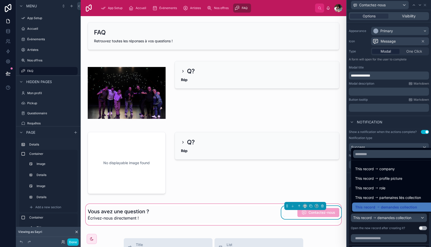
click at [393, 217] on div at bounding box center [389, 123] width 84 height 247
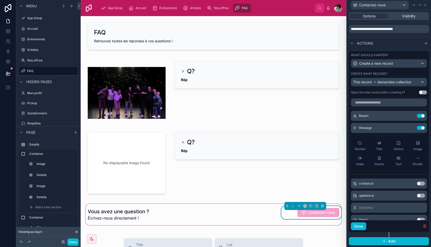
scroll to position [11, 0]
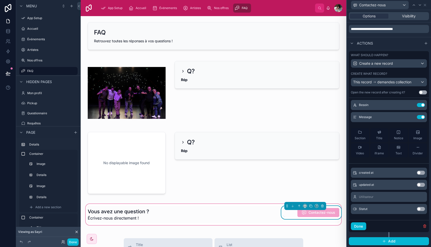
click at [407, 210] on div "Statut Use setting" at bounding box center [389, 209] width 76 height 10
click at [413, 208] on div "Statut Use setting" at bounding box center [389, 209] width 76 height 10
click at [385, 126] on div "Section Title Notice Image Video iframe Text Divider" at bounding box center [389, 142] width 76 height 37
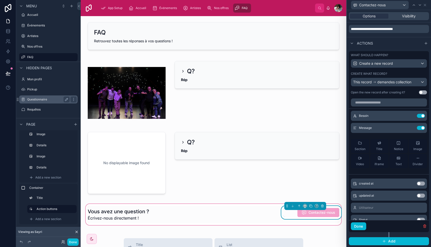
scroll to position [22, 0]
click at [38, 109] on label "Requêtes" at bounding box center [47, 110] width 40 height 4
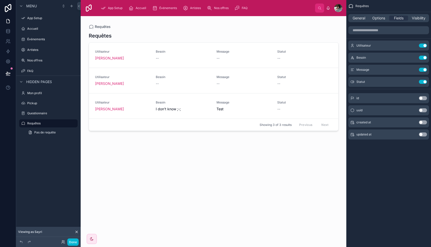
click at [264, 49] on div at bounding box center [214, 128] width 258 height 225
click at [256, 49] on link "Utilisateur [PERSON_NAME] -- Message -- Statut --" at bounding box center [213, 55] width 249 height 25
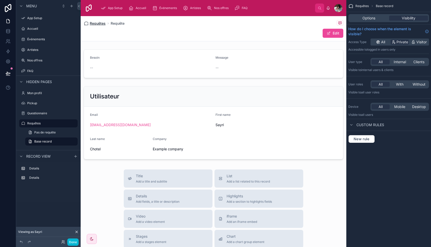
click at [100, 23] on span "Requêtes" at bounding box center [98, 23] width 16 height 5
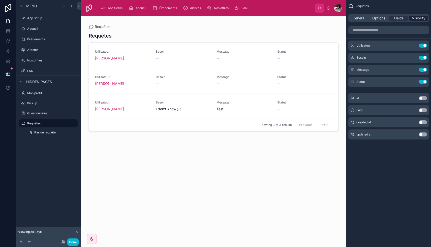
click at [419, 18] on span "Visibility" at bounding box center [418, 18] width 14 height 5
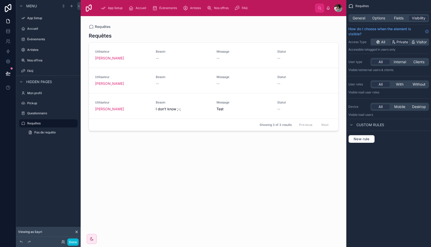
click at [400, 82] on div "All With Without" at bounding box center [399, 84] width 58 height 8
click at [400, 83] on span "With" at bounding box center [400, 84] width 8 height 5
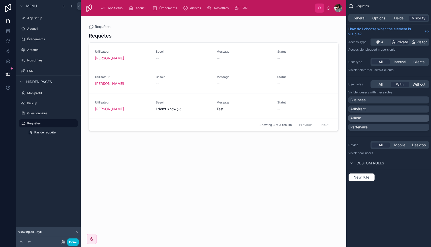
click at [372, 118] on div "Admin" at bounding box center [388, 118] width 77 height 5
click at [411, 196] on div "Requêtes General Options Fields Visibility How do I choose when the element is …" at bounding box center [388, 123] width 85 height 247
click at [359, 17] on span "General" at bounding box center [358, 18] width 13 height 5
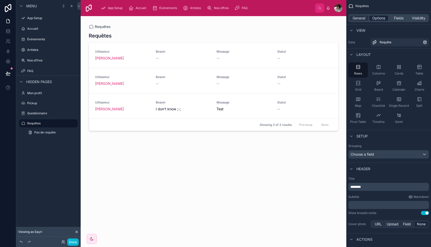
click at [373, 18] on span "Options" at bounding box center [378, 18] width 13 height 5
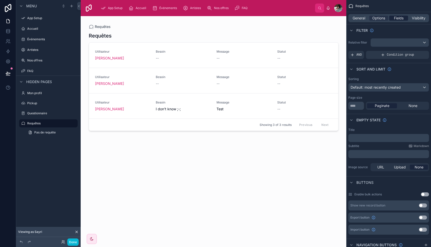
click at [394, 18] on span "Fields" at bounding box center [399, 18] width 10 height 5
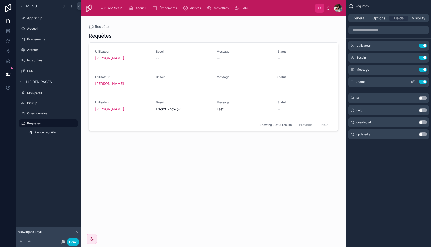
click at [410, 82] on button "scrollable content" at bounding box center [412, 82] width 8 height 4
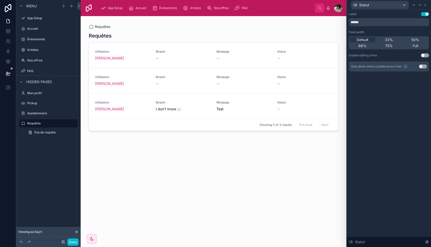
click at [425, 55] on button "Use setting" at bounding box center [425, 55] width 8 height 4
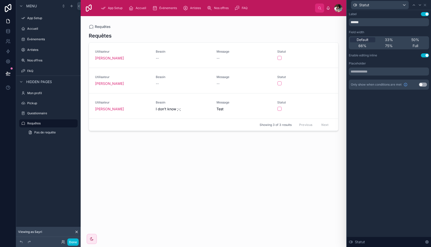
click at [394, 110] on div "Label Use setting ****** Field width Default 33% 50% 66% 75% Full Enable editin…" at bounding box center [389, 128] width 84 height 237
click at [423, 6] on icon at bounding box center [425, 5] width 4 height 4
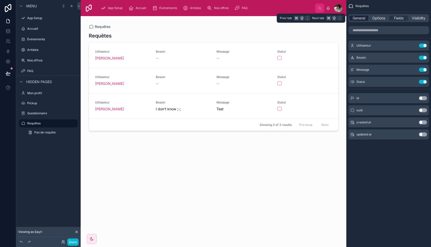
click at [361, 18] on span "General" at bounding box center [358, 18] width 13 height 5
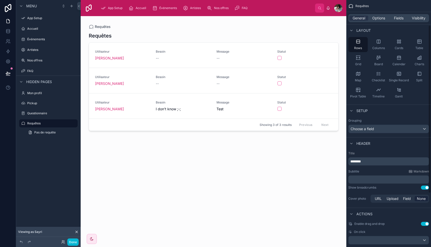
scroll to position [37, 0]
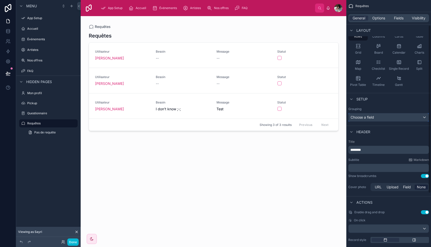
click at [398, 115] on div "Choose a field" at bounding box center [388, 117] width 80 height 8
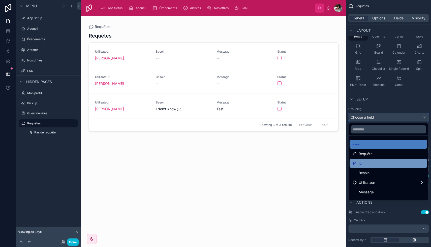
scroll to position [36, 0]
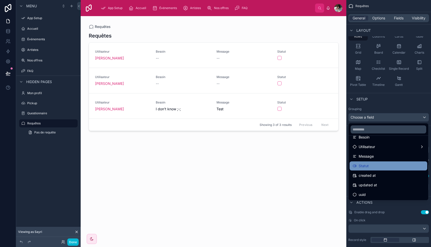
click at [379, 163] on div "Statut" at bounding box center [388, 166] width 72 height 6
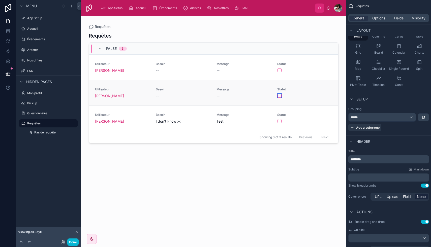
click at [279, 97] on button "button" at bounding box center [279, 96] width 4 height 4
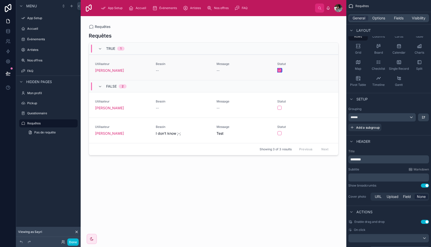
click at [280, 69] on button "button" at bounding box center [279, 70] width 4 height 4
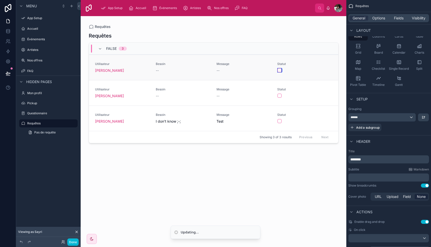
click at [280, 70] on button "button" at bounding box center [279, 70] width 4 height 4
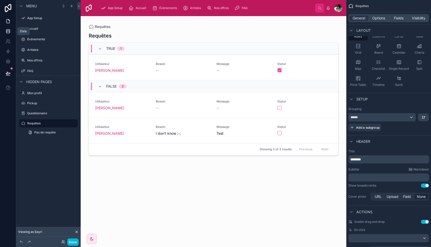
click at [7, 31] on icon at bounding box center [8, 31] width 5 height 5
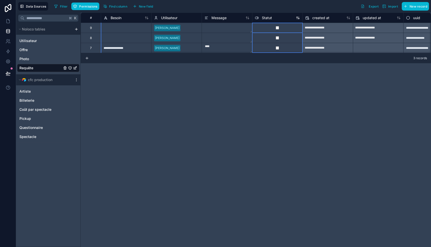
click at [272, 18] on div "Statut" at bounding box center [277, 18] width 45 height 6
click at [264, 16] on span "Statut" at bounding box center [267, 17] width 10 height 5
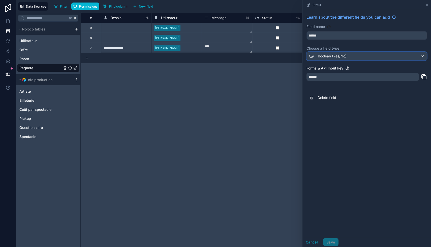
click at [337, 57] on span "Boolean (Yes/No)" at bounding box center [332, 56] width 29 height 5
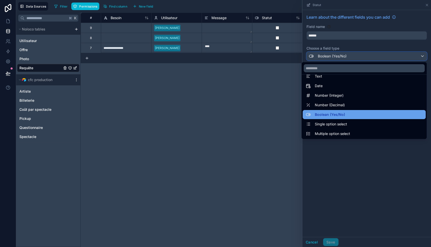
scroll to position [8, 0]
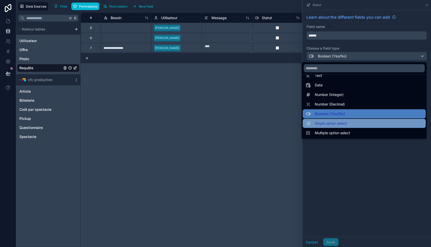
click at [335, 122] on span "Single option select" at bounding box center [331, 123] width 32 height 6
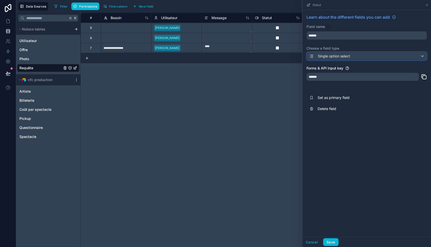
click at [359, 55] on div "Single option select" at bounding box center [366, 56] width 120 height 8
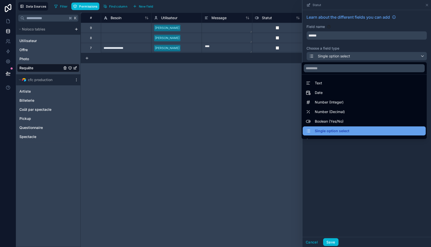
click at [345, 131] on span "Single option select" at bounding box center [332, 131] width 34 height 6
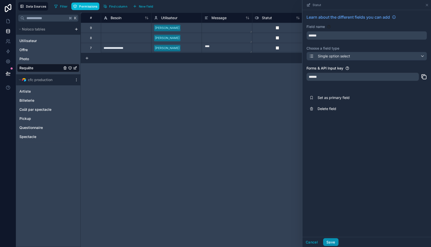
click at [332, 243] on button "Save" at bounding box center [330, 242] width 15 height 8
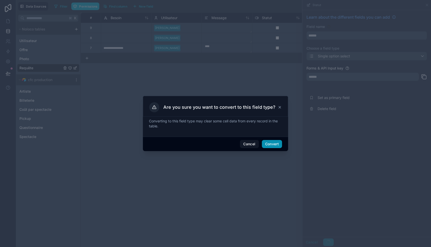
click at [270, 143] on button "Convert" at bounding box center [272, 144] width 20 height 8
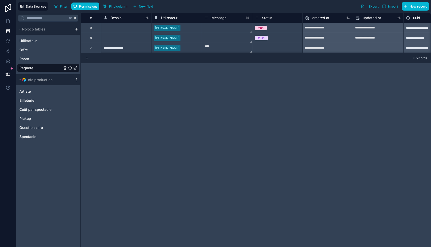
click at [271, 18] on div "Statut" at bounding box center [277, 18] width 45 height 6
click at [268, 19] on span "Statut" at bounding box center [267, 17] width 10 height 5
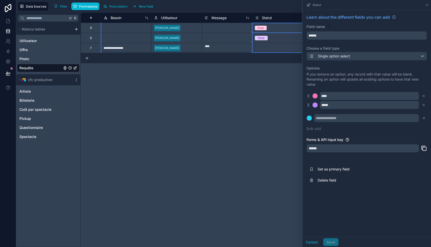
click at [268, 19] on span "Statut" at bounding box center [267, 17] width 10 height 5
click at [329, 97] on input "****" at bounding box center [369, 96] width 99 height 8
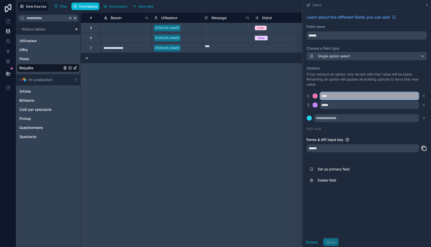
click at [323, 97] on input "****" at bounding box center [369, 96] width 99 height 8
type input "******"
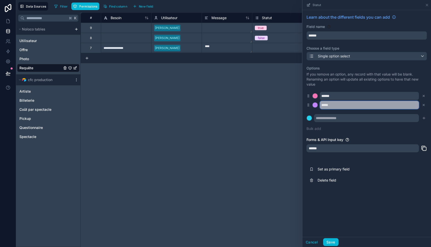
click at [324, 103] on input "*****" at bounding box center [369, 105] width 99 height 8
type input "**********"
click at [315, 96] on div at bounding box center [314, 95] width 5 height 5
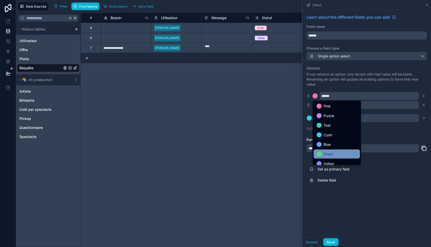
click at [330, 150] on div "Green" at bounding box center [336, 154] width 46 height 9
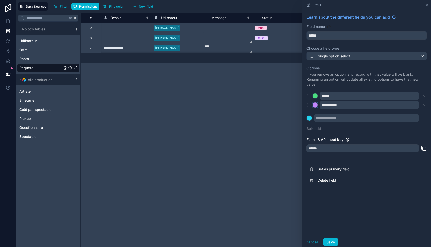
click at [317, 105] on div at bounding box center [314, 104] width 5 height 5
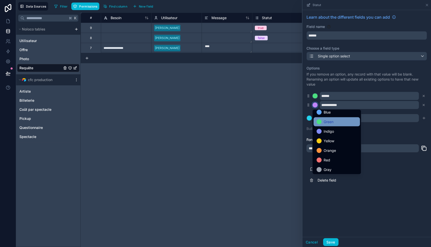
scroll to position [42, 0]
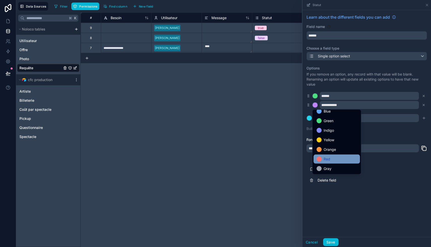
click at [330, 157] on div "Red" at bounding box center [336, 159] width 40 height 6
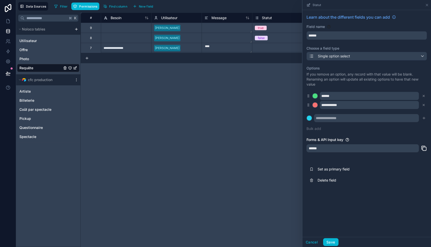
click at [348, 207] on div "**********" at bounding box center [366, 123] width 128 height 227
click at [332, 241] on button "Save" at bounding box center [330, 242] width 15 height 8
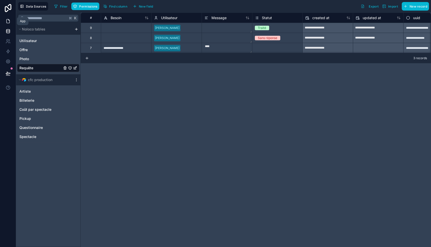
click at [9, 20] on icon at bounding box center [8, 19] width 1 height 1
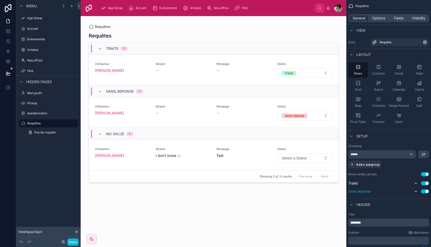
click at [396, 190] on div "Sans réponse Use setting" at bounding box center [388, 191] width 81 height 6
click at [416, 191] on icon "scrollable content" at bounding box center [415, 191] width 4 height 4
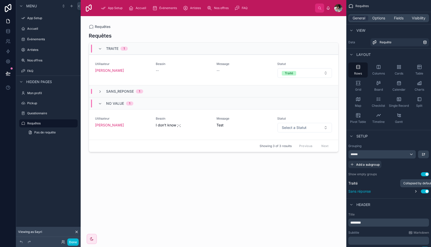
click at [416, 191] on icon "scrollable content" at bounding box center [415, 191] width 4 height 4
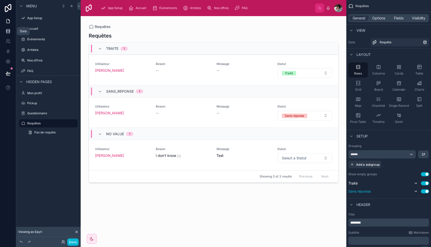
click at [8, 30] on icon at bounding box center [8, 31] width 5 height 5
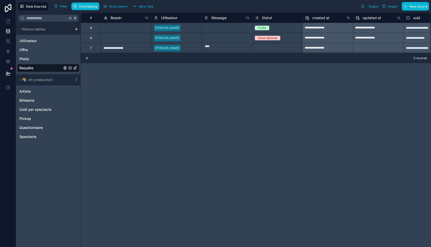
click at [278, 18] on div "Statut" at bounding box center [277, 18] width 45 height 6
click at [267, 17] on span "Statut" at bounding box center [267, 17] width 10 height 5
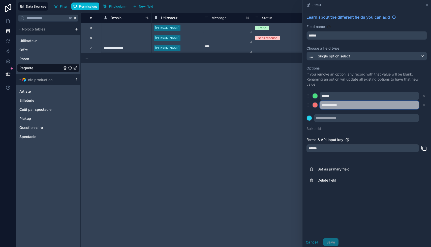
click at [389, 105] on input "**********" at bounding box center [369, 105] width 99 height 8
click at [308, 105] on icon at bounding box center [308, 105] width 4 height 5
click at [4, 22] on link at bounding box center [8, 21] width 16 height 10
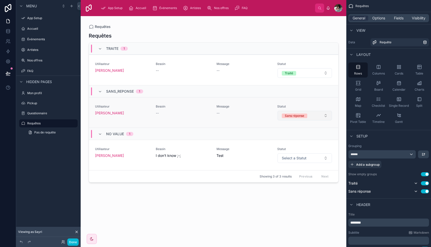
click at [312, 115] on button "Sans réponse" at bounding box center [304, 116] width 54 height 10
click at [296, 201] on div "Requêtes TRAITE 1 Utilisateur [PERSON_NAME] Besoin -- Message -- Statut Traité …" at bounding box center [214, 135] width 250 height 212
click at [357, 83] on icon "scrollable content" at bounding box center [357, 83] width 5 height 5
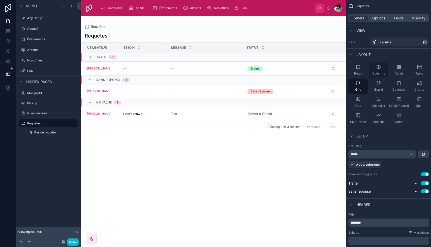
click at [378, 67] on icon "scrollable content" at bounding box center [378, 66] width 5 height 5
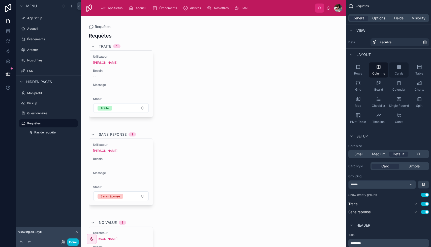
click at [397, 71] on div "Cards" at bounding box center [398, 69] width 19 height 15
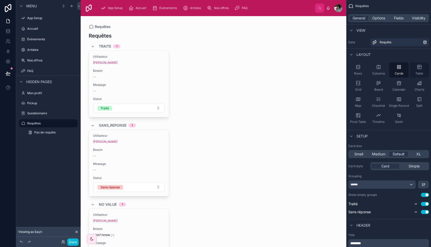
click at [417, 74] on span "Table" at bounding box center [419, 74] width 8 height 4
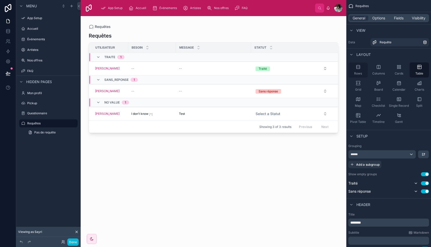
click at [361, 69] on div "Rows" at bounding box center [357, 69] width 19 height 15
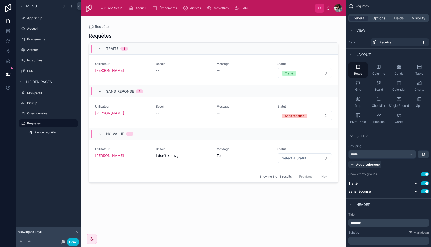
click at [237, 198] on div "Requêtes TRAITE 1 Utilisateur [PERSON_NAME] Besoin -- Message -- Statut Traité …" at bounding box center [214, 135] width 250 height 212
click at [240, 13] on div "App Setup Accueil Événements Artistes Nos offres FAQ" at bounding box center [206, 8] width 218 height 11
click at [239, 7] on icon "scrollable content" at bounding box center [236, 8] width 5 height 5
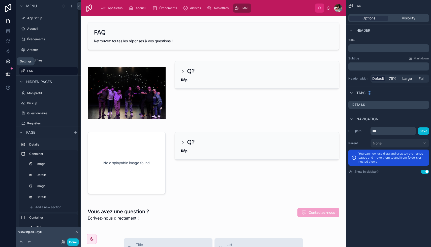
click at [9, 60] on icon at bounding box center [8, 61] width 5 height 5
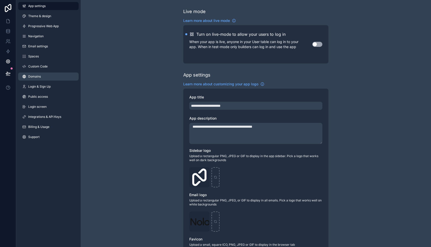
click at [40, 76] on span "Domains" at bounding box center [34, 77] width 13 height 4
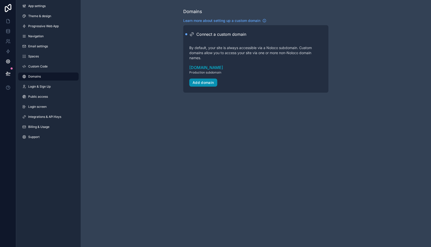
click at [201, 82] on div "Add domain" at bounding box center [202, 82] width 21 height 5
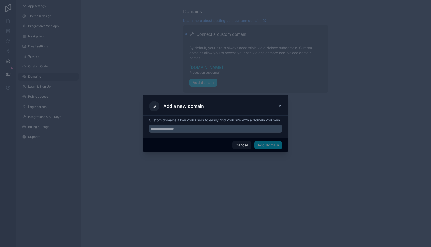
click at [281, 104] on icon at bounding box center [280, 106] width 4 height 4
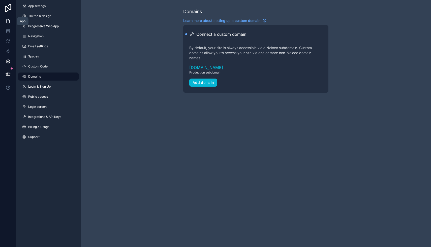
click at [8, 20] on icon at bounding box center [8, 21] width 5 height 5
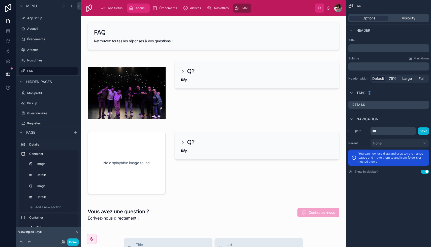
click at [137, 8] on span "Accueil" at bounding box center [140, 8] width 11 height 4
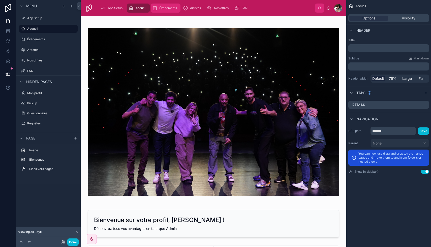
click at [161, 10] on div "Événements" at bounding box center [165, 8] width 27 height 8
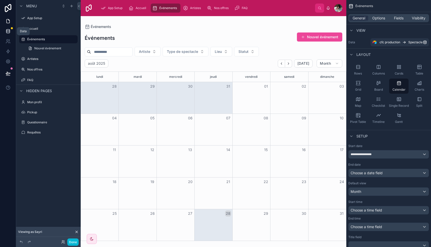
click at [8, 30] on icon at bounding box center [8, 31] width 5 height 5
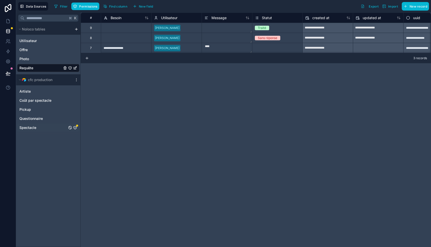
click at [75, 125] on div "Spectacle" at bounding box center [48, 128] width 62 height 8
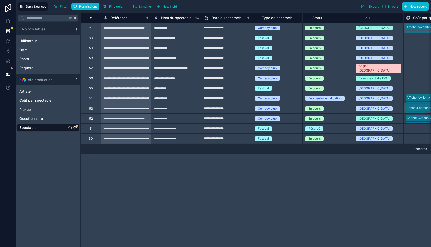
click at [75, 127] on icon "Spectacle" at bounding box center [75, 127] width 0 height 0
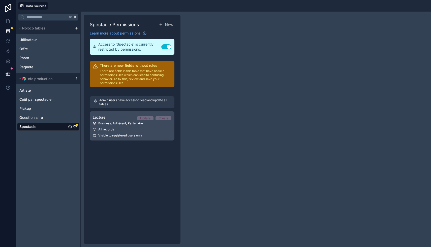
click at [152, 130] on div "All records" at bounding box center [132, 129] width 79 height 4
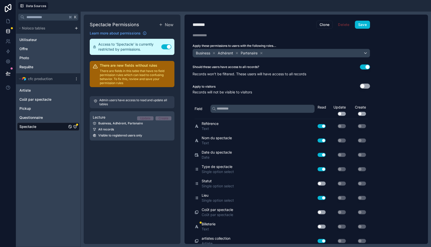
scroll to position [4, 0]
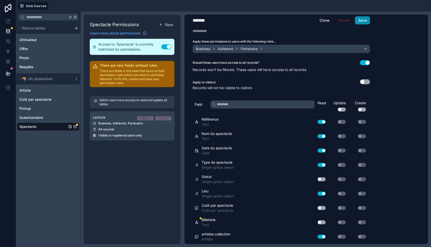
click at [229, 20] on button "Save" at bounding box center [362, 20] width 15 height 8
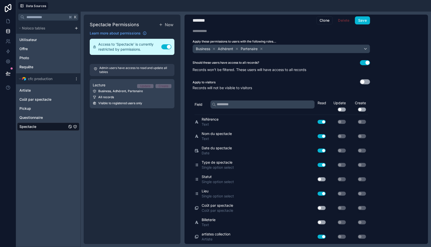
click at [40, 128] on div "Spectacle" at bounding box center [48, 127] width 62 height 8
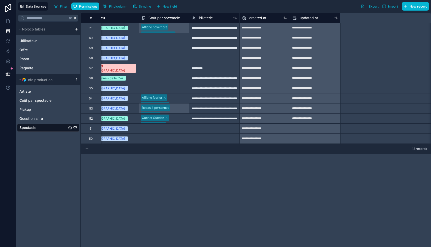
scroll to position [0, 275]
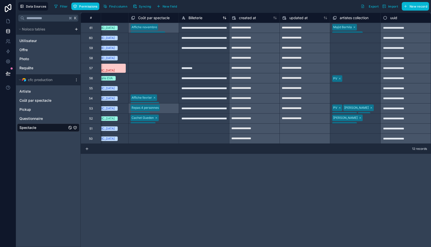
click at [198, 18] on span "Billeterie" at bounding box center [195, 17] width 14 height 5
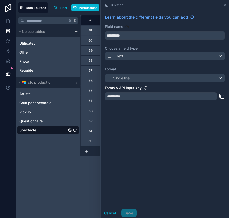
click at [87, 183] on div "**********" at bounding box center [155, 116] width 149 height 203
click at [48, 65] on div "Utilisateur Offre Photo Requête" at bounding box center [48, 55] width 62 height 37
click at [32, 73] on span "Requête" at bounding box center [26, 70] width 14 height 5
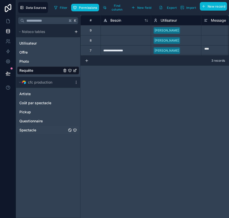
click at [45, 129] on div "Spectacle" at bounding box center [48, 130] width 62 height 8
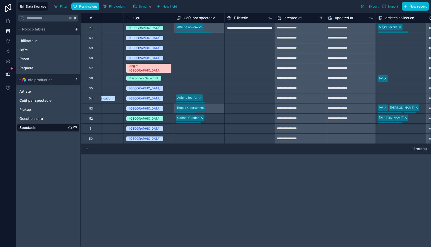
scroll to position [0, 275]
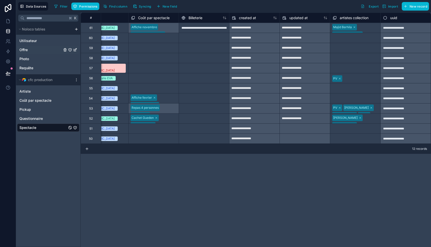
click at [37, 52] on div "Offre" at bounding box center [48, 50] width 62 height 8
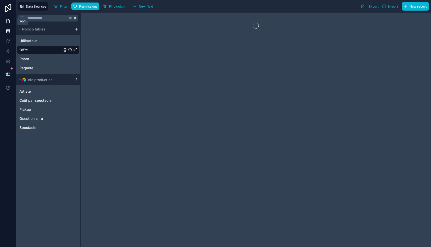
click at [8, 21] on icon at bounding box center [8, 21] width 5 height 5
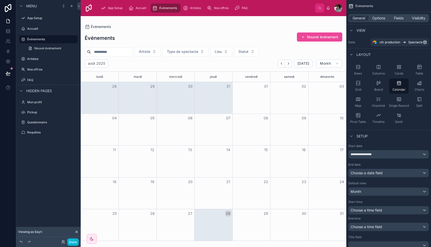
click at [229, 64] on div at bounding box center [213, 131] width 265 height 231
click at [229, 64] on icon "Back" at bounding box center [281, 64] width 4 height 4
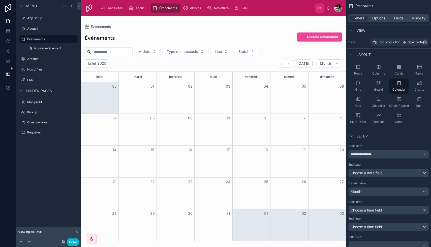
click at [229, 64] on icon "Back" at bounding box center [281, 64] width 4 height 4
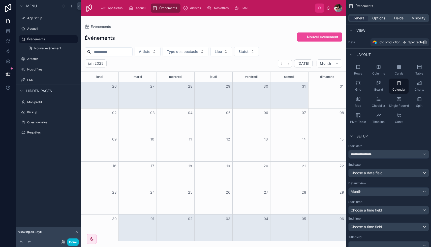
click at [229, 64] on icon "Back" at bounding box center [281, 64] width 4 height 4
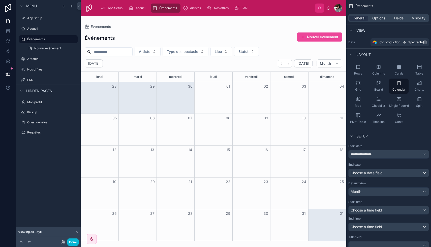
click at [229, 64] on icon "Back" at bounding box center [281, 64] width 4 height 4
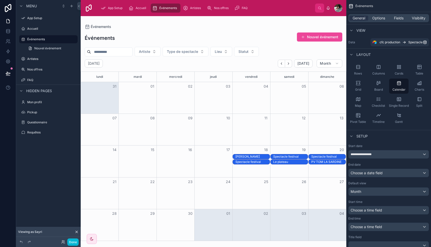
click at [229, 64] on icon "Back" at bounding box center [281, 64] width 4 height 4
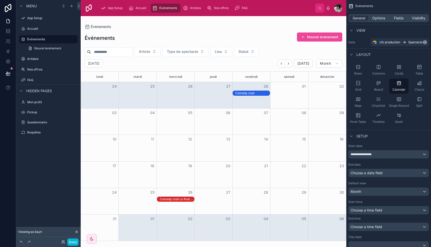
click at [229, 90] on div "28" at bounding box center [251, 86] width 38 height 9
click at [229, 92] on div "Comedy club" at bounding box center [252, 93] width 34 height 4
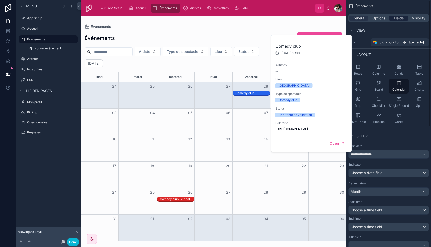
click at [229, 19] on span "Fields" at bounding box center [399, 18] width 10 height 5
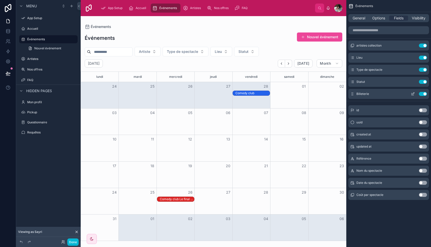
click at [229, 95] on icon "scrollable content" at bounding box center [412, 94] width 4 height 4
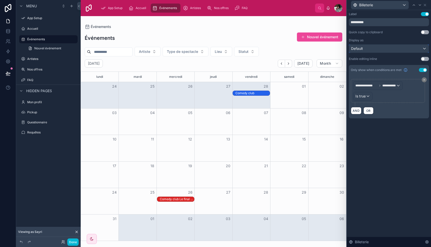
click at [229, 50] on div "Default" at bounding box center [389, 49] width 80 height 8
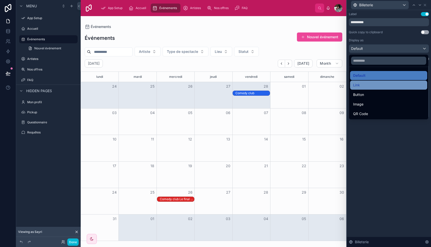
click at [229, 86] on div "Link" at bounding box center [388, 85] width 71 height 6
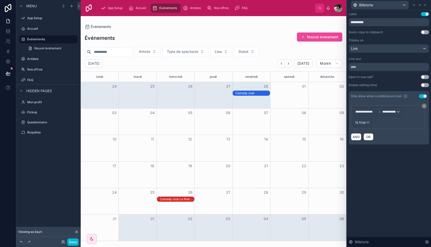
click at [229, 92] on div "Comedy club" at bounding box center [252, 93] width 34 height 4
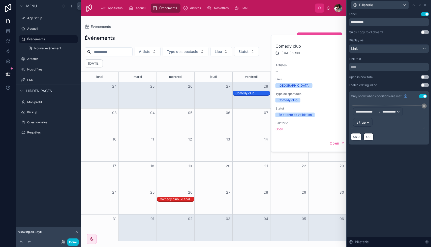
click at [229, 157] on div "**********" at bounding box center [389, 128] width 84 height 237
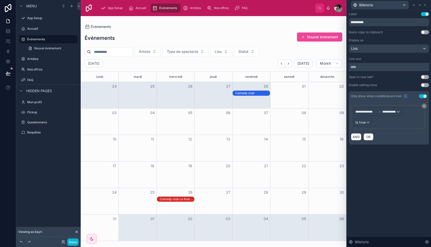
click at [229, 67] on input "text" at bounding box center [389, 67] width 80 height 8
click at [229, 68] on input "**********" at bounding box center [389, 67] width 80 height 8
type input "**********"
click at [229, 93] on div "Comedy club" at bounding box center [252, 93] width 34 height 4
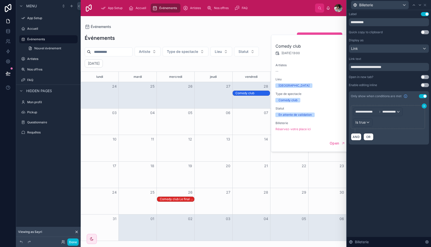
click at [229, 107] on icon at bounding box center [423, 106] width 3 height 3
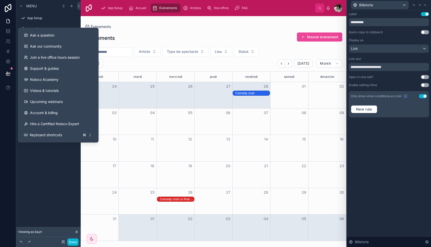
click at [42, 157] on div "Menu App Setup Accueil Événements Nouvel événement Artistes Nos offres FAQ Hidd…" at bounding box center [48, 120] width 64 height 241
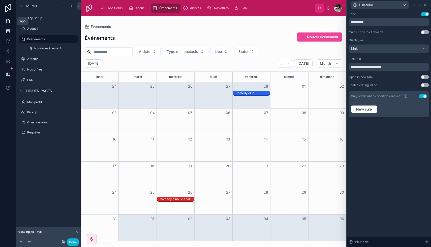
click at [10, 28] on link at bounding box center [8, 31] width 16 height 10
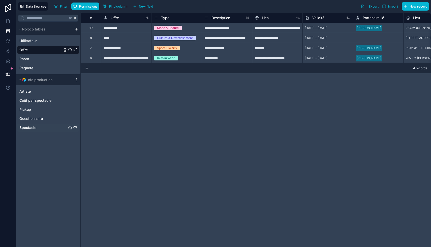
click at [53, 126] on div "Spectacle" at bounding box center [48, 128] width 62 height 8
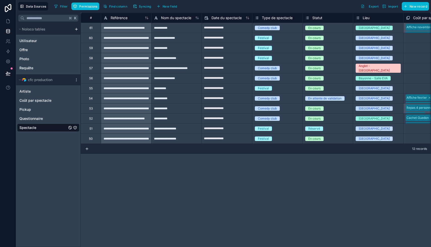
click at [75, 127] on icon "Spectacle" at bounding box center [75, 128] width 4 height 4
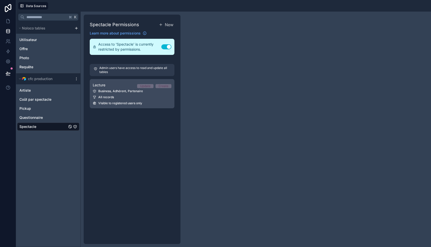
click at [151, 96] on div "All records" at bounding box center [132, 97] width 79 height 4
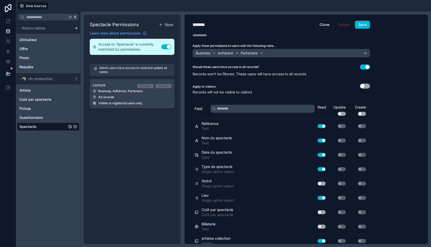
scroll to position [4, 0]
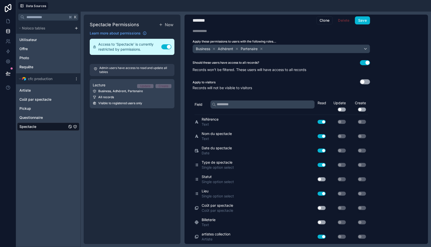
click at [229, 218] on button "Use setting" at bounding box center [321, 222] width 8 height 4
click at [229, 19] on button "Save" at bounding box center [362, 20] width 15 height 8
click at [229, 21] on button "Save" at bounding box center [362, 20] width 15 height 8
click at [6, 23] on icon at bounding box center [8, 21] width 5 height 5
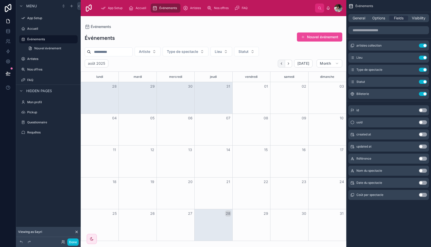
click at [229, 64] on icon "Back" at bounding box center [281, 64] width 4 height 4
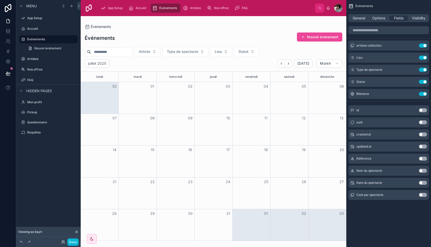
click at [229, 64] on icon "Back" at bounding box center [281, 64] width 4 height 4
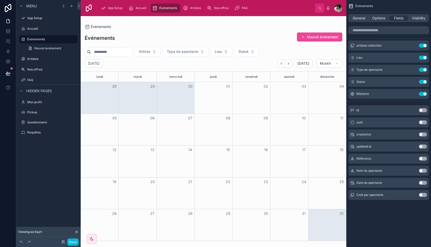
click at [229, 64] on icon "Back" at bounding box center [281, 64] width 4 height 4
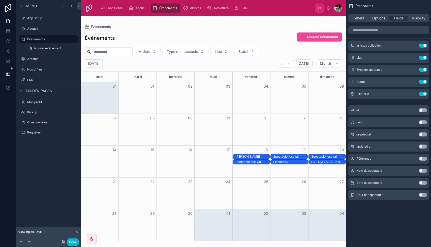
click at [229, 156] on div "Erick Baert" at bounding box center [252, 157] width 34 height 4
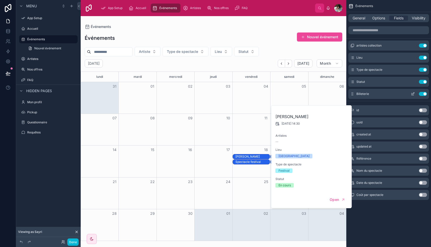
click at [229, 95] on icon "scrollable content" at bounding box center [412, 94] width 4 height 4
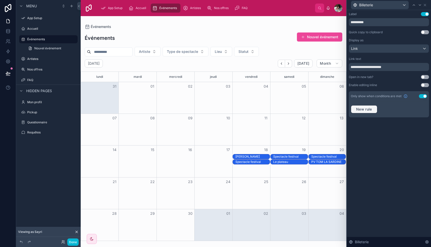
click at [229, 110] on span "New rule" at bounding box center [364, 109] width 20 height 5
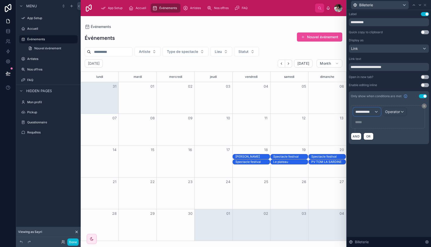
click at [229, 110] on span "**********" at bounding box center [364, 111] width 19 height 5
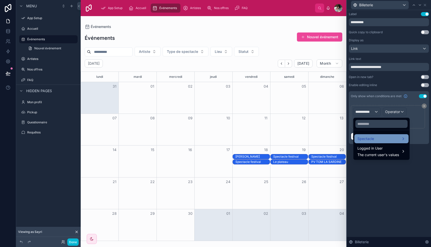
click at [229, 138] on div "Spectacle" at bounding box center [381, 139] width 48 height 6
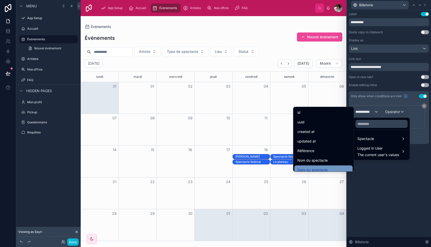
scroll to position [7, 0]
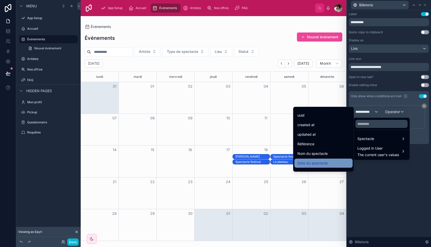
click at [229, 165] on span "Date du spectacle" at bounding box center [312, 163] width 30 height 6
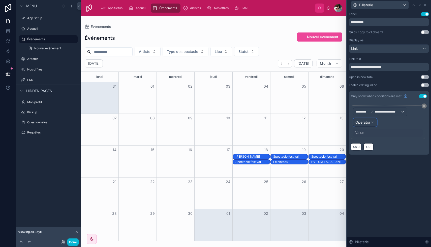
click at [229, 123] on div "Operator" at bounding box center [364, 122] width 23 height 8
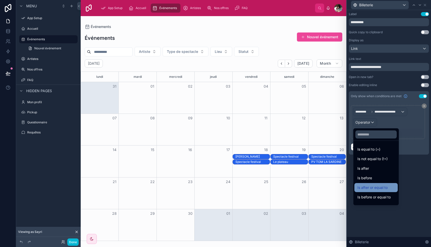
click at [229, 189] on span "Is after or equal to" at bounding box center [372, 188] width 30 height 6
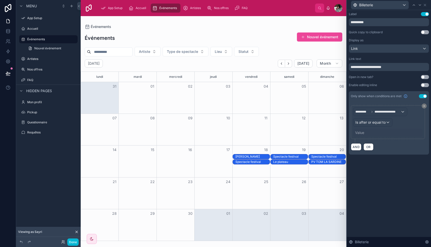
click at [229, 136] on div "Value" at bounding box center [388, 133] width 70 height 8
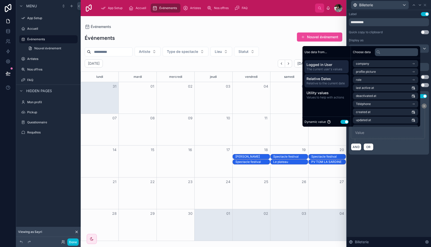
click at [229, 85] on span "Relative to the current date" at bounding box center [326, 83] width 40 height 4
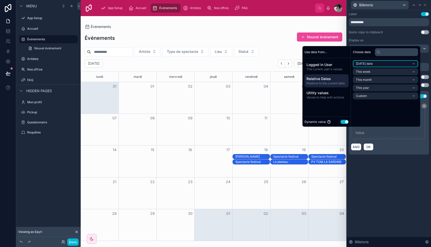
click at [229, 65] on li "[DATE] date" at bounding box center [385, 63] width 65 height 7
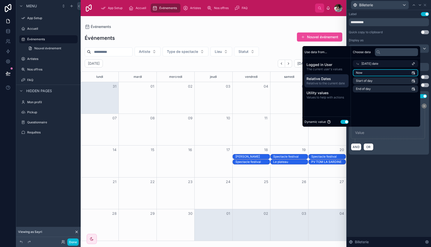
click at [229, 73] on li "Now" at bounding box center [385, 72] width 65 height 7
click at [229, 72] on li "Now" at bounding box center [385, 72] width 65 height 7
click at [229, 186] on div "**********" at bounding box center [389, 128] width 84 height 237
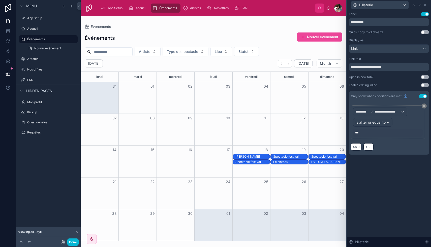
click at [229, 163] on div "PV TOM LA SARDINE" at bounding box center [328, 162] width 34 height 4
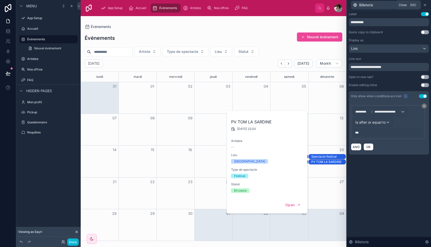
click at [229, 5] on icon at bounding box center [425, 5] width 4 height 4
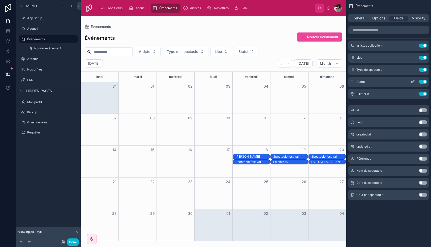
click at [229, 82] on icon "scrollable content" at bounding box center [412, 82] width 4 height 4
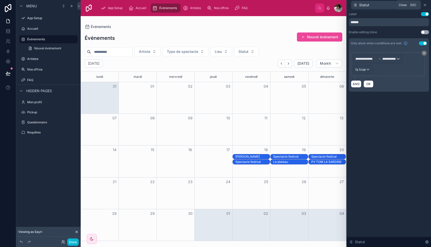
click at [229, 5] on icon at bounding box center [425, 5] width 2 height 2
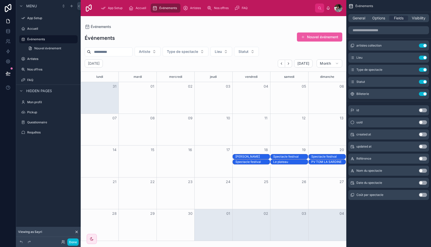
click at [229, 37] on button "Nouvel événement" at bounding box center [319, 36] width 45 height 9
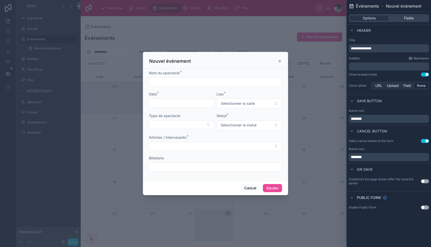
click at [190, 82] on input "text" at bounding box center [215, 82] width 132 height 7
click at [176, 26] on div at bounding box center [215, 123] width 431 height 247
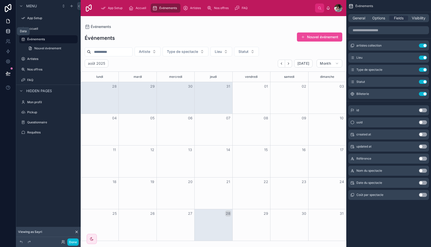
click at [7, 30] on icon at bounding box center [8, 31] width 5 height 5
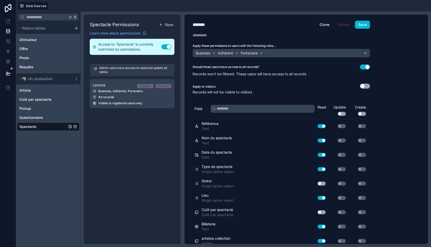
click at [50, 128] on div "Spectacle" at bounding box center [48, 127] width 62 height 8
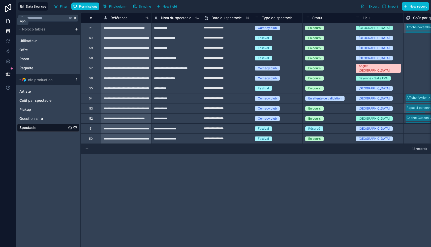
click at [7, 23] on icon at bounding box center [8, 21] width 3 height 4
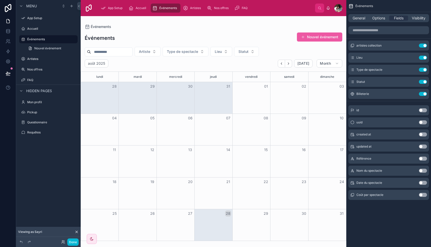
click at [229, 38] on button "Nouvel événement" at bounding box center [319, 36] width 45 height 9
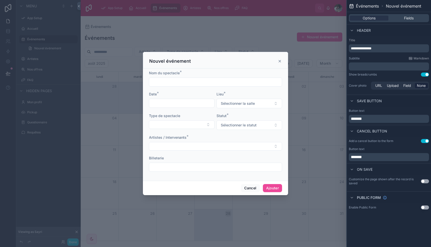
click at [169, 83] on input "text" at bounding box center [215, 82] width 132 height 7
type input "*****"
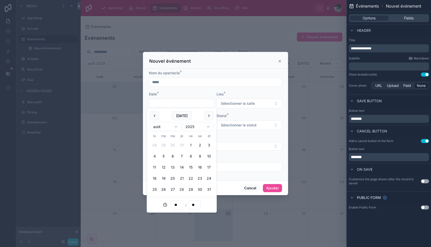
click at [180, 102] on input "text" at bounding box center [181, 103] width 65 height 7
click at [184, 151] on tbody "28 29 30 31 1 2 3 4 5 6 7 8 9 10 11 12 13 14 15 16 17 18 19 20 21 22 23 24 25 2…" at bounding box center [181, 166] width 63 height 55
click at [208, 189] on button "31" at bounding box center [208, 189] width 9 height 9
type input "**********"
click at [229, 104] on span "Sélectionner la salle" at bounding box center [238, 103] width 34 height 5
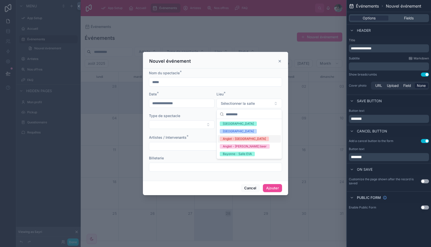
click at [229, 139] on div "Anglet - Salle Maitena" at bounding box center [244, 139] width 43 height 5
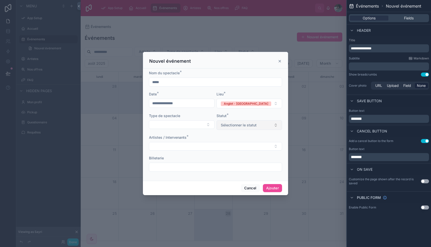
click at [229, 126] on span "Sélectionner le statut" at bounding box center [239, 125] width 36 height 5
click at [229, 168] on div "Réservé" at bounding box center [249, 168] width 63 height 8
click at [187, 128] on button "Select Button" at bounding box center [181, 124] width 65 height 9
click at [195, 149] on div "Festival" at bounding box center [181, 152] width 63 height 8
click at [199, 114] on div "Type de spectacle" at bounding box center [181, 115] width 65 height 5
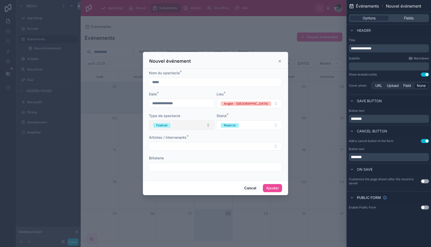
click at [199, 122] on button "Festival" at bounding box center [181, 125] width 65 height 10
click at [201, 146] on div "None" at bounding box center [181, 146] width 63 height 8
click at [216, 149] on button "Select Button" at bounding box center [215, 146] width 133 height 9
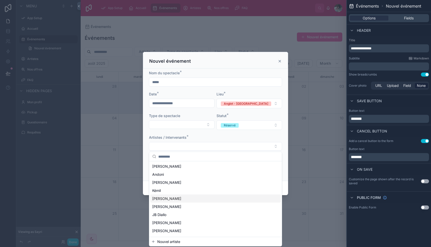
click at [193, 207] on div "[PERSON_NAME]" at bounding box center [215, 207] width 130 height 8
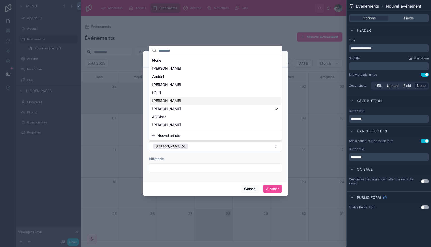
click at [212, 99] on div "Dony London" at bounding box center [215, 101] width 130 height 8
click at [228, 165] on div "**********" at bounding box center [213, 123] width 265 height 247
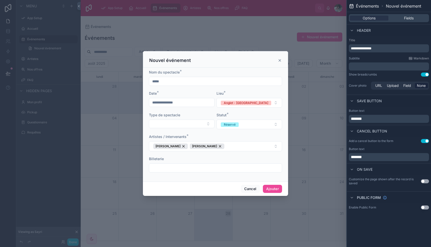
click at [228, 165] on input "text" at bounding box center [215, 167] width 132 height 7
click at [229, 20] on span "Fields" at bounding box center [409, 18] width 10 height 5
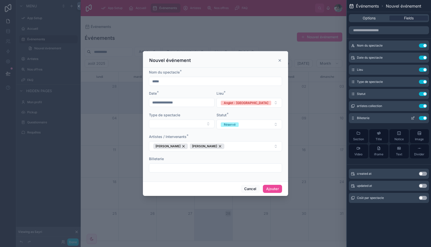
click at [229, 118] on icon at bounding box center [413, 118] width 2 height 2
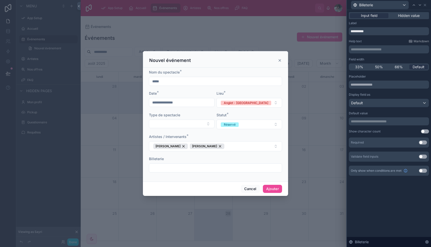
click at [229, 121] on p "**********" at bounding box center [389, 121] width 77 height 5
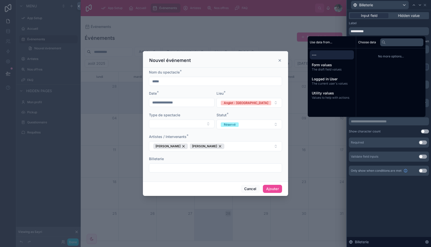
click at [227, 167] on input "text" at bounding box center [215, 167] width 132 height 7
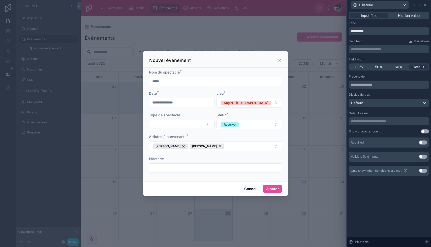
paste input "**********"
type input "**********"
click at [229, 163] on div "**********" at bounding box center [215, 164] width 133 height 16
click at [229, 157] on div "Billeterie" at bounding box center [215, 158] width 133 height 5
click at [229, 155] on button "Use setting" at bounding box center [423, 157] width 8 height 4
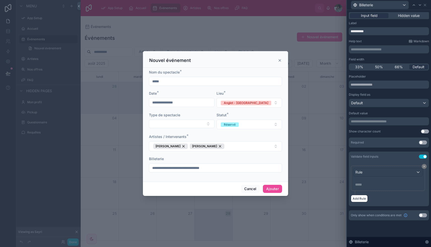
click at [229, 170] on input "**********" at bounding box center [215, 167] width 132 height 7
click at [229, 159] on div "Billeterie" at bounding box center [215, 158] width 133 height 5
click at [229, 157] on button "Use setting" at bounding box center [423, 157] width 8 height 4
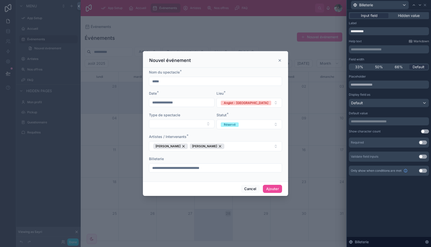
click at [229, 156] on div "Billeterie" at bounding box center [215, 158] width 133 height 5
click at [229, 31] on input "**********" at bounding box center [389, 31] width 80 height 8
type input "**********"
click at [229, 202] on div "**********" at bounding box center [389, 128] width 84 height 237
click at [229, 5] on icon at bounding box center [425, 5] width 4 height 4
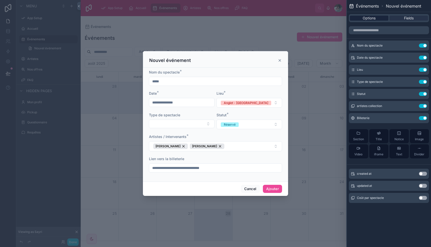
click at [229, 17] on div "Options" at bounding box center [369, 18] width 39 height 5
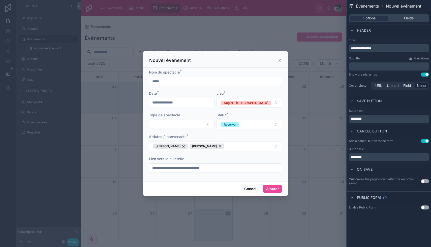
click at [229, 141] on button "Use setting" at bounding box center [425, 141] width 8 height 4
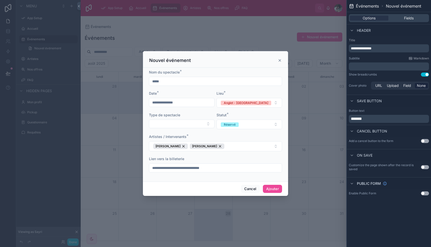
click at [229, 141] on button "Use setting" at bounding box center [425, 141] width 8 height 4
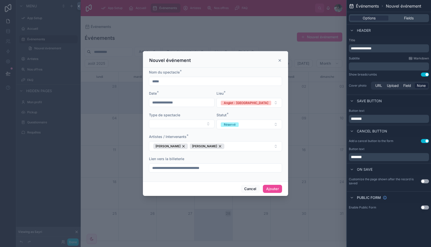
click at [229, 160] on p "*******" at bounding box center [389, 157] width 77 height 6
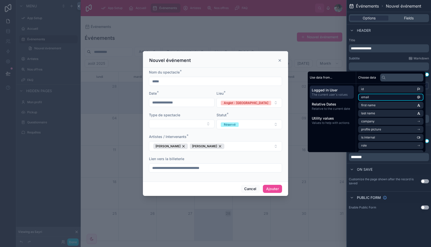
click at [229, 98] on li "email" at bounding box center [390, 97] width 65 height 7
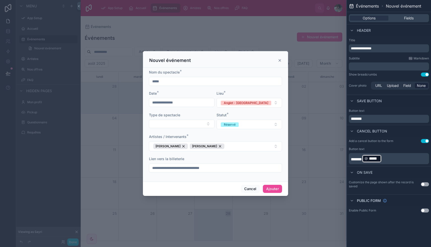
click at [229, 161] on p "******* ***** ﻿ ﻿" at bounding box center [389, 158] width 77 height 9
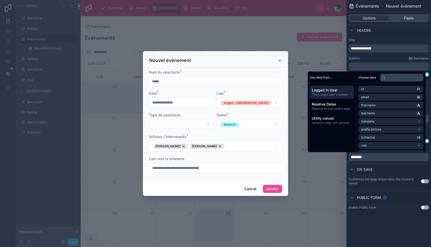
click at [229, 172] on div "On save" at bounding box center [389, 169] width 84 height 12
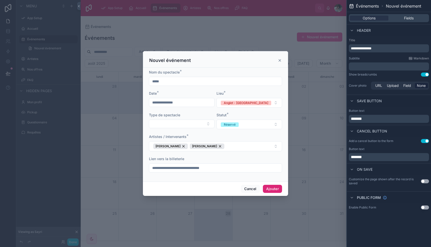
click at [229, 190] on button "Ajouter" at bounding box center [272, 189] width 19 height 8
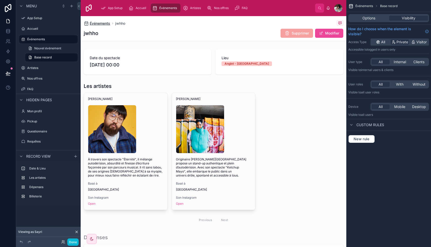
click at [105, 23] on span "Événements" at bounding box center [100, 23] width 20 height 5
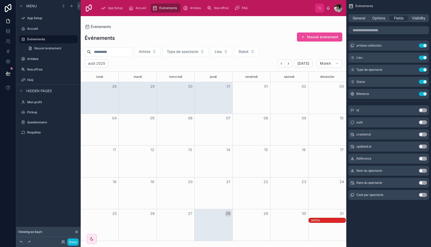
click at [229, 218] on div "jwhho" at bounding box center [328, 220] width 34 height 4
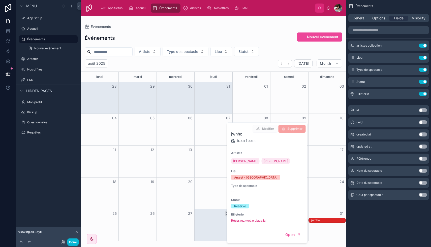
click at [229, 218] on link "Réservez-votre place ici" at bounding box center [248, 221] width 35 height 4
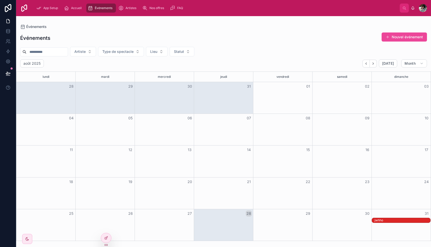
click at [380, 221] on div "jwhho" at bounding box center [402, 220] width 56 height 4
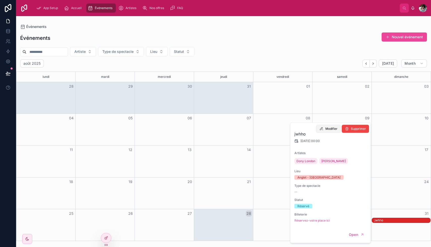
click at [327, 128] on span "Modifier" at bounding box center [331, 129] width 12 height 4
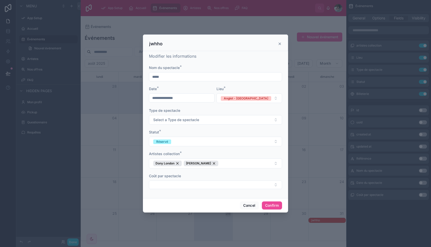
click at [316, 173] on div at bounding box center [215, 123] width 431 height 247
click at [250, 204] on button "Cancel" at bounding box center [249, 205] width 19 height 8
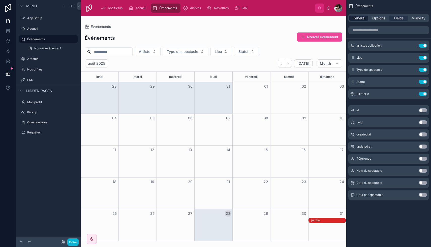
click at [361, 18] on span "General" at bounding box center [358, 18] width 13 height 5
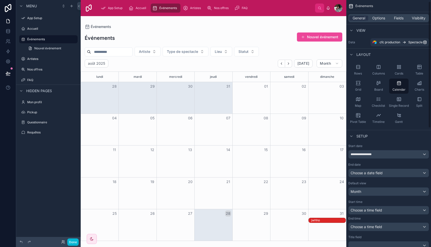
scroll to position [3, 0]
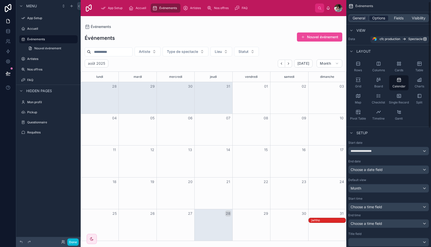
click at [380, 19] on span "Options" at bounding box center [378, 18] width 13 height 5
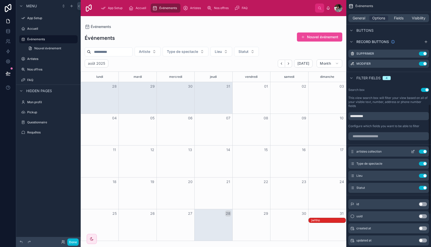
scroll to position [225, 0]
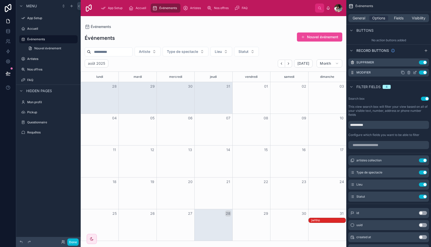
click at [415, 73] on icon "scrollable content" at bounding box center [415, 72] width 2 height 2
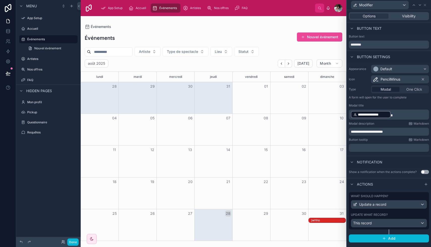
click at [331, 221] on div "jwhho" at bounding box center [328, 220] width 34 height 4
click at [383, 223] on div "This record" at bounding box center [389, 223] width 76 height 8
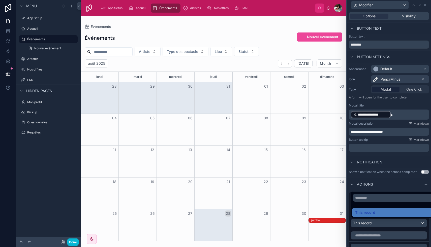
click at [387, 145] on div at bounding box center [389, 123] width 84 height 247
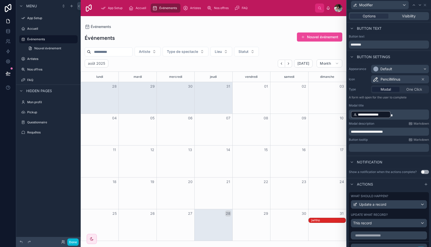
click at [381, 144] on div "﻿" at bounding box center [389, 148] width 80 height 8
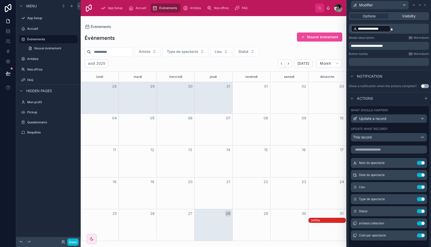
scroll to position [85, 0]
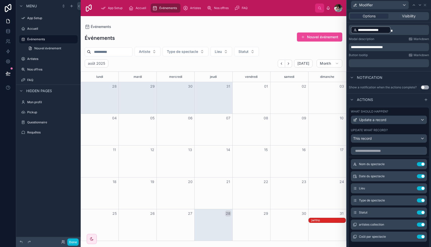
click at [423, 87] on button "Use setting" at bounding box center [425, 87] width 8 height 4
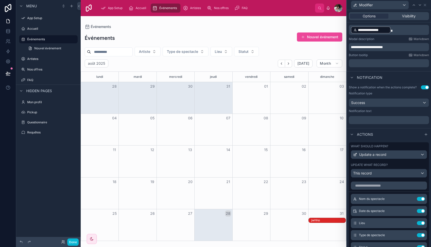
click at [369, 117] on div "﻿" at bounding box center [389, 120] width 80 height 8
click at [367, 118] on p "﻿" at bounding box center [389, 120] width 77 height 5
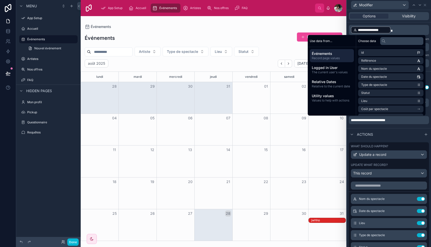
click at [353, 120] on span "**********" at bounding box center [368, 120] width 34 height 4
click at [382, 119] on span "**********" at bounding box center [371, 120] width 40 height 4
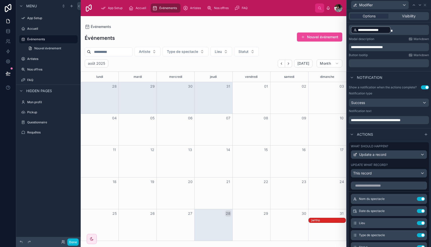
click at [419, 122] on p "**********" at bounding box center [389, 120] width 77 height 5
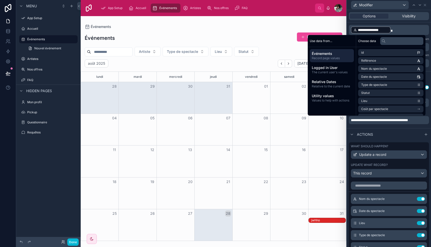
scroll to position [84, 0]
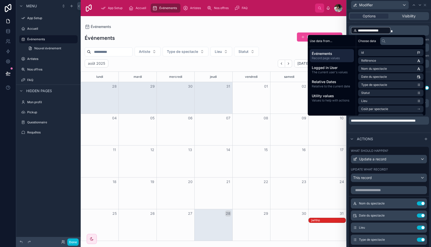
click at [414, 123] on p "**********" at bounding box center [389, 120] width 77 height 5
click at [394, 134] on div "Actions" at bounding box center [389, 139] width 84 height 12
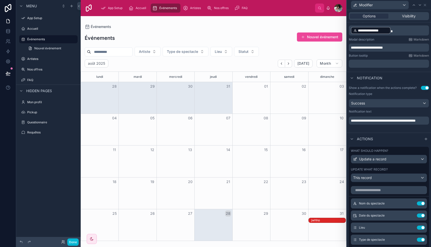
click at [320, 220] on div "jwhho" at bounding box center [328, 220] width 34 height 4
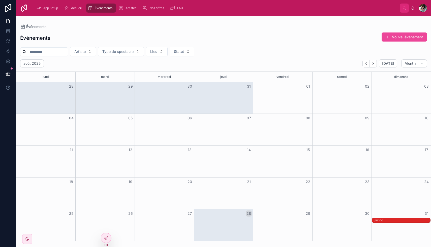
click at [401, 220] on div "jwhho" at bounding box center [402, 220] width 56 height 4
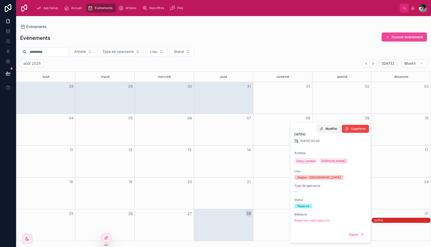
click at [326, 128] on span "Modifier" at bounding box center [331, 129] width 12 height 4
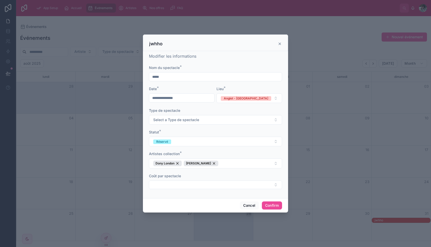
drag, startPoint x: 167, startPoint y: 79, endPoint x: 138, endPoint y: 78, distance: 29.0
click at [138, 78] on div "**********" at bounding box center [215, 123] width 431 height 247
type input "*******"
click at [268, 205] on button "Confirm" at bounding box center [272, 205] width 20 height 8
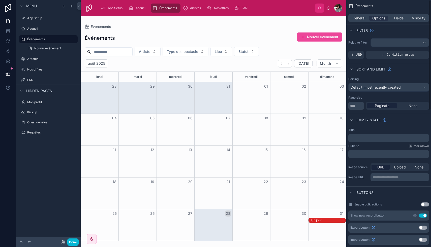
click at [329, 220] on div "Un jour" at bounding box center [328, 220] width 34 height 4
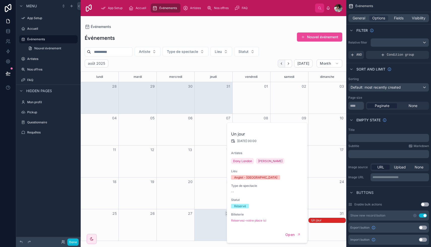
click at [280, 62] on icon "Back" at bounding box center [281, 64] width 4 height 4
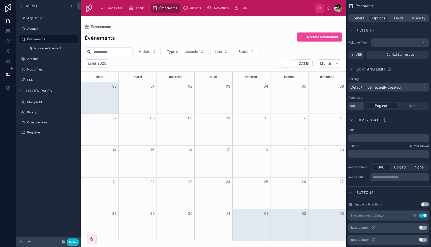
click at [280, 62] on icon "Back" at bounding box center [281, 64] width 4 height 4
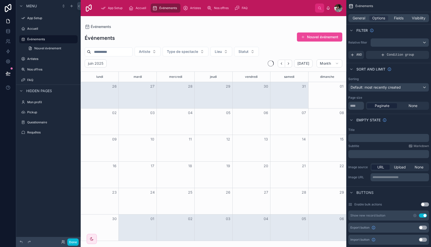
click at [280, 62] on icon "Back" at bounding box center [281, 64] width 4 height 4
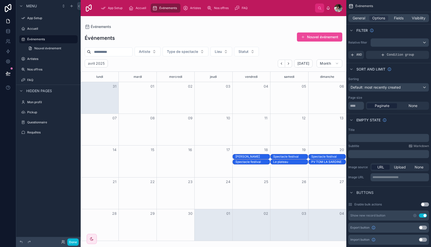
click at [280, 62] on icon "Back" at bounding box center [281, 64] width 4 height 4
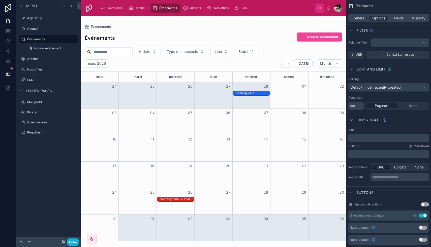
click at [182, 201] on div "Comedy club Le final saison" at bounding box center [175, 199] width 37 height 5
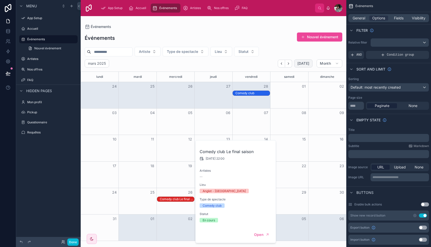
click at [303, 63] on span "[DATE]" at bounding box center [303, 63] width 12 height 5
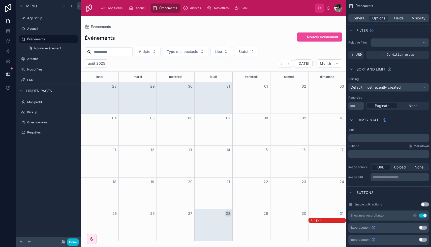
click at [328, 219] on div "Un jour" at bounding box center [328, 220] width 34 height 4
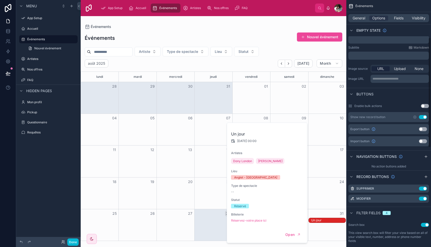
scroll to position [113, 0]
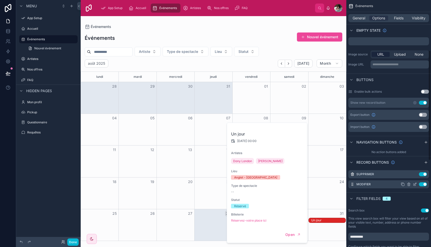
click at [414, 184] on icon "scrollable content" at bounding box center [414, 184] width 4 height 4
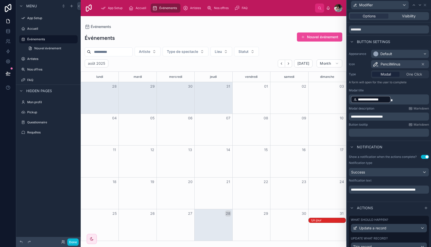
scroll to position [36, 0]
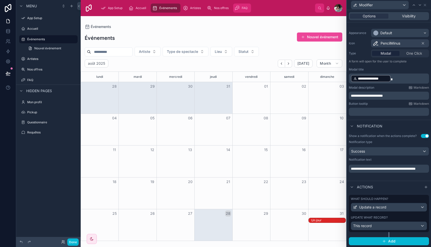
click at [241, 9] on div "FAQ" at bounding box center [241, 8] width 15 height 8
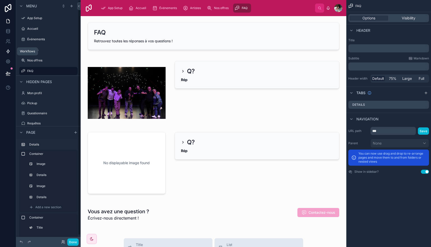
click at [7, 52] on icon at bounding box center [8, 51] width 5 height 5
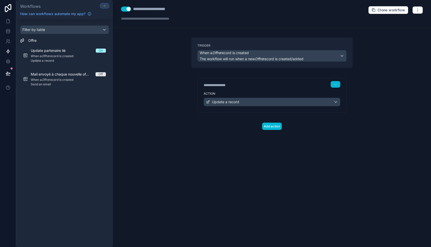
click at [104, 6] on icon at bounding box center [104, 6] width 4 height 4
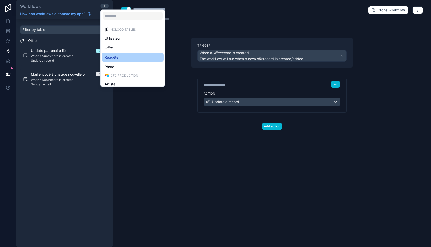
click at [120, 57] on div "Requête" at bounding box center [133, 57] width 56 height 6
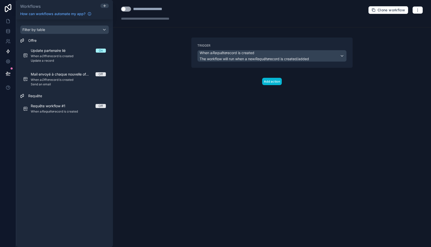
click at [166, 7] on div "**********" at bounding box center [155, 9] width 44 height 6
drag, startPoint x: 174, startPoint y: 9, endPoint x: 134, endPoint y: 10, distance: 40.3
click at [134, 10] on div "**********" at bounding box center [155, 9] width 44 height 6
click at [151, 10] on div "**********" at bounding box center [155, 9] width 44 height 6
drag, startPoint x: 150, startPoint y: 9, endPoint x: 193, endPoint y: 9, distance: 42.6
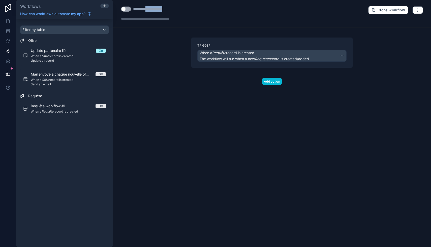
click at [193, 9] on div "**********" at bounding box center [272, 13] width 318 height 27
type div "**********"
click at [136, 9] on div "*******" at bounding box center [145, 9] width 25 height 6
click at [244, 123] on div "**********" at bounding box center [272, 123] width 318 height 247
click at [270, 82] on button "Add action" at bounding box center [272, 81] width 20 height 7
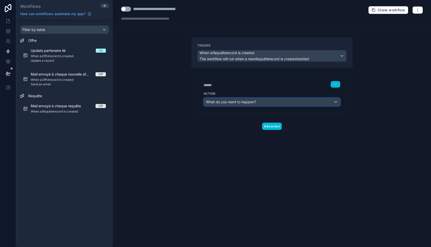
click at [268, 102] on div "What do you want to happen?" at bounding box center [272, 102] width 136 height 8
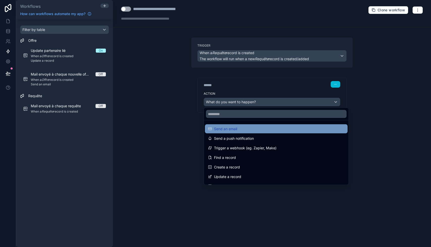
click at [240, 128] on div "Send an email" at bounding box center [276, 129] width 136 height 6
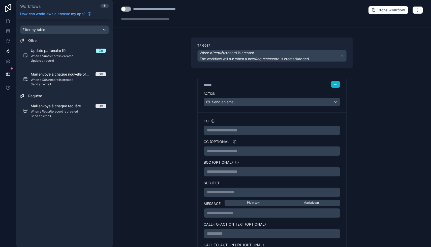
click at [232, 130] on p "**********" at bounding box center [272, 130] width 130 height 6
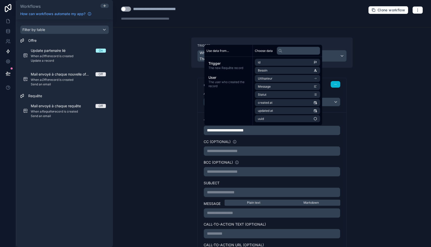
click at [175, 159] on div "**********" at bounding box center [272, 123] width 318 height 247
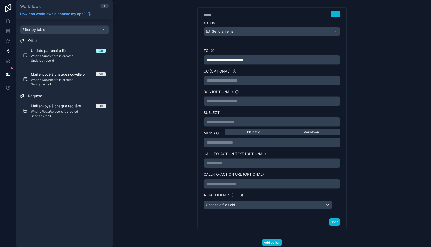
scroll to position [86, 0]
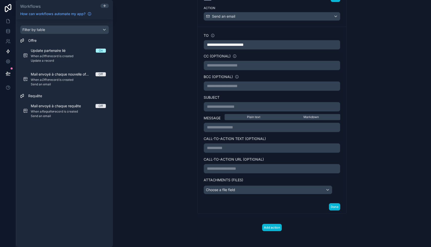
click at [246, 107] on p "**********" at bounding box center [272, 107] width 130 height 6
click at [189, 123] on div "**********" at bounding box center [271, 99] width 169 height 295
click at [229, 127] on p "**********" at bounding box center [272, 127] width 130 height 6
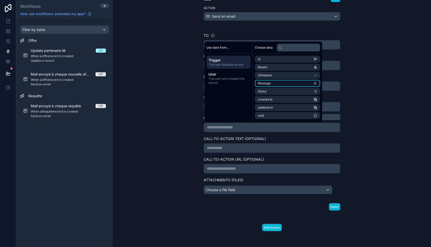
click at [265, 83] on span "Message" at bounding box center [264, 83] width 13 height 4
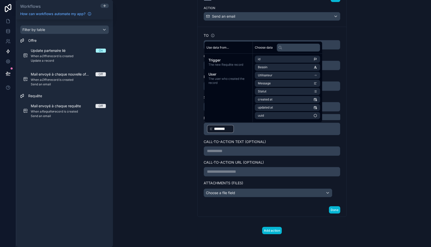
click at [173, 159] on div "**********" at bounding box center [272, 123] width 318 height 247
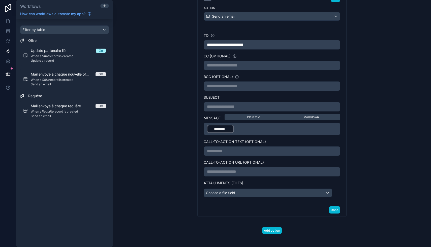
click at [221, 106] on p "**********" at bounding box center [272, 107] width 130 height 6
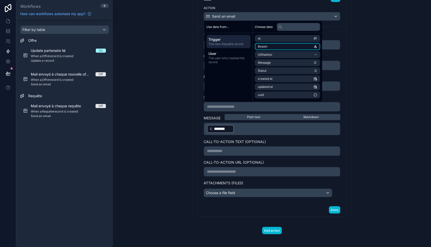
click at [268, 48] on li "Besoin" at bounding box center [287, 46] width 65 height 7
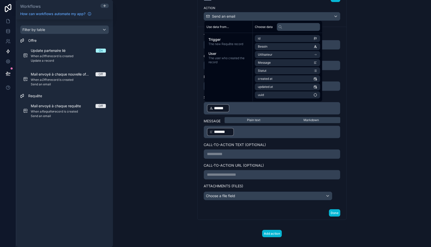
click at [207, 108] on div "******" at bounding box center [218, 108] width 22 height 8
click at [188, 117] on div "**********" at bounding box center [271, 102] width 169 height 301
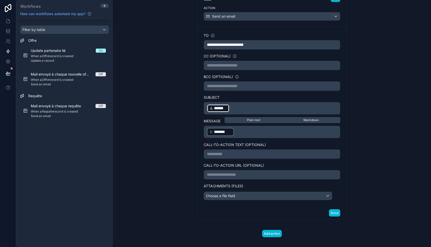
click at [178, 126] on div "**********" at bounding box center [272, 123] width 318 height 247
click at [204, 107] on div "﻿ ****** ﻿ ﻿" at bounding box center [271, 108] width 136 height 13
click at [169, 144] on div "**********" at bounding box center [272, 123] width 318 height 247
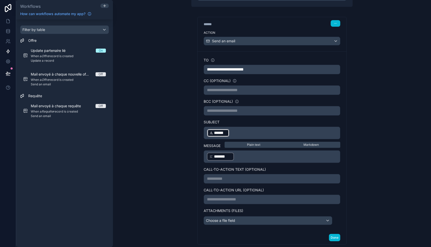
scroll to position [0, 0]
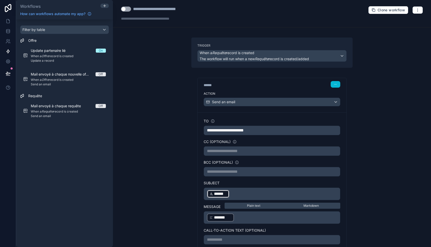
click at [188, 212] on div "**********" at bounding box center [271, 188] width 169 height 301
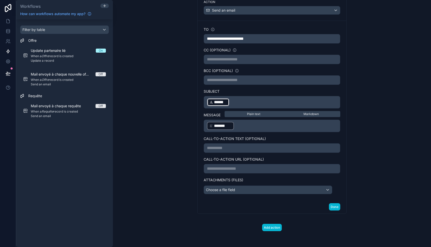
click at [212, 146] on p "**********" at bounding box center [272, 148] width 130 height 6
click at [166, 155] on div "**********" at bounding box center [272, 123] width 318 height 247
click at [211, 145] on p "**********" at bounding box center [272, 148] width 130 height 6
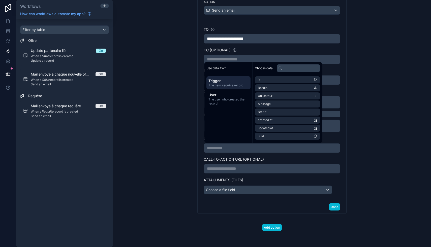
click at [183, 153] on div "**********" at bounding box center [272, 123] width 318 height 247
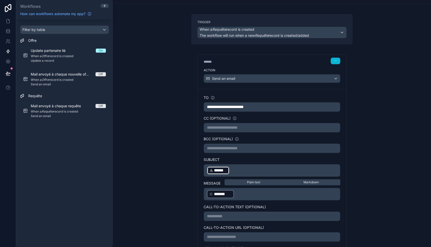
scroll to position [24, 0]
click at [218, 128] on p "**********" at bounding box center [272, 127] width 130 height 6
click at [184, 143] on div "**********" at bounding box center [272, 123] width 318 height 247
click at [218, 146] on p "**********" at bounding box center [272, 148] width 130 height 6
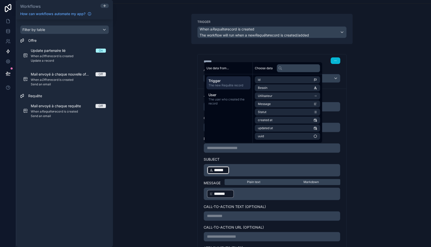
click at [183, 152] on div "**********" at bounding box center [272, 123] width 318 height 247
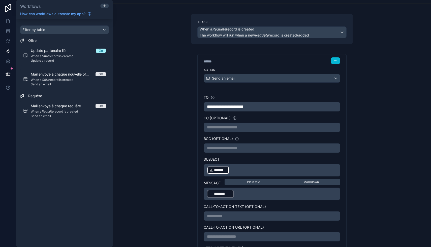
click at [184, 148] on div "**********" at bounding box center [272, 123] width 318 height 247
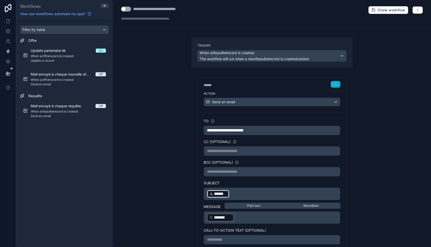
scroll to position [92, 0]
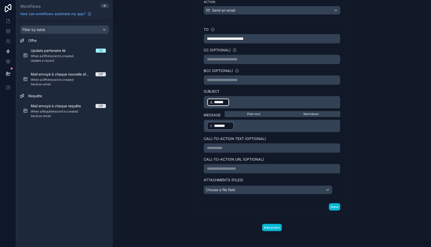
click at [209, 148] on p "**********" at bounding box center [272, 148] width 130 height 6
click at [190, 146] on div "**********" at bounding box center [271, 96] width 169 height 301
drag, startPoint x: 197, startPoint y: 141, endPoint x: 193, endPoint y: 140, distance: 4.1
click at [193, 140] on div "**********" at bounding box center [271, 95] width 161 height 238
click at [205, 103] on div "﻿ ****** ﻿ ﻿" at bounding box center [271, 102] width 136 height 13
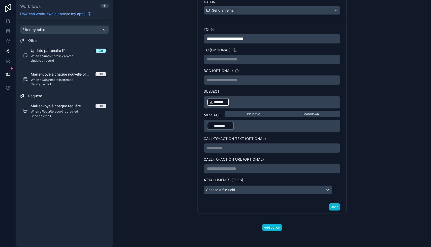
click at [206, 102] on div "﻿ ****** ﻿ ﻿" at bounding box center [271, 102] width 136 height 13
click at [233, 101] on p "﻿ ****** ﻿ ﻿" at bounding box center [272, 102] width 130 height 9
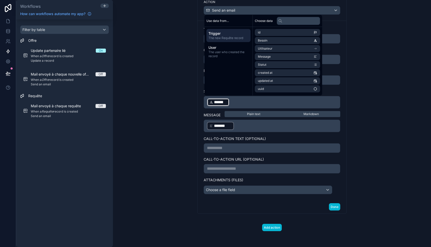
click at [233, 103] on p "﻿ ****** ﻿ ﻿" at bounding box center [272, 102] width 130 height 9
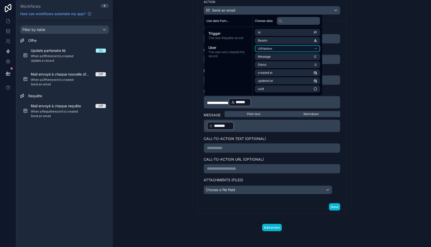
click at [285, 46] on li "Utilisateur" at bounding box center [287, 48] width 65 height 7
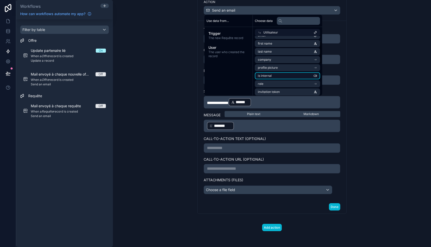
scroll to position [15, 0]
click at [288, 43] on li "first name" at bounding box center [287, 43] width 65 height 7
click at [285, 51] on li "last name" at bounding box center [287, 51] width 65 height 7
click at [258, 98] on p "**********" at bounding box center [272, 102] width 130 height 9
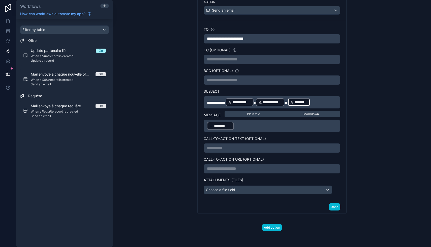
click at [316, 103] on p "**********" at bounding box center [272, 102] width 130 height 9
click at [291, 101] on div "******" at bounding box center [298, 102] width 22 height 8
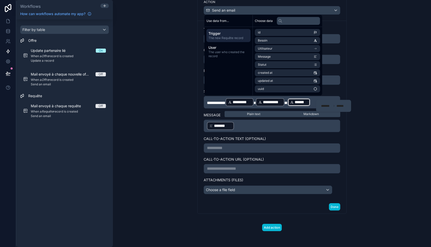
click at [287, 101] on span "*" at bounding box center [285, 103] width 3 height 4
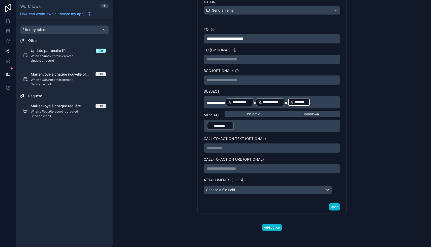
click at [320, 102] on p "**********" at bounding box center [272, 102] width 130 height 9
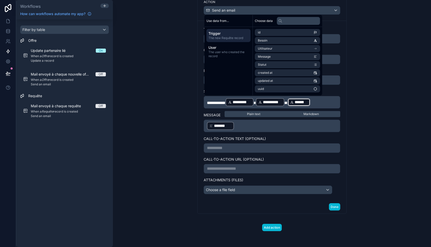
click at [266, 149] on p "**********" at bounding box center [272, 148] width 130 height 6
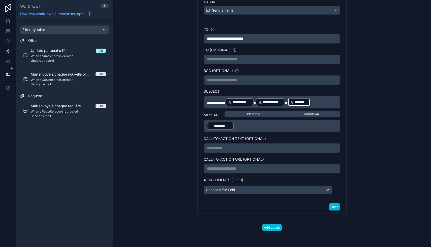
click at [184, 144] on div "**********" at bounding box center [272, 123] width 318 height 247
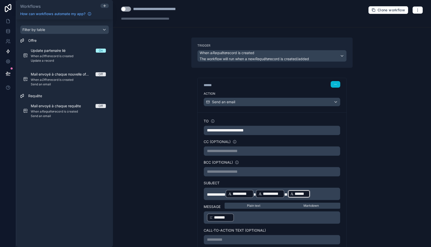
scroll to position [92, 0]
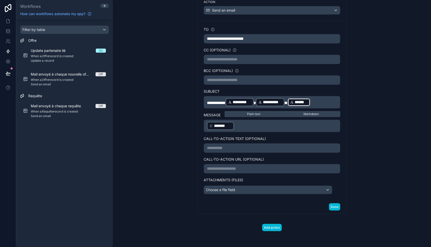
click at [180, 153] on div "**********" at bounding box center [272, 123] width 318 height 247
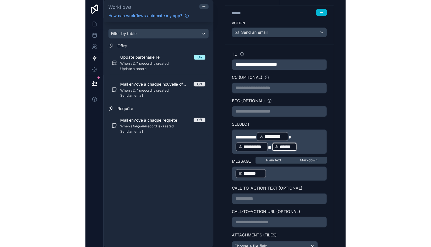
scroll to position [72, 0]
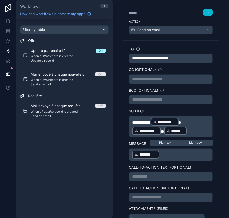
click at [134, 122] on span "**********" at bounding box center [141, 123] width 19 height 4
click at [164, 130] on span "*" at bounding box center [162, 132] width 3 height 4
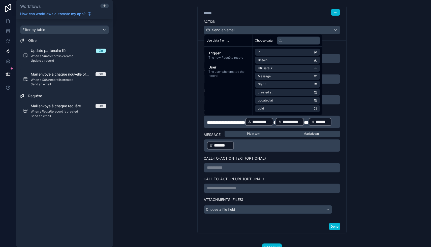
click at [386, 143] on div "**********" at bounding box center [272, 123] width 318 height 247
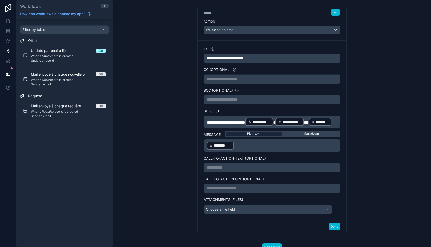
click at [275, 136] on div "Plain text" at bounding box center [253, 134] width 56 height 4
click at [186, 208] on div "**********" at bounding box center [272, 123] width 318 height 247
click at [334, 12] on icon "button" at bounding box center [335, 12] width 3 height 3
click at [169, 62] on div "**********" at bounding box center [272, 123] width 318 height 247
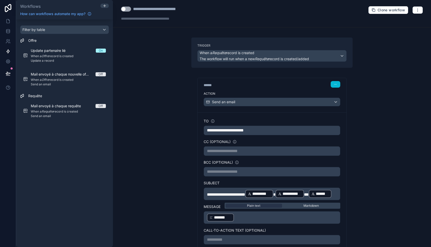
click at [211, 85] on div "******" at bounding box center [241, 85] width 76 height 5
type div "******"
click at [156, 131] on div "**********" at bounding box center [272, 123] width 318 height 247
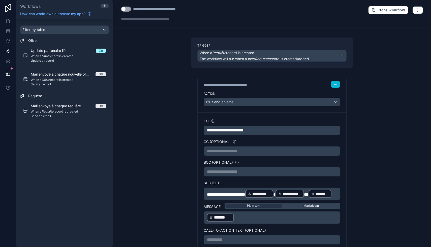
click at [123, 8] on button "Use setting" at bounding box center [126, 9] width 10 height 5
click at [145, 78] on div "**********" at bounding box center [272, 123] width 318 height 247
click at [213, 130] on span "**********" at bounding box center [225, 130] width 37 height 4
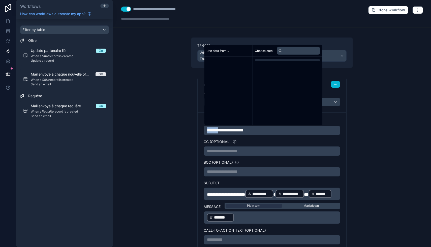
click at [213, 130] on span "**********" at bounding box center [225, 130] width 37 height 4
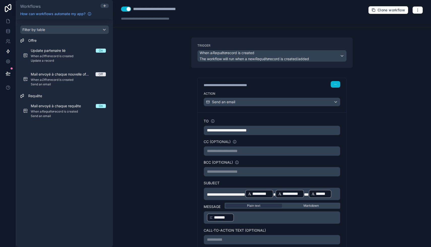
click at [172, 160] on div "**********" at bounding box center [272, 123] width 318 height 247
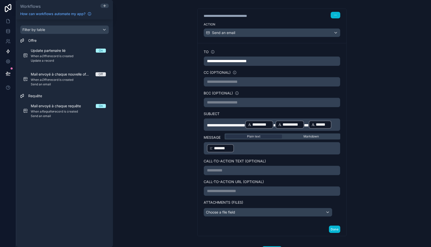
scroll to position [101, 0]
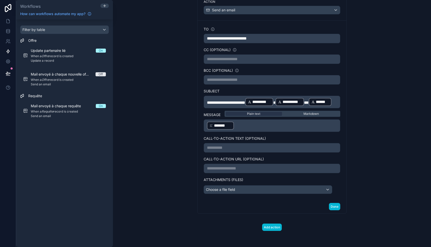
click at [193, 182] on div "**********" at bounding box center [271, 95] width 161 height 238
click at [218, 169] on p "**********" at bounding box center [272, 168] width 130 height 6
click at [181, 176] on div "**********" at bounding box center [272, 123] width 318 height 247
click at [227, 168] on p "**********" at bounding box center [272, 168] width 130 height 6
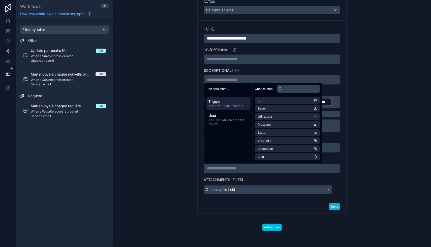
click at [160, 177] on div "**********" at bounding box center [272, 123] width 318 height 247
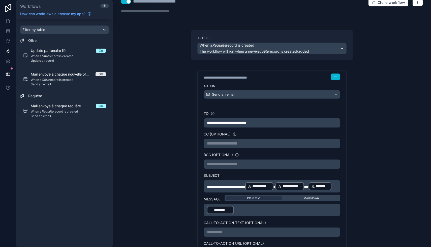
scroll to position [0, 0]
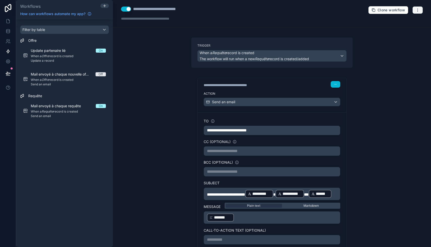
click at [415, 10] on icon "button" at bounding box center [417, 10] width 4 height 4
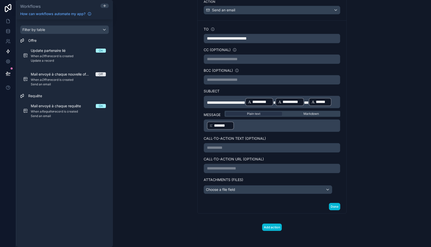
click at [188, 187] on div "**********" at bounding box center [271, 96] width 169 height 301
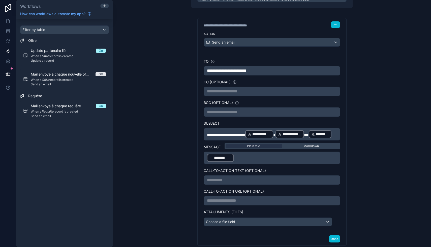
scroll to position [57, 0]
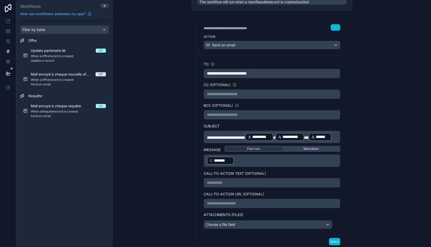
click at [220, 206] on p "**********" at bounding box center [272, 203] width 130 height 6
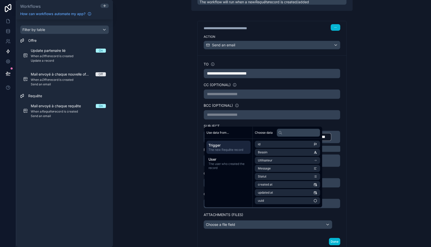
click at [178, 197] on div "**********" at bounding box center [272, 123] width 318 height 247
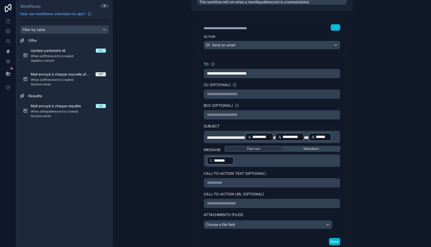
click at [216, 93] on p "**********" at bounding box center [272, 94] width 130 height 6
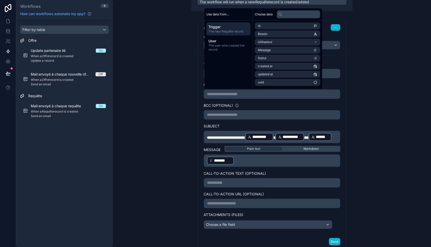
click at [189, 116] on div "**********" at bounding box center [271, 131] width 169 height 301
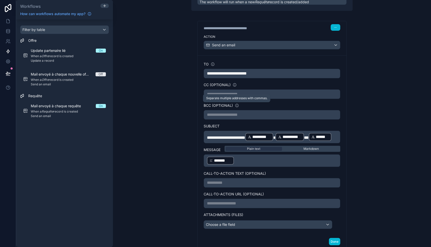
click at [236, 106] on icon at bounding box center [236, 106] width 0 height 1
click at [204, 167] on div "﻿ ******* ﻿ ﻿" at bounding box center [271, 160] width 136 height 13
click at [206, 167] on div "﻿ ******* ﻿ ﻿" at bounding box center [271, 160] width 136 height 13
click at [209, 165] on div "*******" at bounding box center [220, 161] width 27 height 8
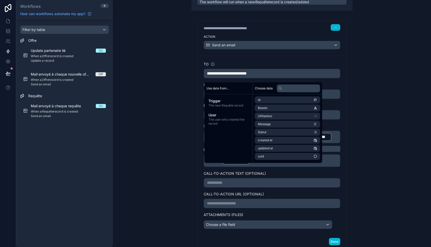
click at [260, 165] on p "********* ******* ﻿ ﻿" at bounding box center [272, 160] width 130 height 9
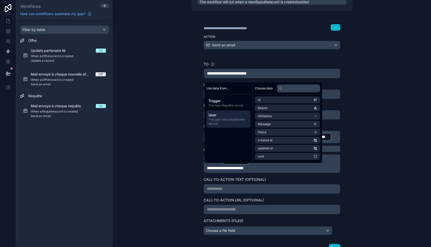
click at [230, 121] on span "The user who created the record" at bounding box center [228, 122] width 40 height 8
click at [278, 105] on li "email" at bounding box center [287, 108] width 65 height 7
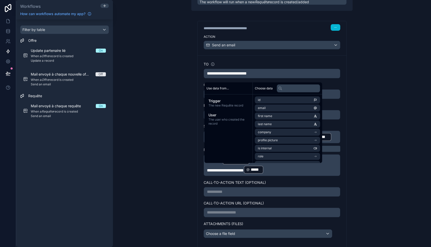
click at [244, 172] on span "**********" at bounding box center [225, 170] width 37 height 4
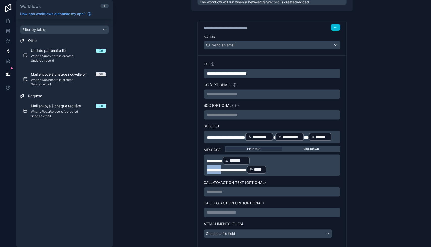
drag, startPoint x: 225, startPoint y: 180, endPoint x: 203, endPoint y: 178, distance: 21.7
click at [203, 178] on div "**********" at bounding box center [271, 149] width 149 height 189
click at [248, 172] on span "**********" at bounding box center [227, 170] width 41 height 4
click at [366, 198] on div "**********" at bounding box center [272, 123] width 318 height 247
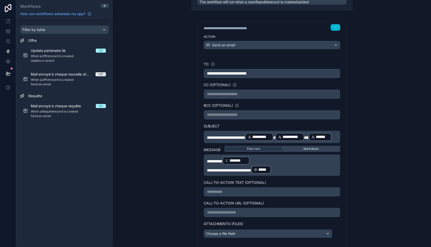
click at [220, 163] on span "*********" at bounding box center [215, 161] width 16 height 4
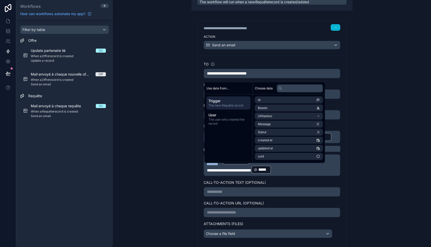
click at [220, 163] on span "*********" at bounding box center [215, 161] width 16 height 4
click at [237, 163] on span "**********" at bounding box center [222, 161] width 31 height 4
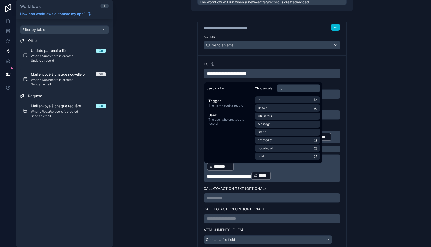
click at [248, 171] on p "﻿ ******* ﻿ ﻿" at bounding box center [272, 166] width 130 height 9
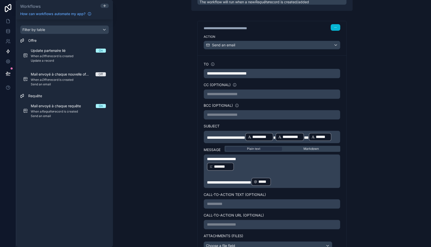
click at [251, 184] on span "**********" at bounding box center [229, 183] width 44 height 4
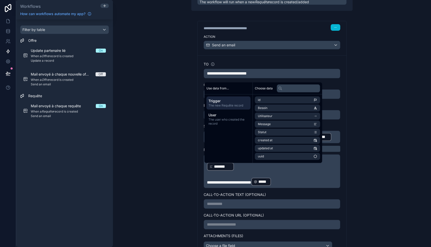
click at [178, 213] on div "**********" at bounding box center [272, 123] width 318 height 247
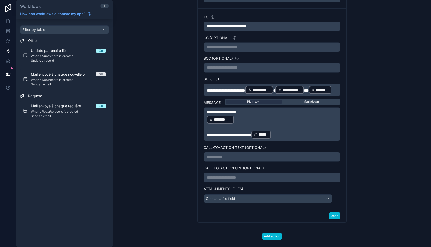
scroll to position [0, 0]
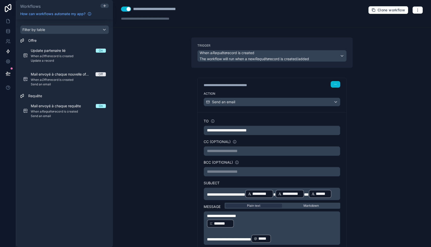
click at [231, 194] on span "**********" at bounding box center [226, 195] width 38 height 4
click at [394, 219] on div "**********" at bounding box center [272, 123] width 318 height 247
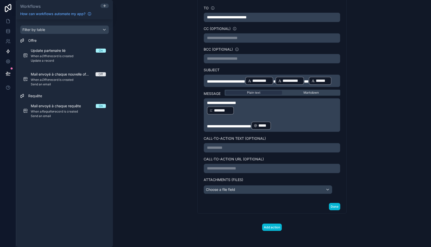
scroll to position [122, 0]
click at [207, 103] on span "**********" at bounding box center [221, 103] width 29 height 4
click at [178, 129] on div "**********" at bounding box center [272, 123] width 318 height 247
click at [335, 206] on button "Done" at bounding box center [334, 206] width 11 height 7
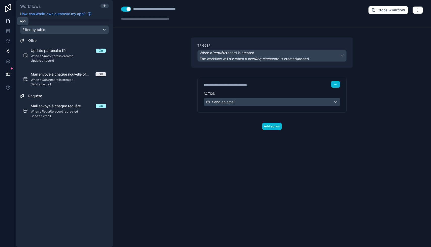
click at [9, 18] on link at bounding box center [8, 21] width 16 height 10
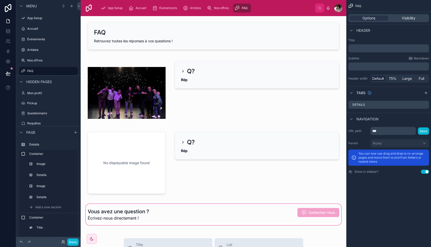
click at [264, 207] on div at bounding box center [213, 214] width 257 height 23
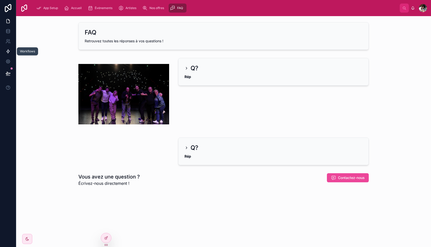
click at [9, 51] on icon at bounding box center [8, 51] width 5 height 5
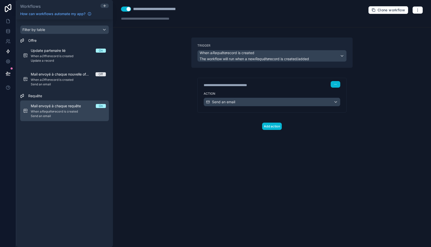
click at [90, 108] on div "Mail envoyé à chaque requête On" at bounding box center [68, 105] width 75 height 5
click at [84, 113] on span "When a Requête record is created" at bounding box center [68, 112] width 75 height 4
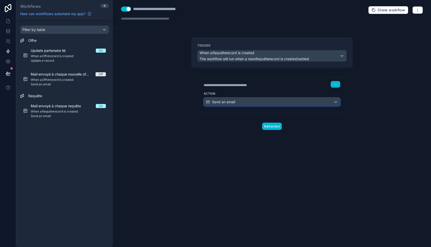
click at [228, 101] on span "Send an email" at bounding box center [223, 101] width 23 height 5
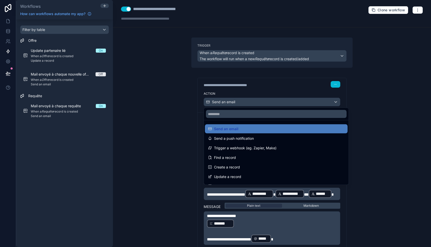
click at [227, 102] on div at bounding box center [215, 123] width 431 height 247
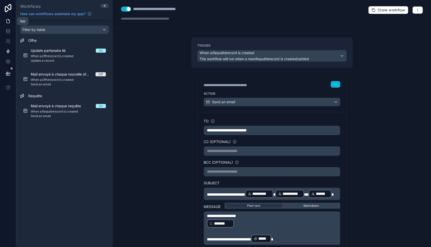
click at [8, 22] on icon at bounding box center [8, 21] width 5 height 5
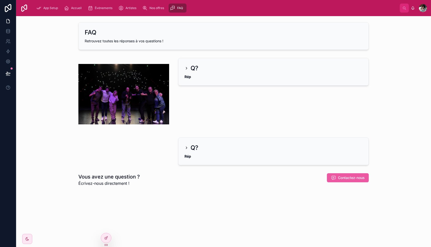
click at [336, 178] on button "Contactez-nous" at bounding box center [348, 177] width 42 height 9
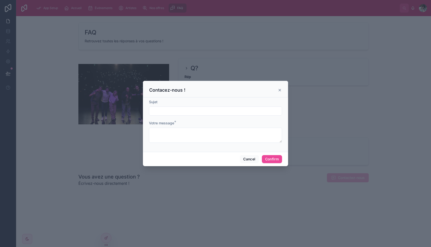
click at [171, 111] on input "text" at bounding box center [215, 111] width 132 height 7
type input "****"
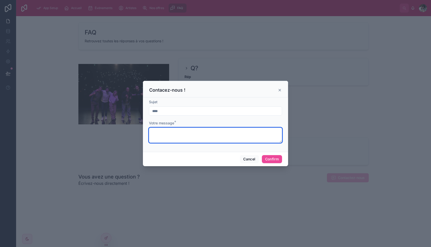
click at [194, 135] on textarea at bounding box center [215, 135] width 133 height 15
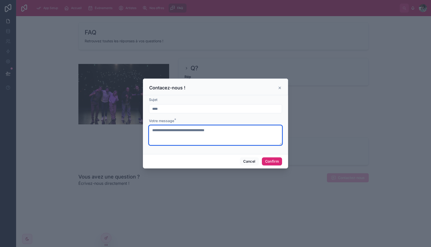
type textarea "**********"
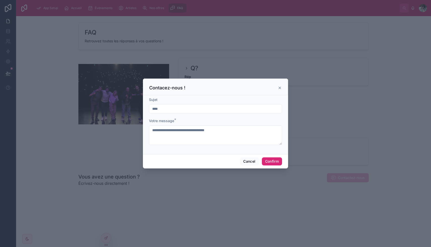
click at [268, 161] on button "Confirm" at bounding box center [272, 161] width 20 height 8
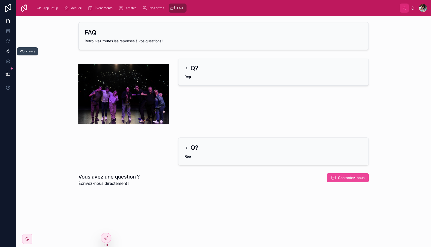
click at [11, 53] on link at bounding box center [8, 51] width 16 height 10
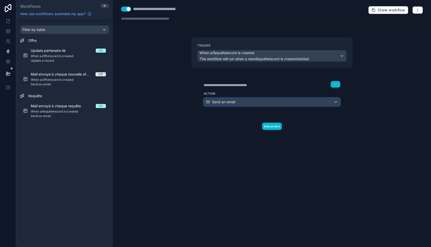
click at [253, 102] on div "Send an email" at bounding box center [272, 102] width 136 height 8
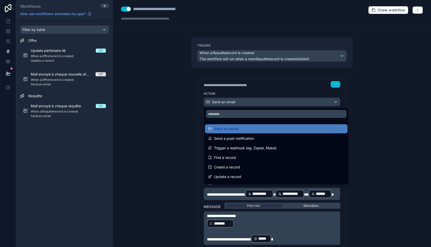
click at [230, 102] on div at bounding box center [215, 123] width 431 height 247
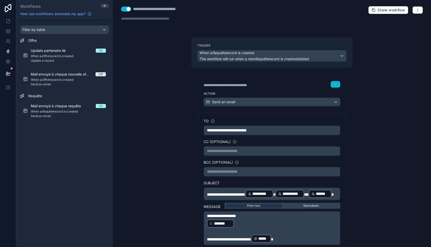
click at [223, 130] on span "**********" at bounding box center [227, 130] width 40 height 4
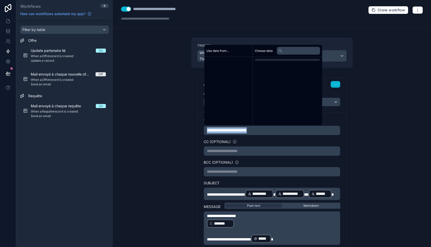
click at [223, 130] on span "**********" at bounding box center [227, 130] width 40 height 4
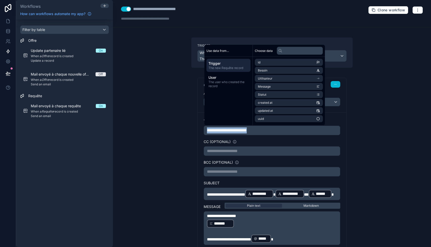
click at [223, 130] on span "**********" at bounding box center [227, 130] width 40 height 4
copy span "**********"
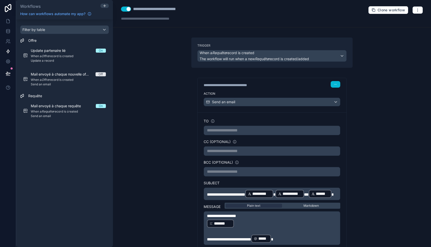
click at [237, 128] on p "**********" at bounding box center [272, 130] width 130 height 6
click at [165, 172] on div "**********" at bounding box center [272, 123] width 318 height 247
click at [239, 157] on div "**********" at bounding box center [271, 213] width 136 height 188
click at [234, 151] on p "**********" at bounding box center [272, 151] width 130 height 6
click at [181, 169] on div "**********" at bounding box center [272, 123] width 318 height 247
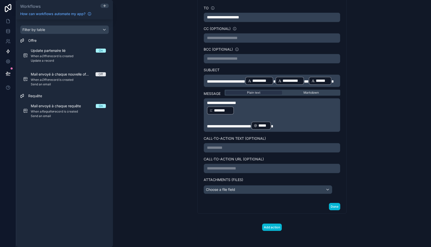
scroll to position [122, 0]
click at [227, 149] on p "**********" at bounding box center [272, 148] width 130 height 6
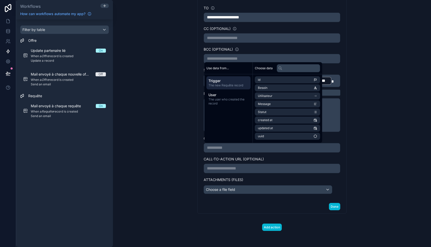
click at [175, 149] on div "**********" at bounding box center [272, 123] width 318 height 247
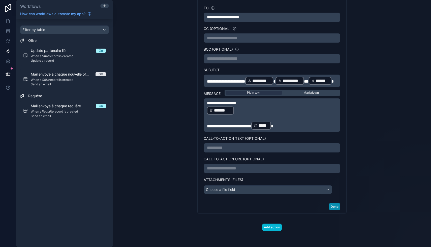
click at [333, 207] on button "Done" at bounding box center [334, 206] width 11 height 7
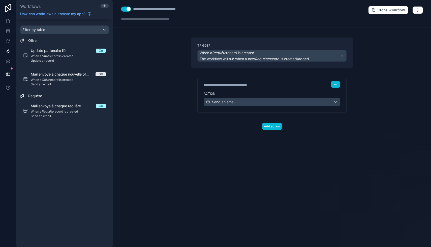
scroll to position [0, 0]
click at [8, 21] on icon at bounding box center [8, 21] width 5 height 5
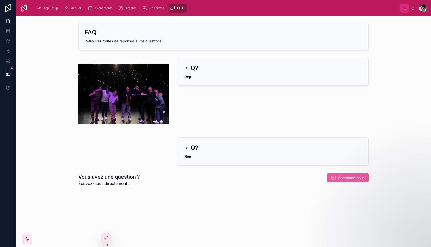
click at [349, 178] on span "Contactez-nous" at bounding box center [351, 177] width 27 height 5
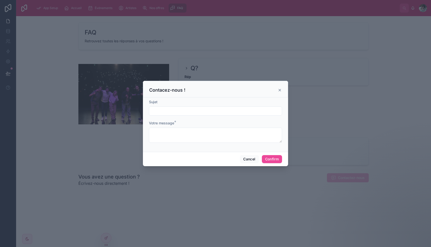
click at [224, 111] on input "text" at bounding box center [215, 111] width 132 height 7
type input "*"
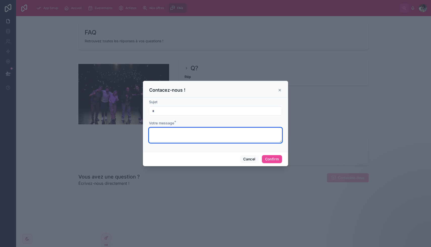
click at [206, 133] on textarea at bounding box center [215, 135] width 133 height 15
type textarea "*****"
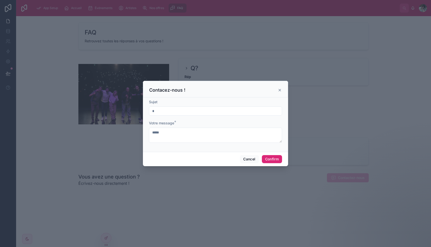
click at [272, 158] on button "Confirm" at bounding box center [272, 159] width 20 height 8
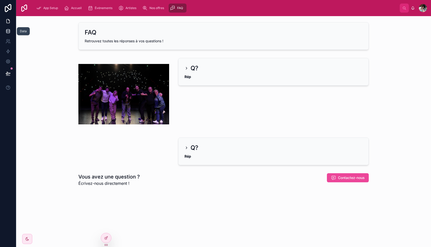
click at [5, 33] on link at bounding box center [8, 31] width 16 height 10
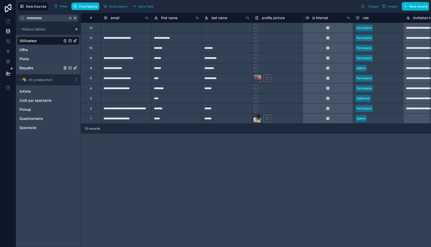
click at [40, 68] on div "Requête" at bounding box center [48, 68] width 62 height 8
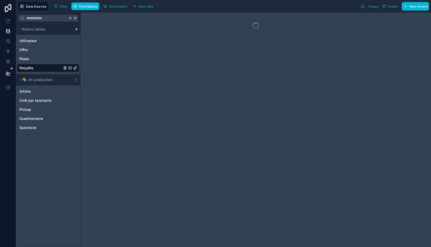
click at [126, 27] on div at bounding box center [256, 130] width 350 height 234
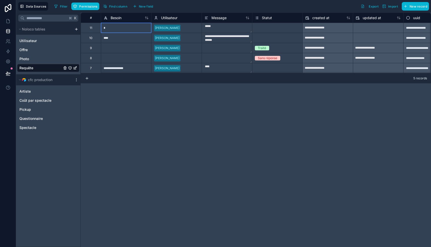
click at [129, 30] on div "*" at bounding box center [126, 28] width 50 height 10
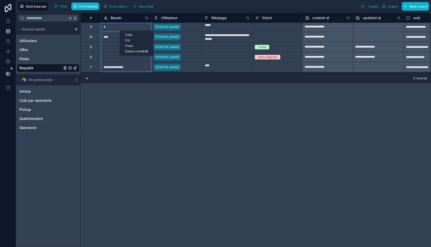
click at [137, 51] on div "Delete rows 1 to 5" at bounding box center [136, 52] width 33 height 6
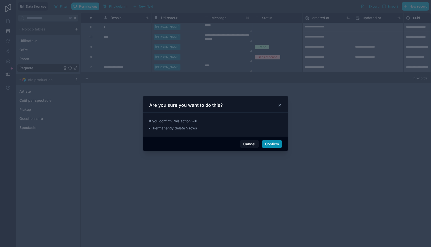
click at [267, 143] on button "Confirm" at bounding box center [272, 144] width 20 height 8
